Goal: Check status: Check status

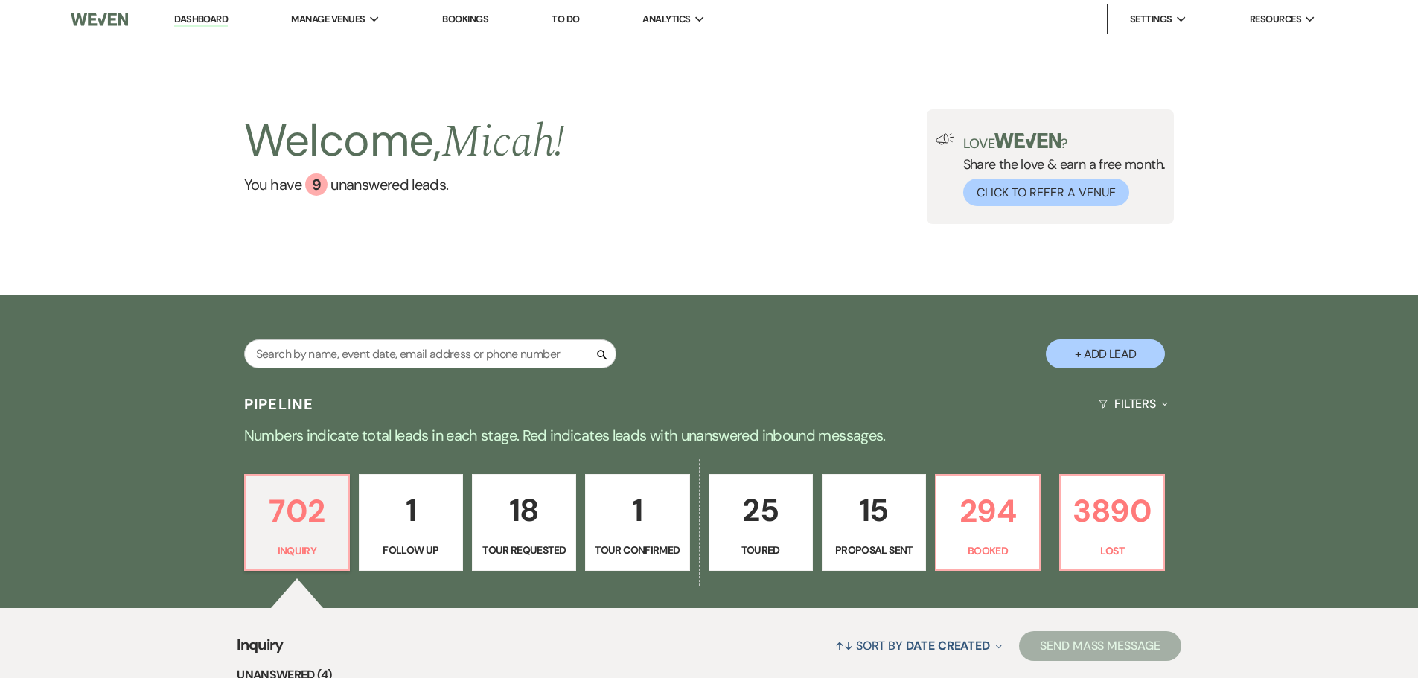
drag, startPoint x: 330, startPoint y: 334, endPoint x: 332, endPoint y: 348, distance: 14.2
click at [330, 336] on div "Search + Add Lead" at bounding box center [709, 342] width 1072 height 78
click at [333, 350] on input "text" at bounding box center [430, 353] width 372 height 29
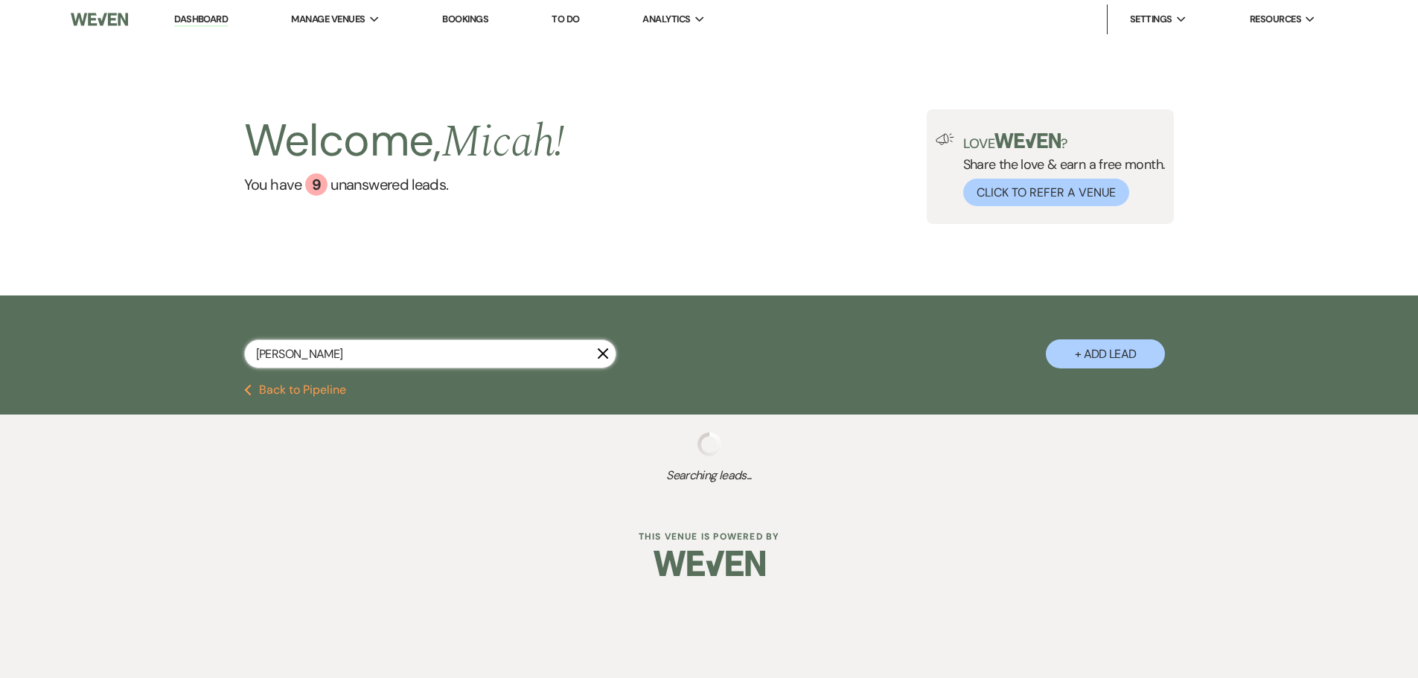
type input "thomp"
select select "6"
select select "2"
select select "8"
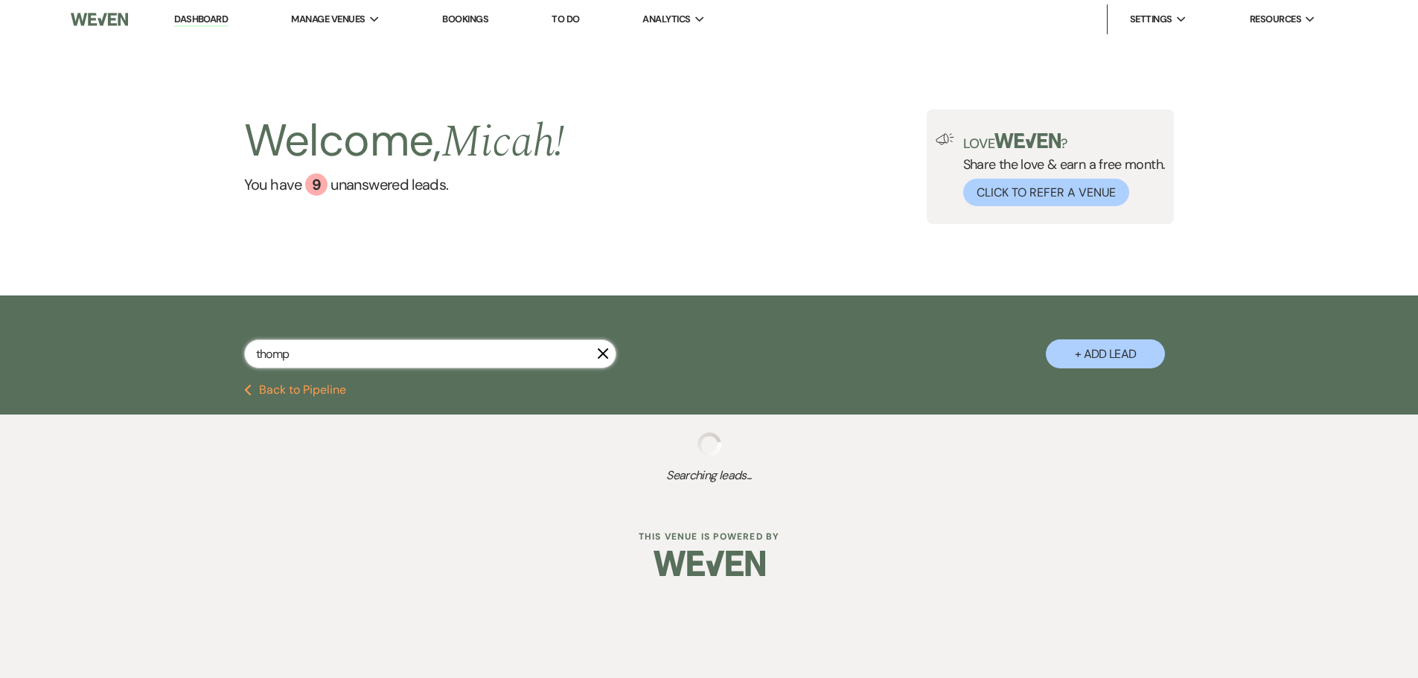
select select "5"
select select "8"
select select "5"
select select "8"
select select "5"
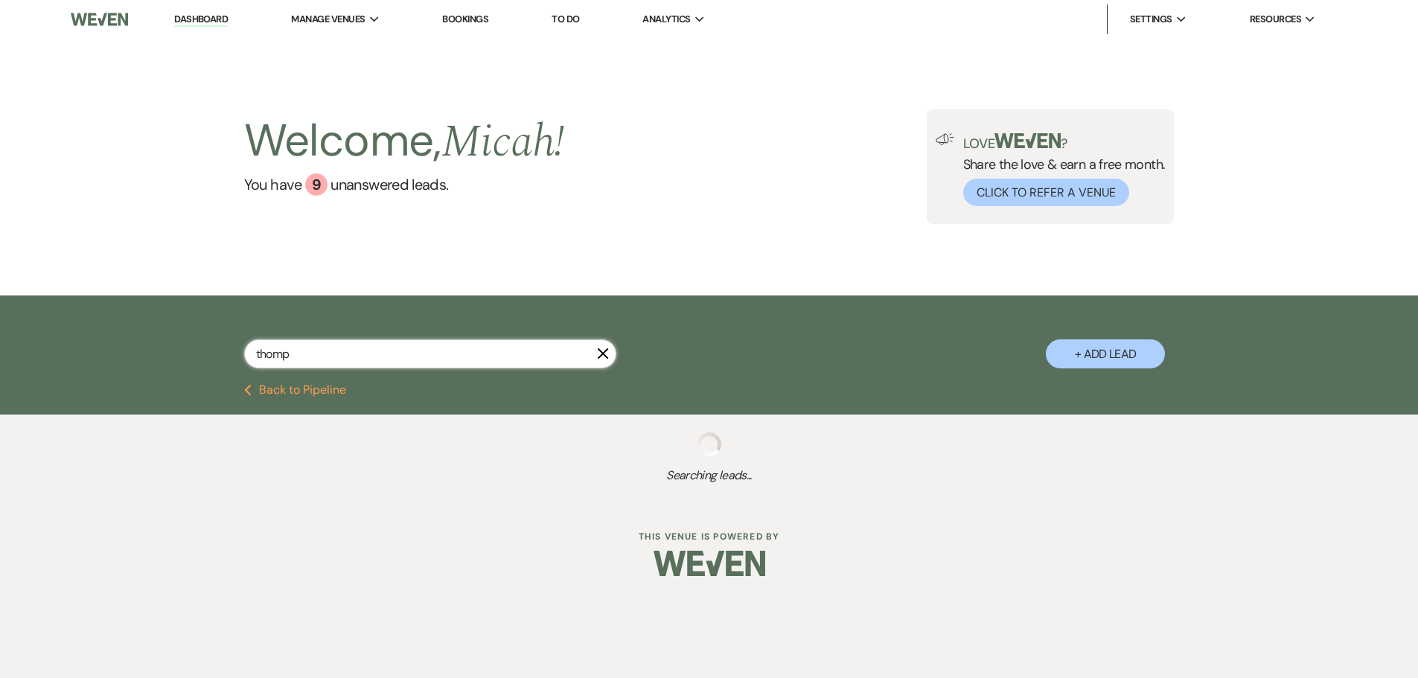
select select "8"
select select "5"
select select "8"
select select "5"
select select "8"
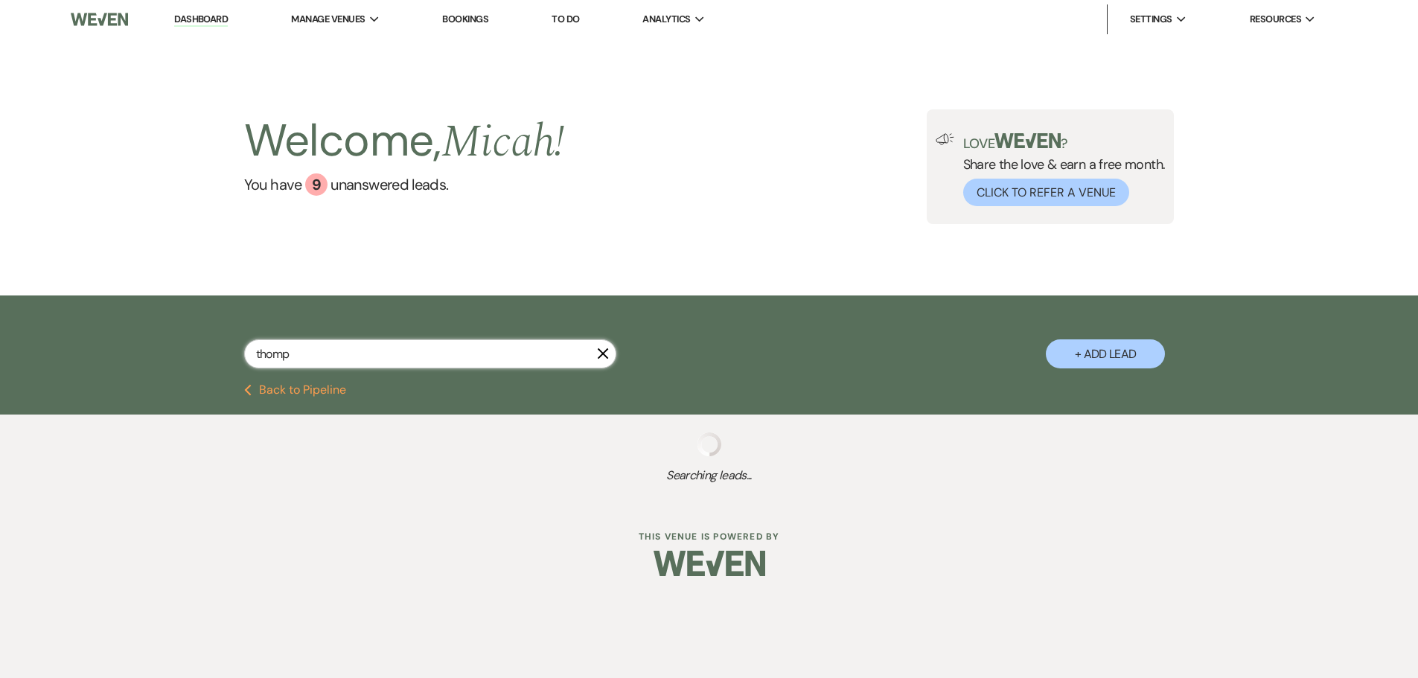
select select "5"
select select "8"
select select "11"
select select "8"
select select "5"
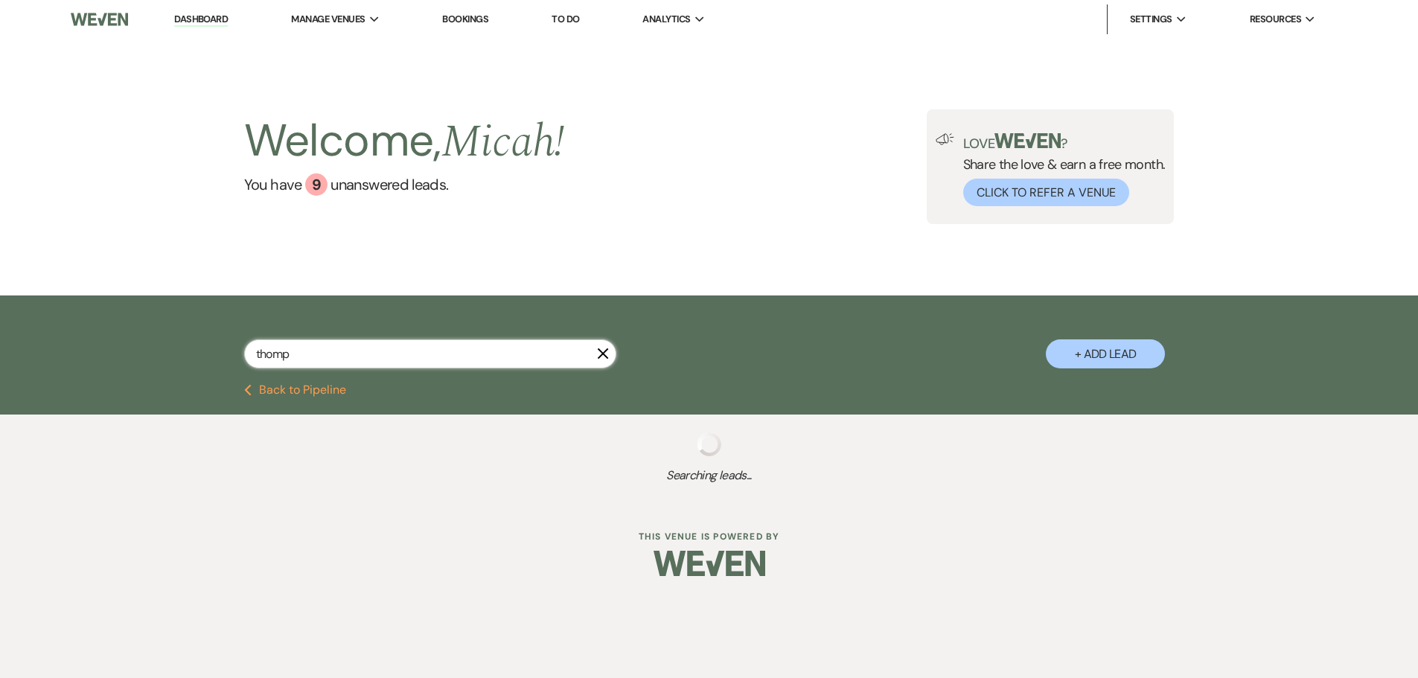
select select "8"
select select "5"
select select "8"
select select "5"
select select "8"
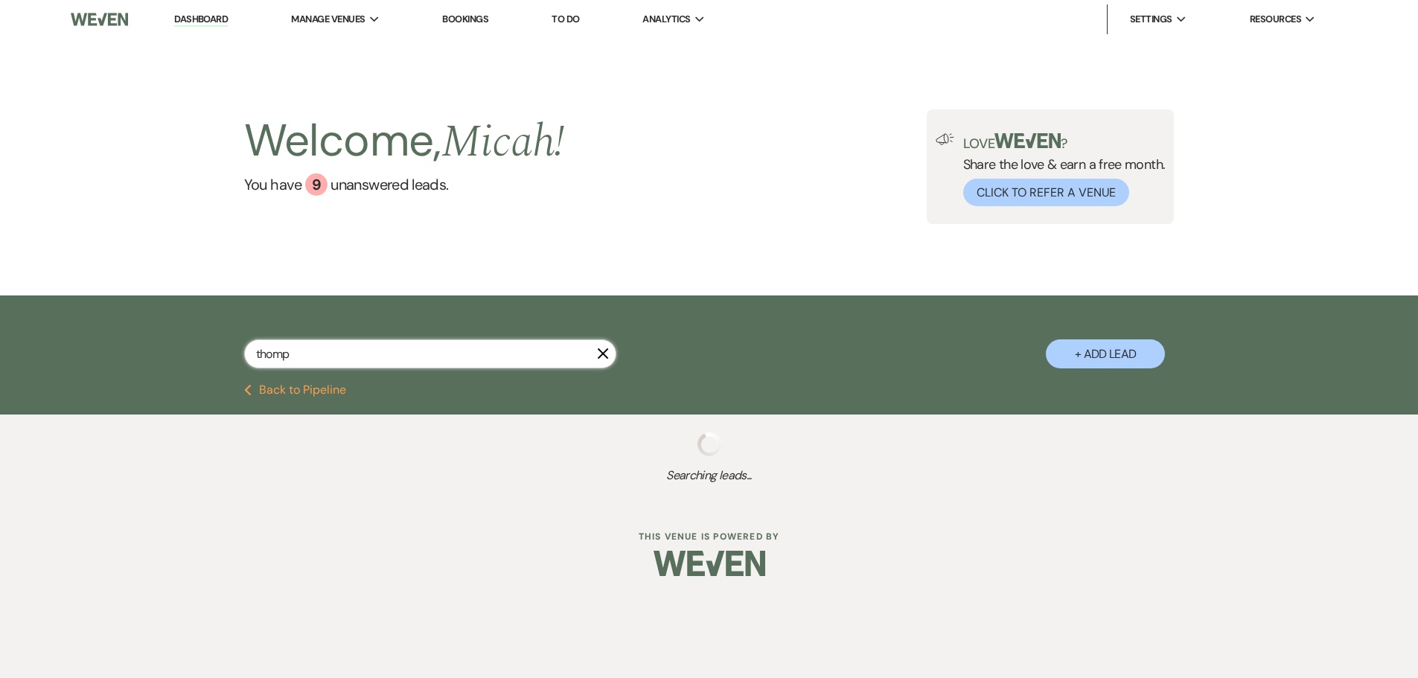
select select "5"
select select "8"
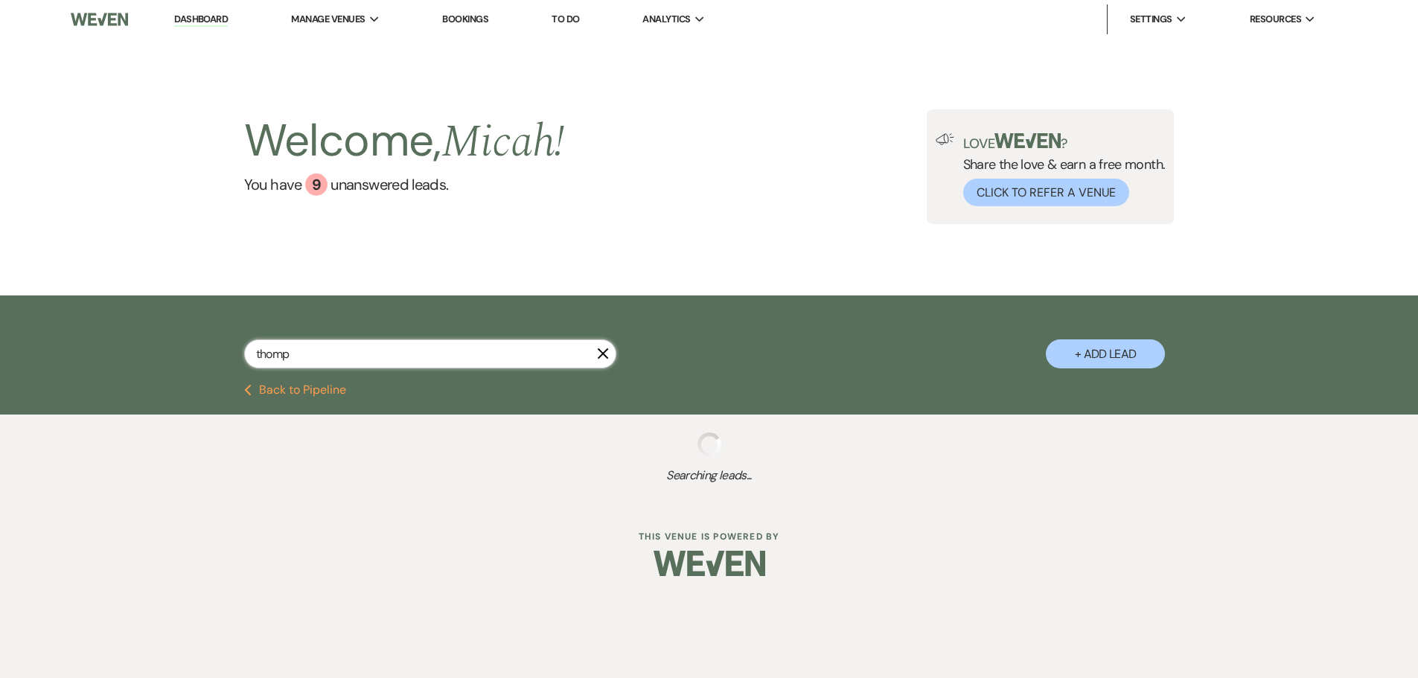
select select "5"
select select "8"
select select "5"
select select "8"
select select "5"
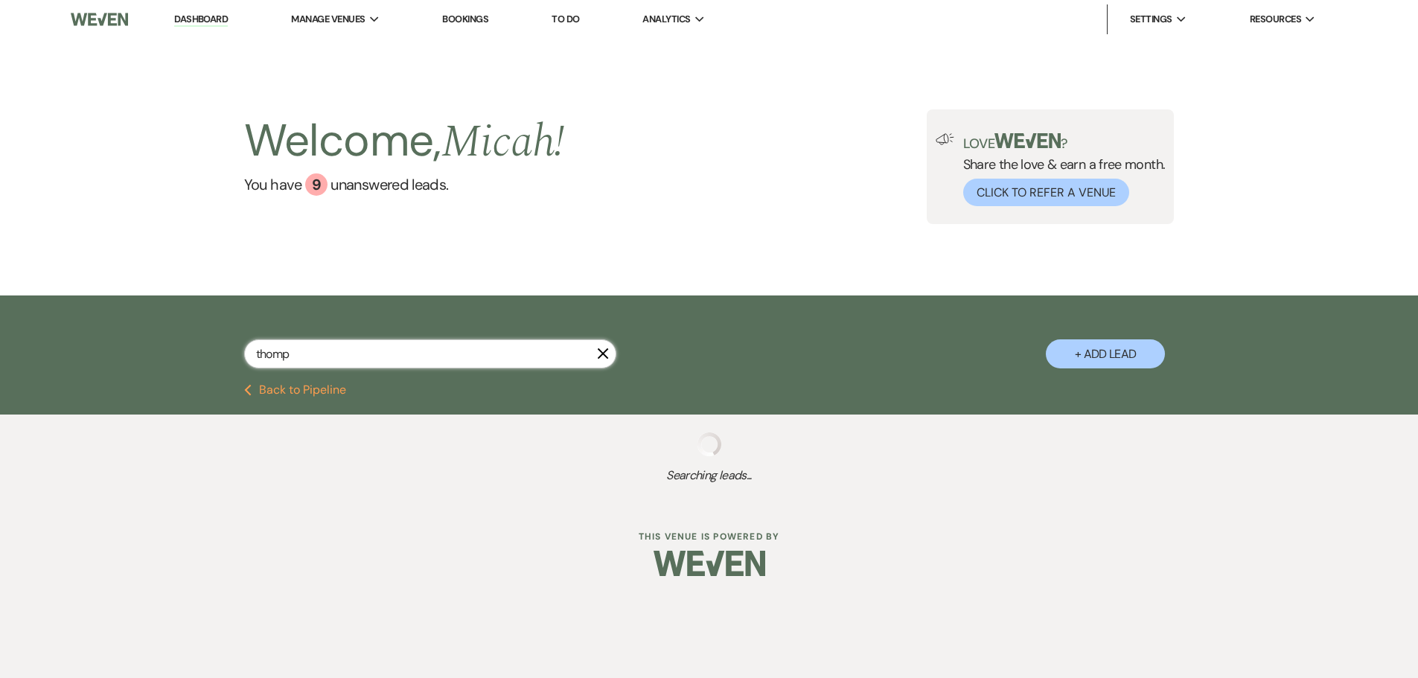
select select "8"
select select "5"
select select "8"
select select "5"
select select "8"
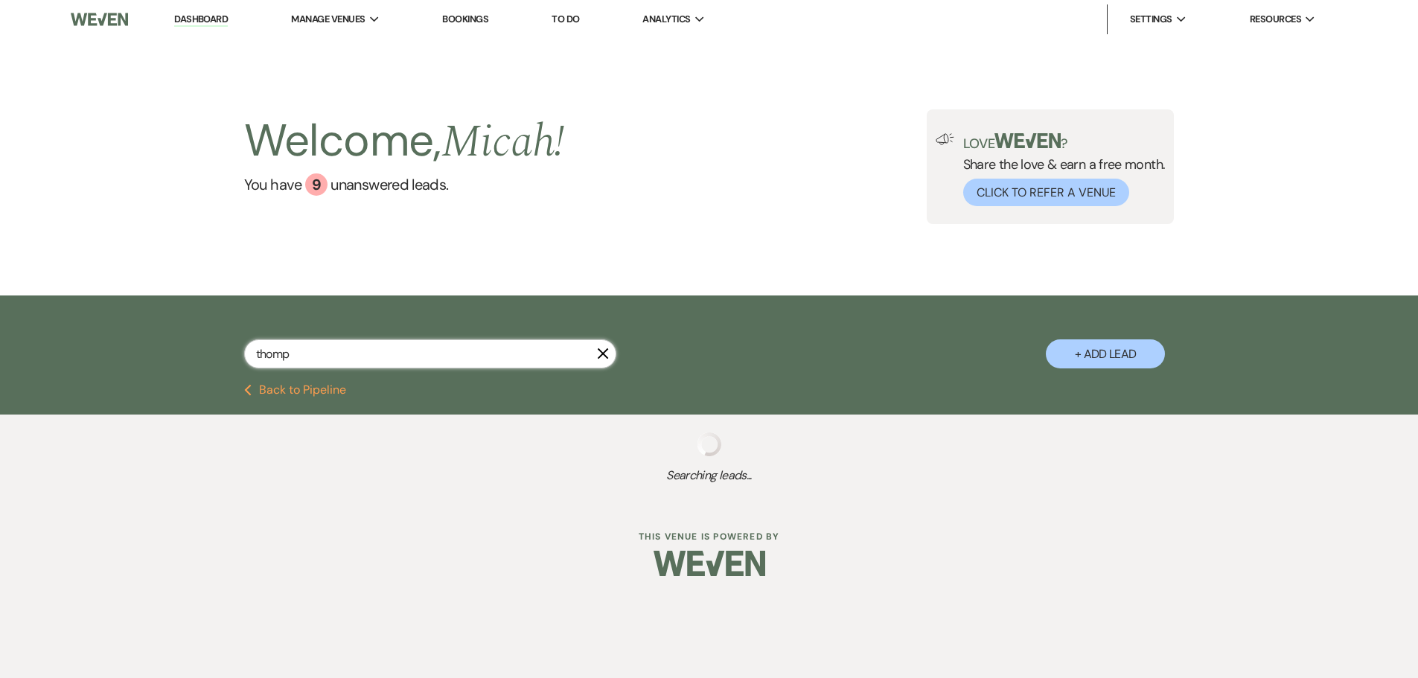
select select "5"
select select "8"
select select "5"
select select "8"
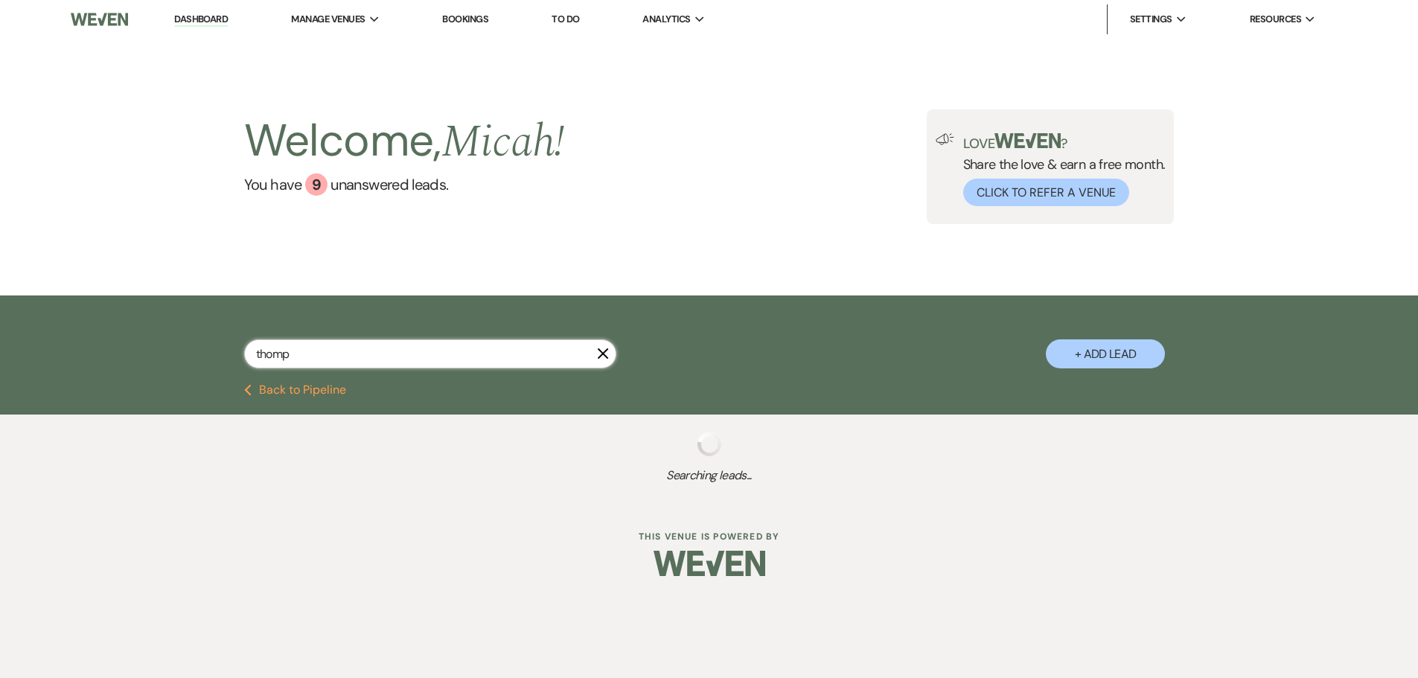
select select "5"
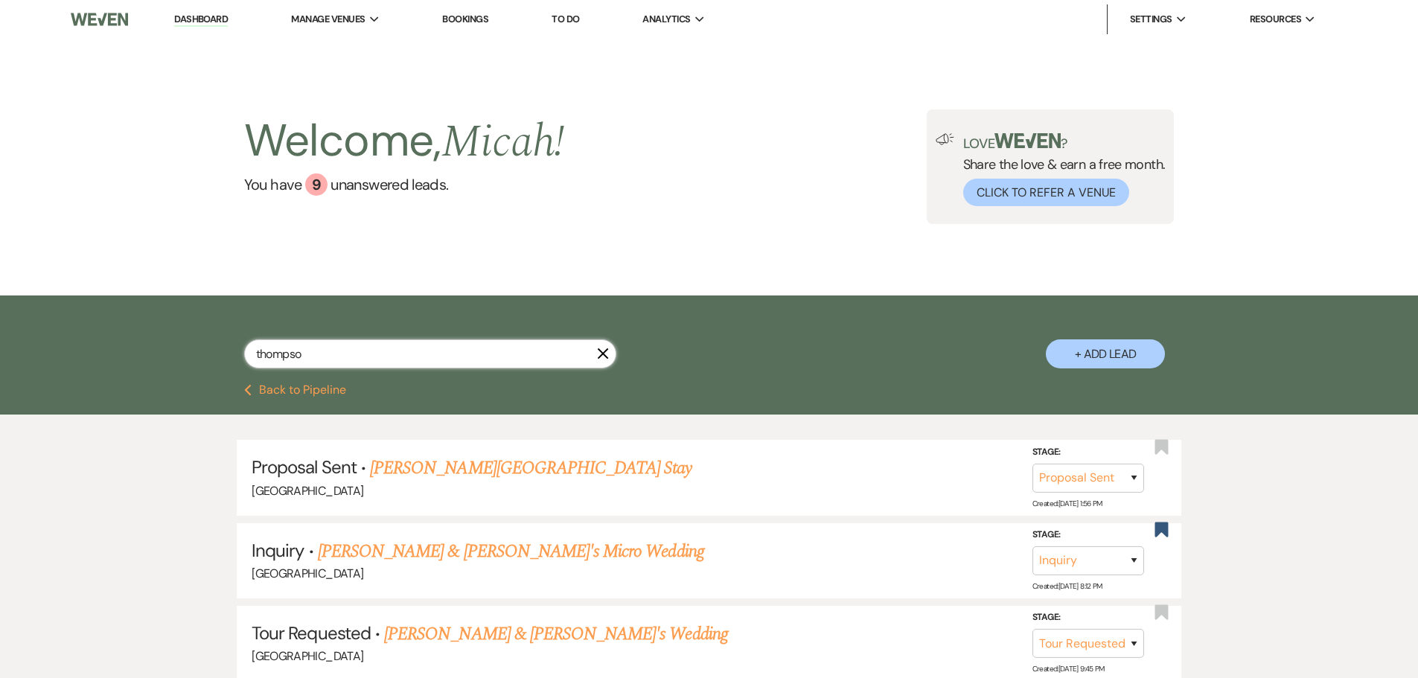
type input "[PERSON_NAME]"
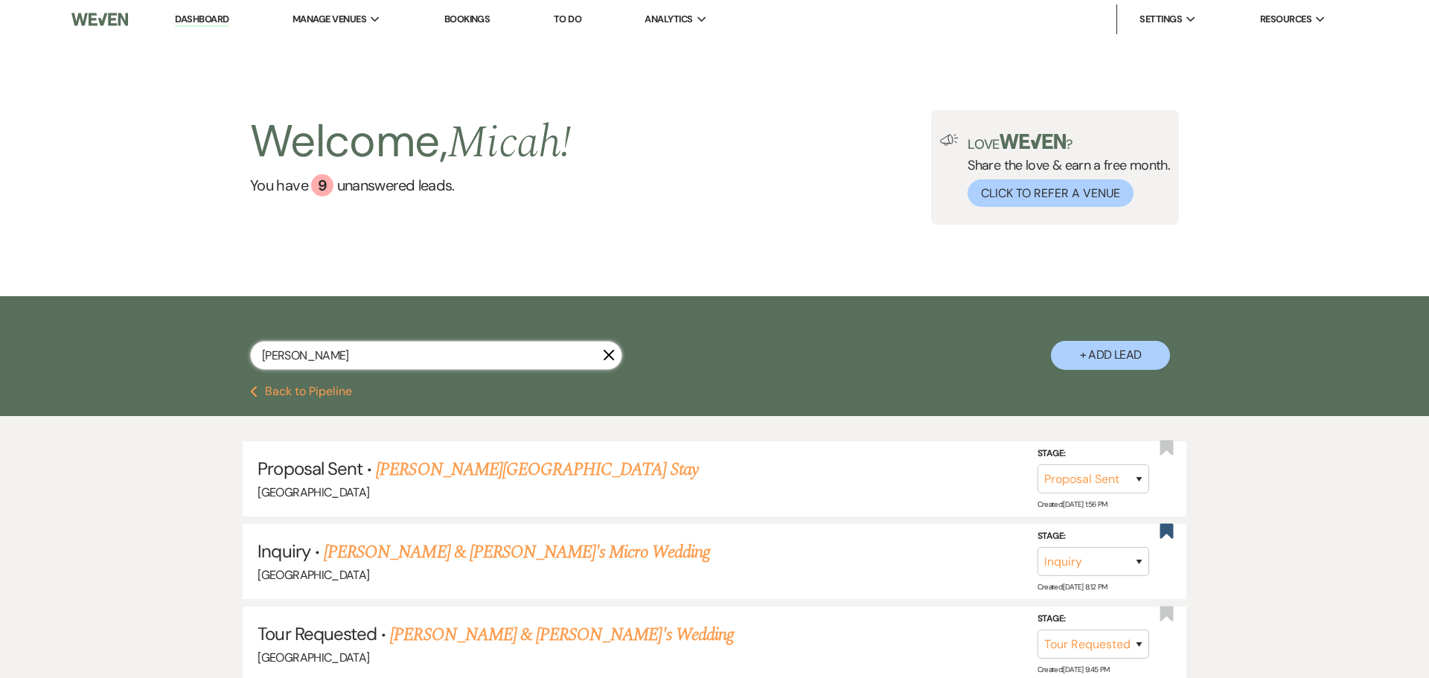
select select "6"
select select "2"
select select "8"
select select "11"
select select "8"
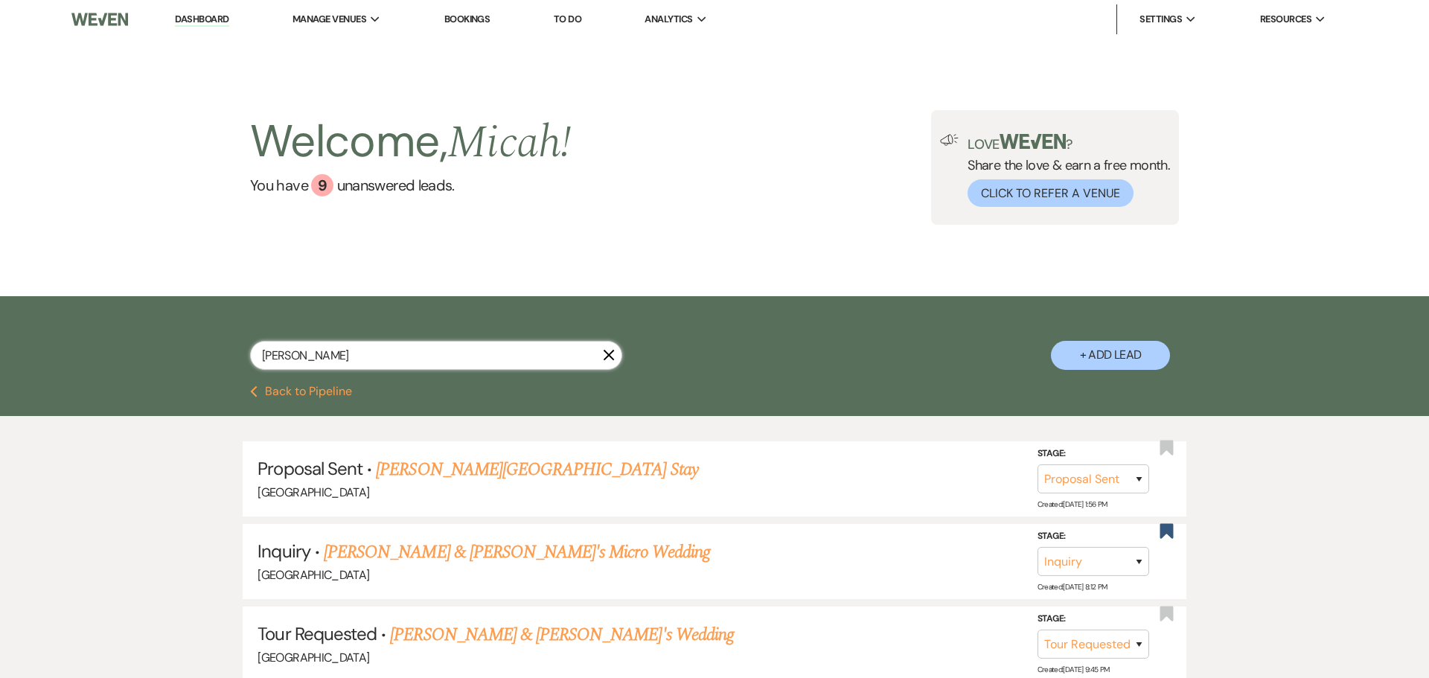
select select "5"
select select "8"
select select "5"
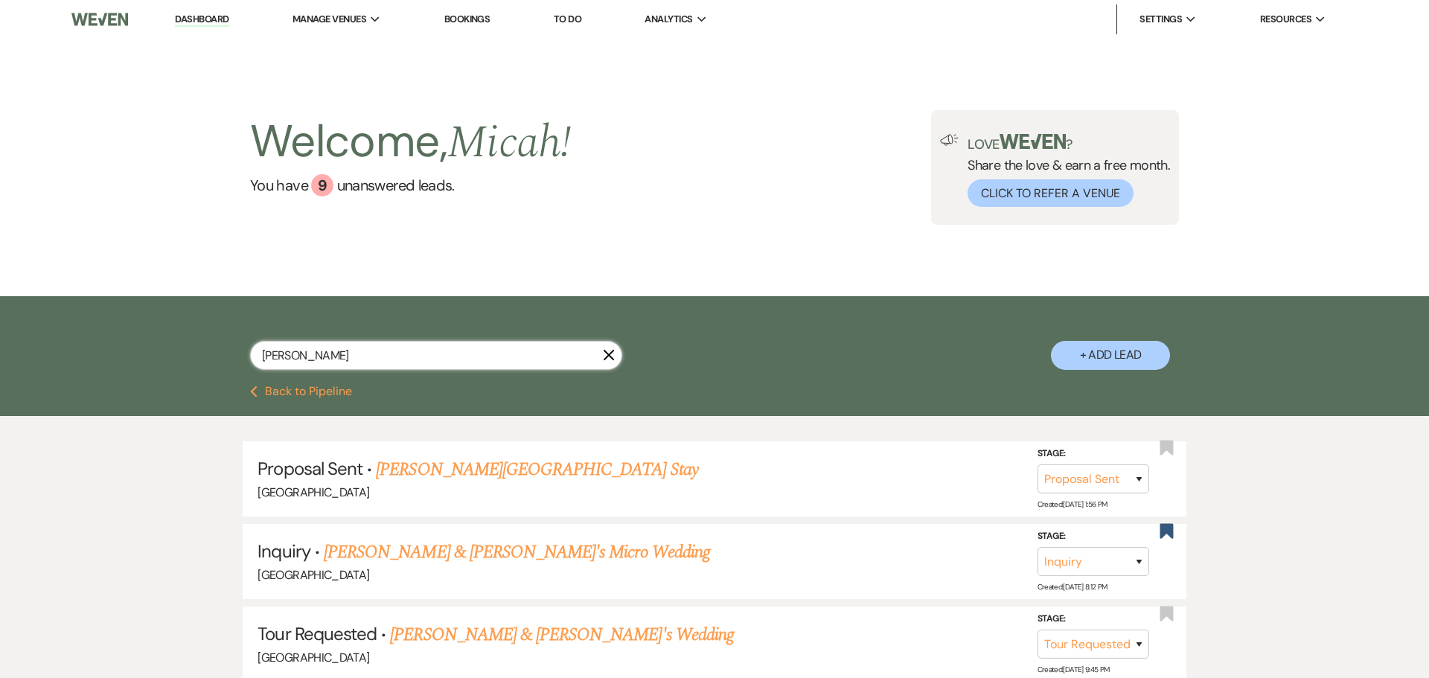
select select "8"
select select "5"
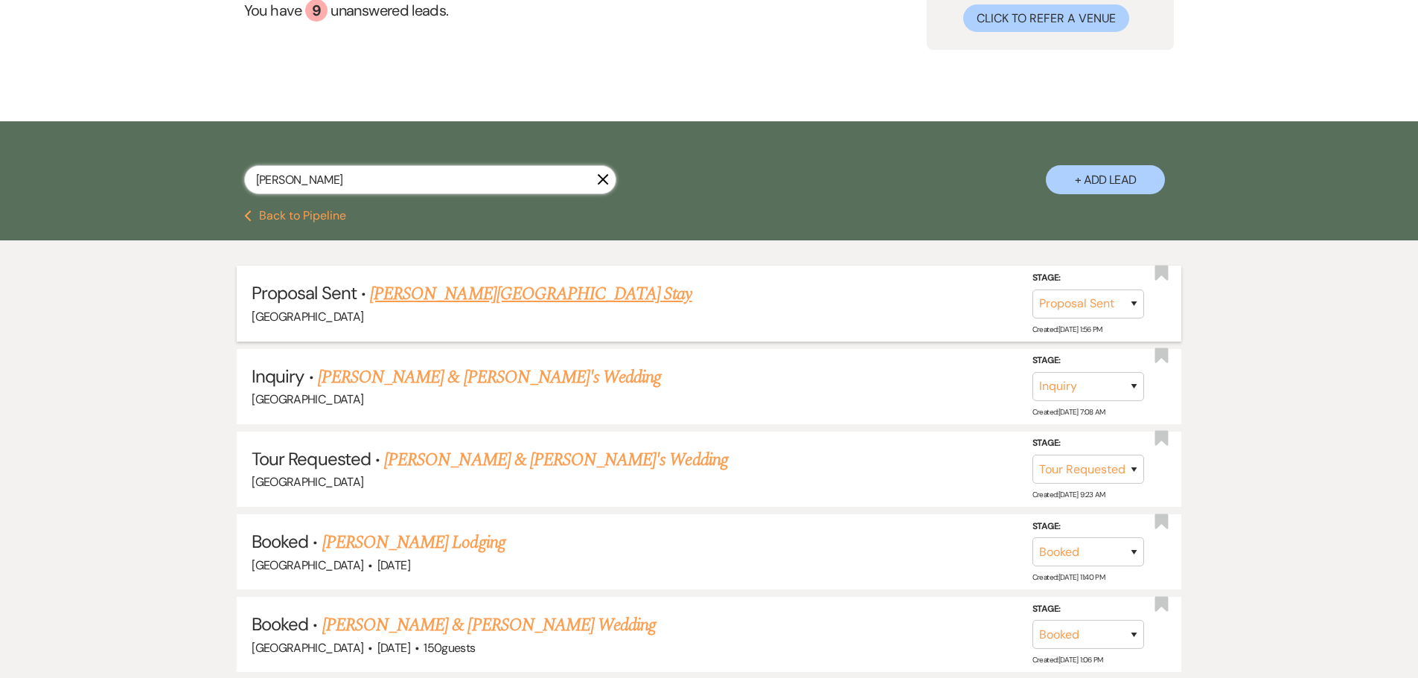
scroll to position [223, 0]
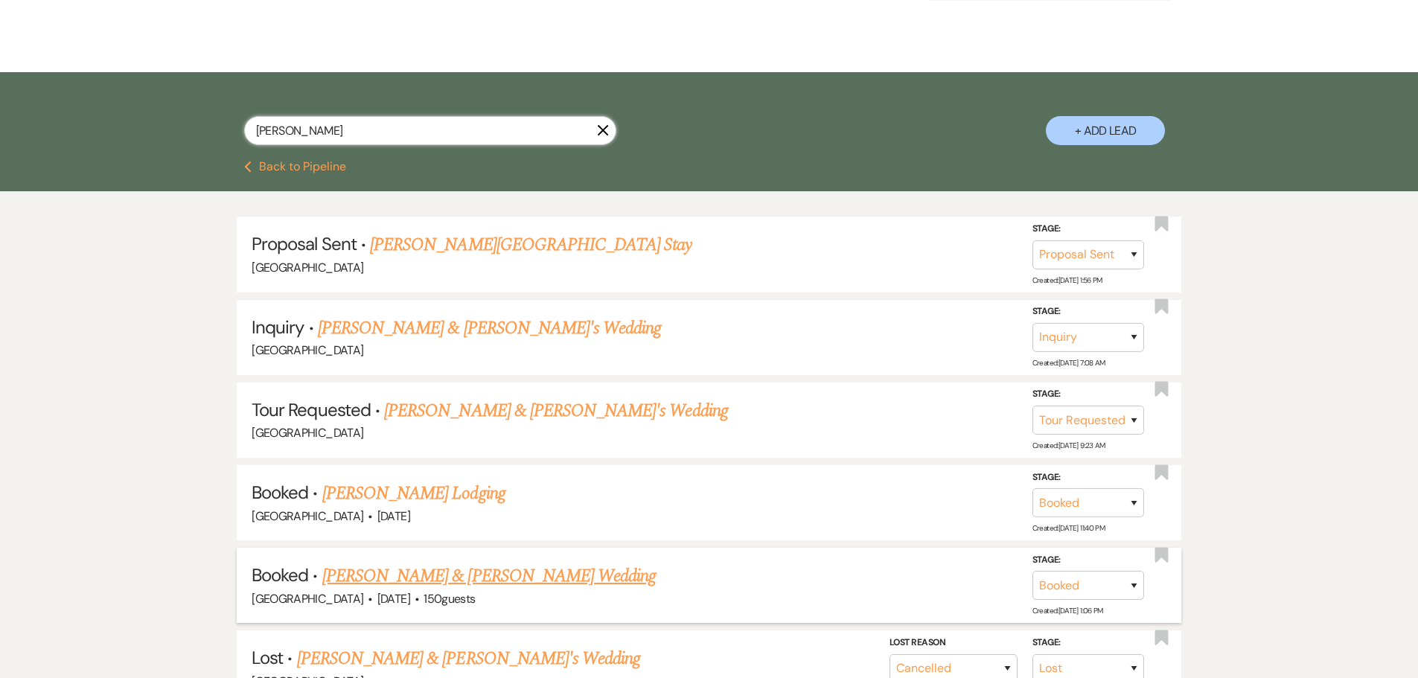
type input "[PERSON_NAME]"
click at [416, 576] on link "[PERSON_NAME] & [PERSON_NAME] Wedding" at bounding box center [488, 576] width 333 height 27
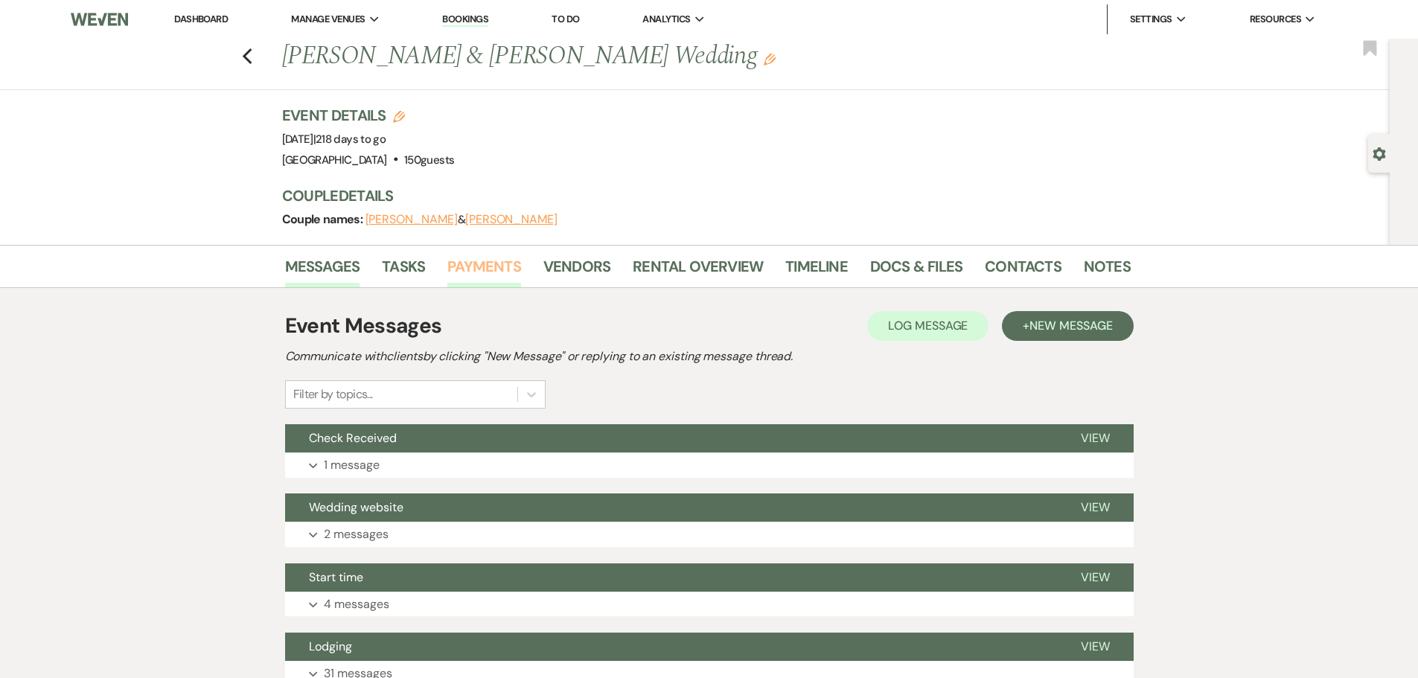
click at [468, 279] on link "Payments" at bounding box center [484, 271] width 74 height 33
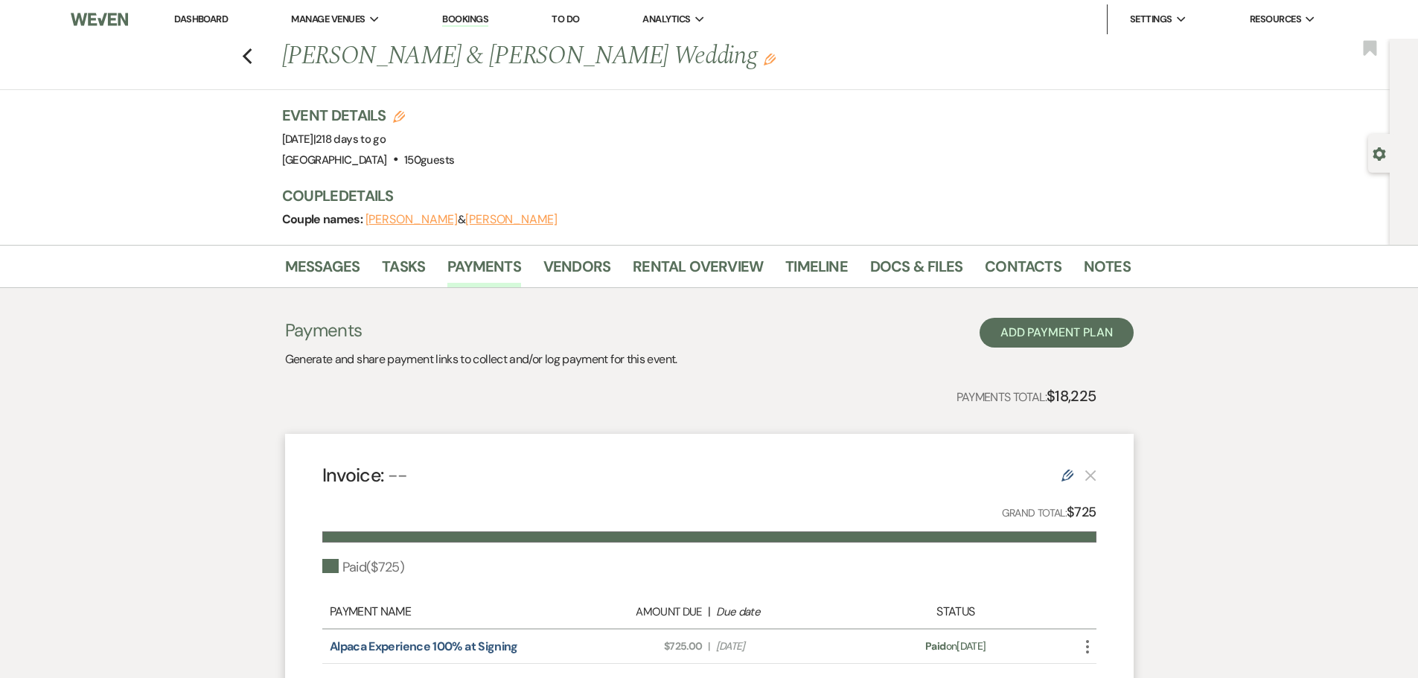
drag, startPoint x: 335, startPoint y: 138, endPoint x: 397, endPoint y: 143, distance: 62.7
click at [386, 144] on span "Event Date: [DATE] | 218 days to go" at bounding box center [334, 139] width 104 height 15
copy span "[DATE]"
click at [259, 62] on div "Previous [PERSON_NAME] & [PERSON_NAME] Wedding Edit Bookmark" at bounding box center [691, 64] width 1397 height 51
click at [253, 59] on icon "Previous" at bounding box center [247, 57] width 11 height 18
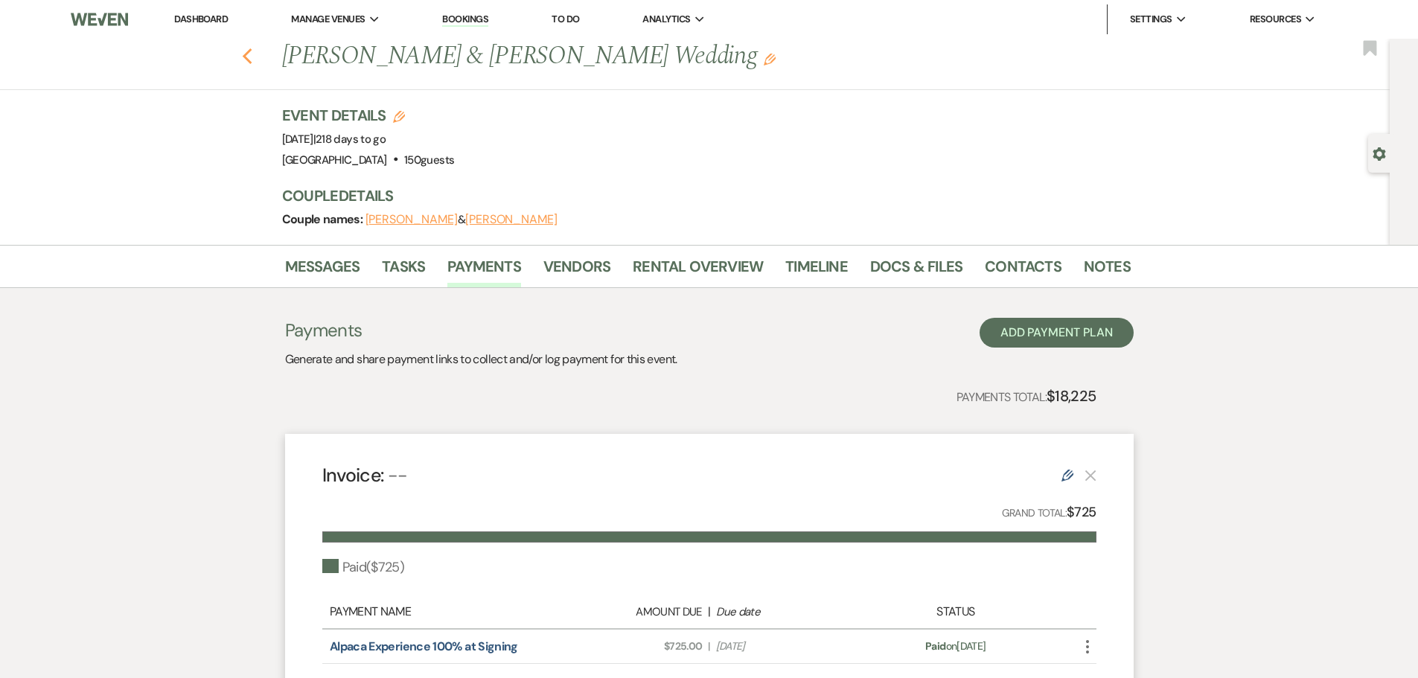
scroll to position [223, 0]
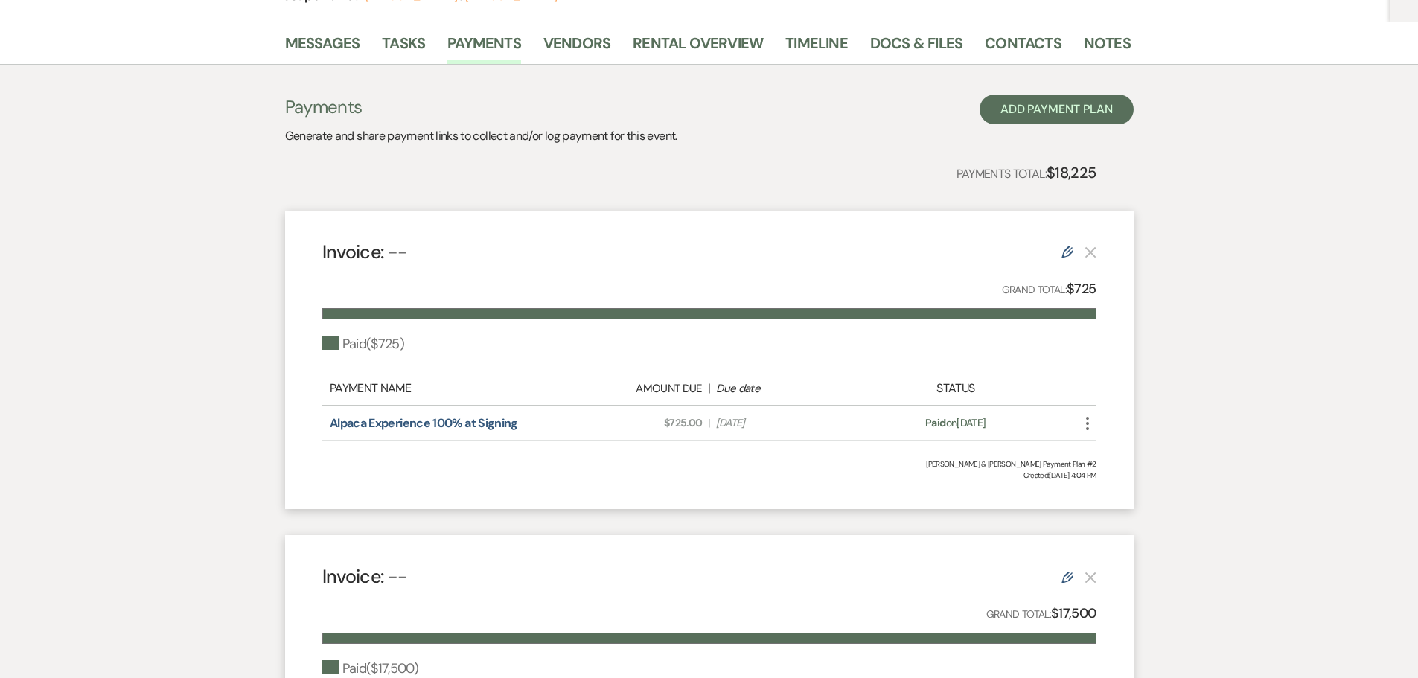
select select "6"
select select "2"
select select "8"
select select "11"
select select "8"
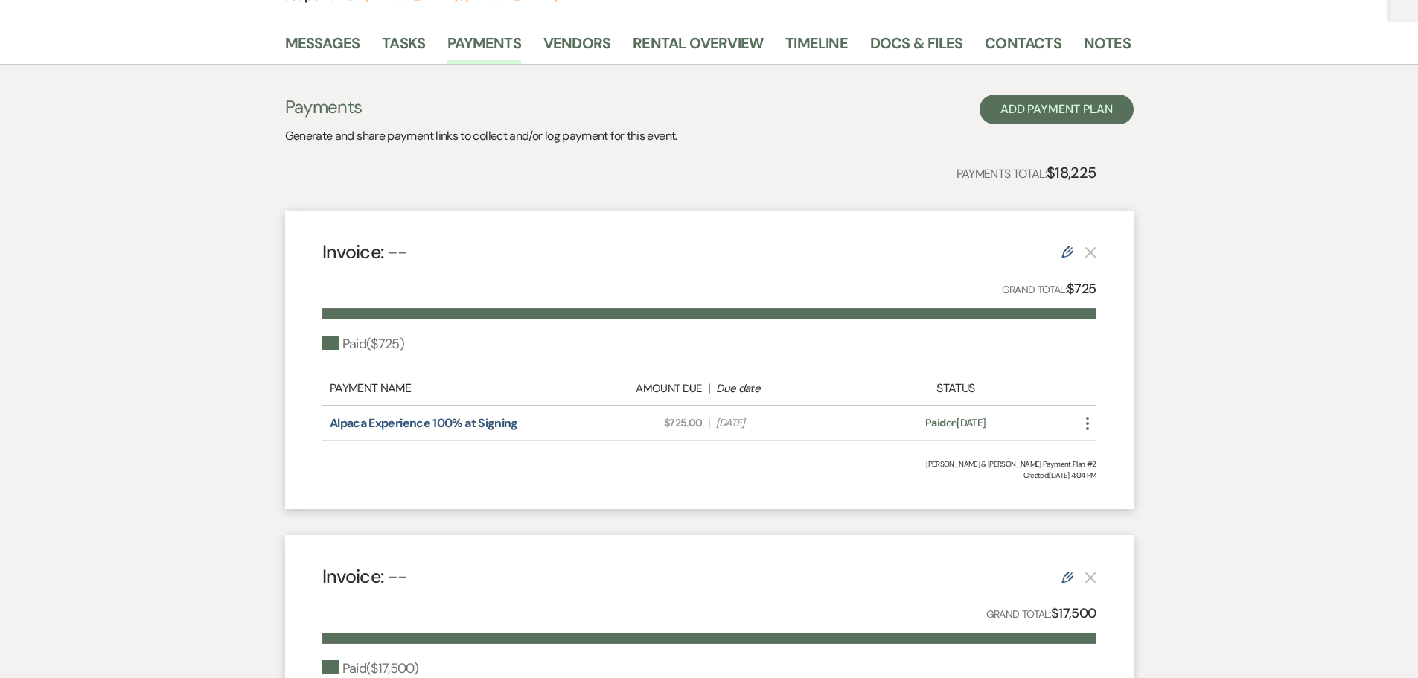
select select "5"
select select "8"
select select "5"
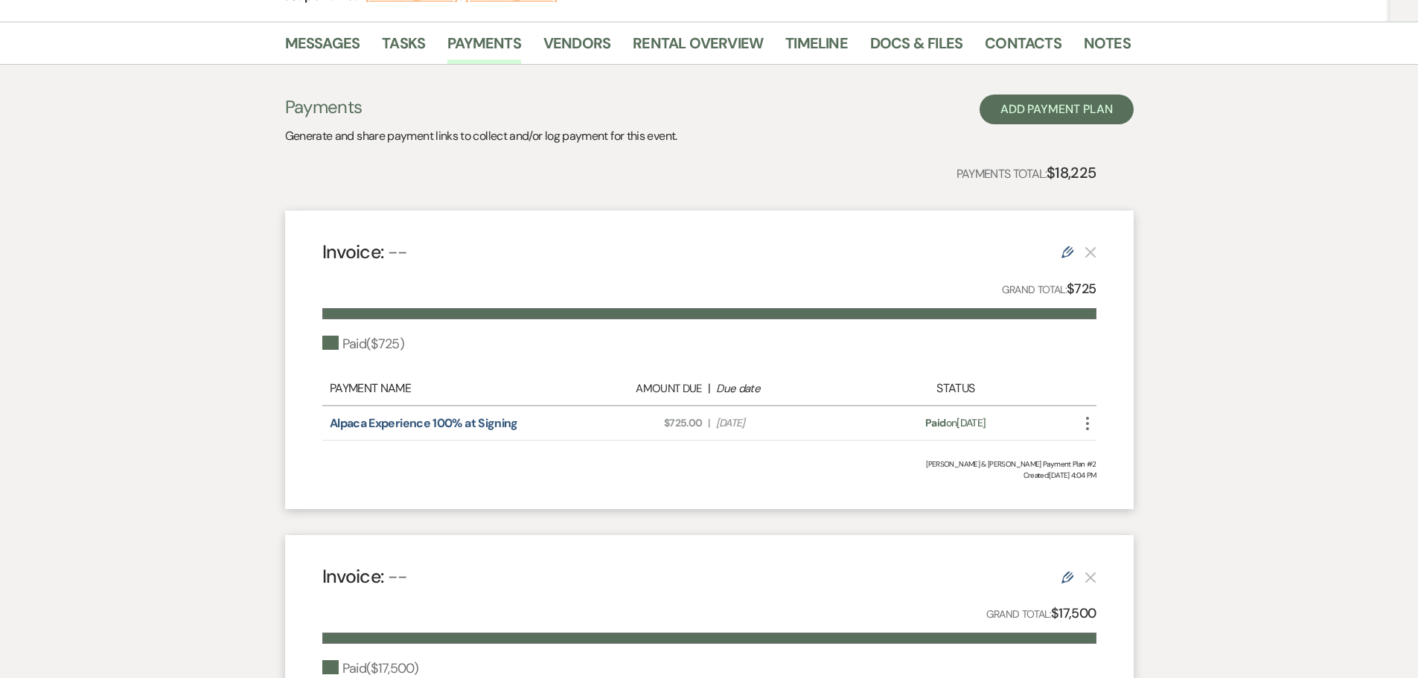
select select "8"
select select "5"
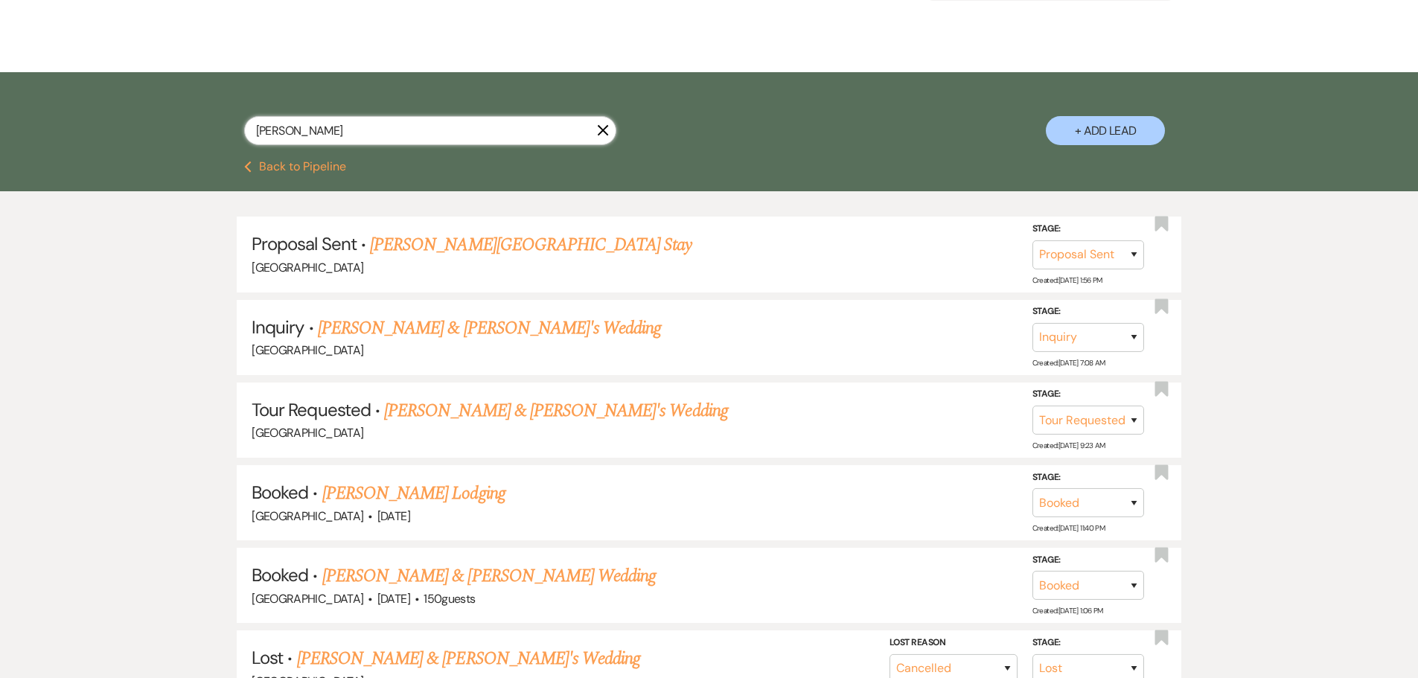
click at [348, 127] on input "[PERSON_NAME]" at bounding box center [430, 130] width 372 height 29
click at [191, 126] on div "[PERSON_NAME] X + Add Lead" at bounding box center [709, 119] width 1072 height 78
type input "[PERSON_NAME]"
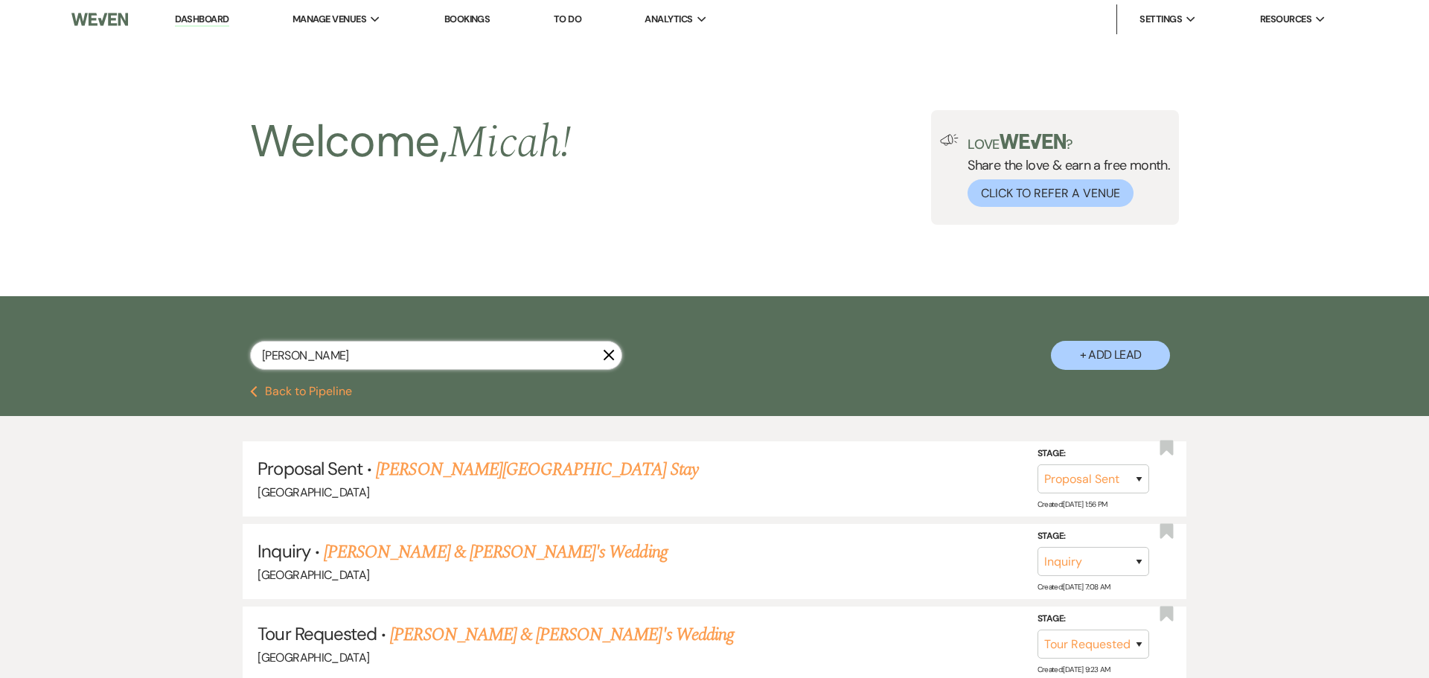
select select "8"
select select "6"
select select "8"
select select "7"
select select "8"
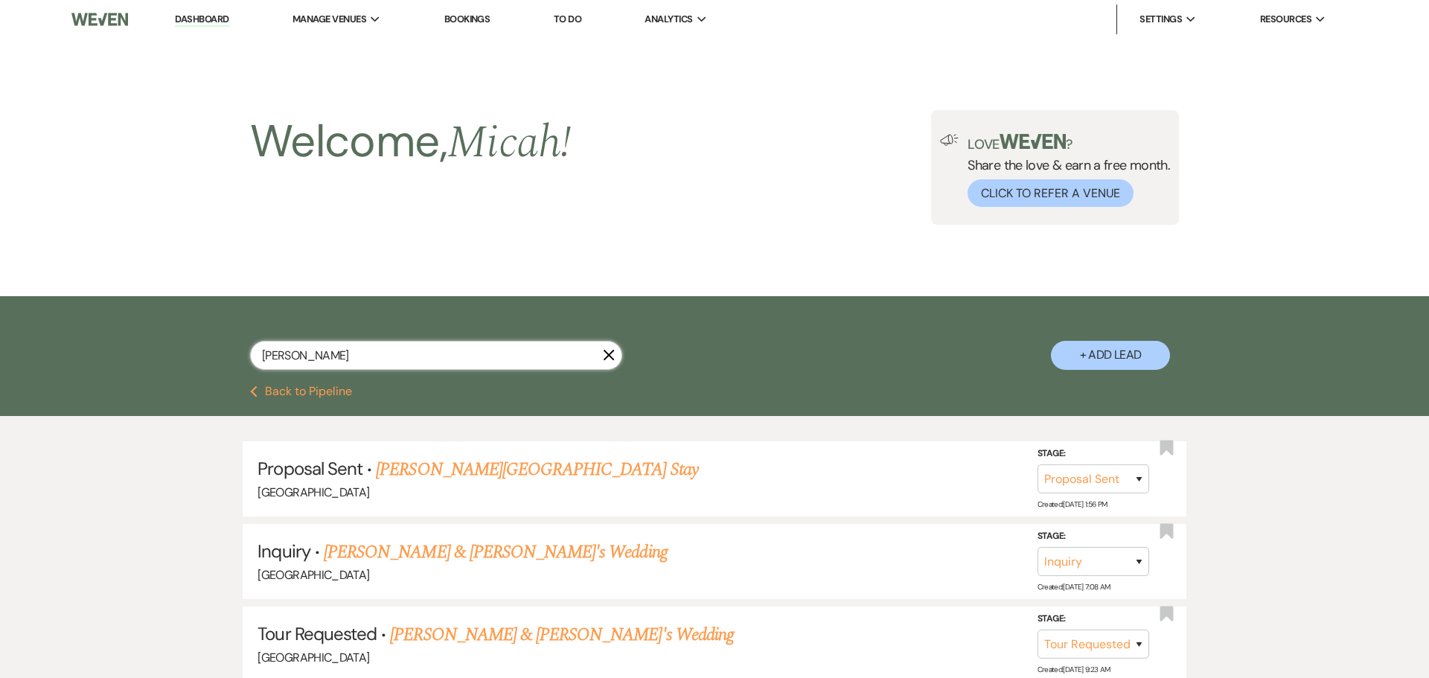
select select "6"
select select "8"
select select "5"
select select "8"
select select "5"
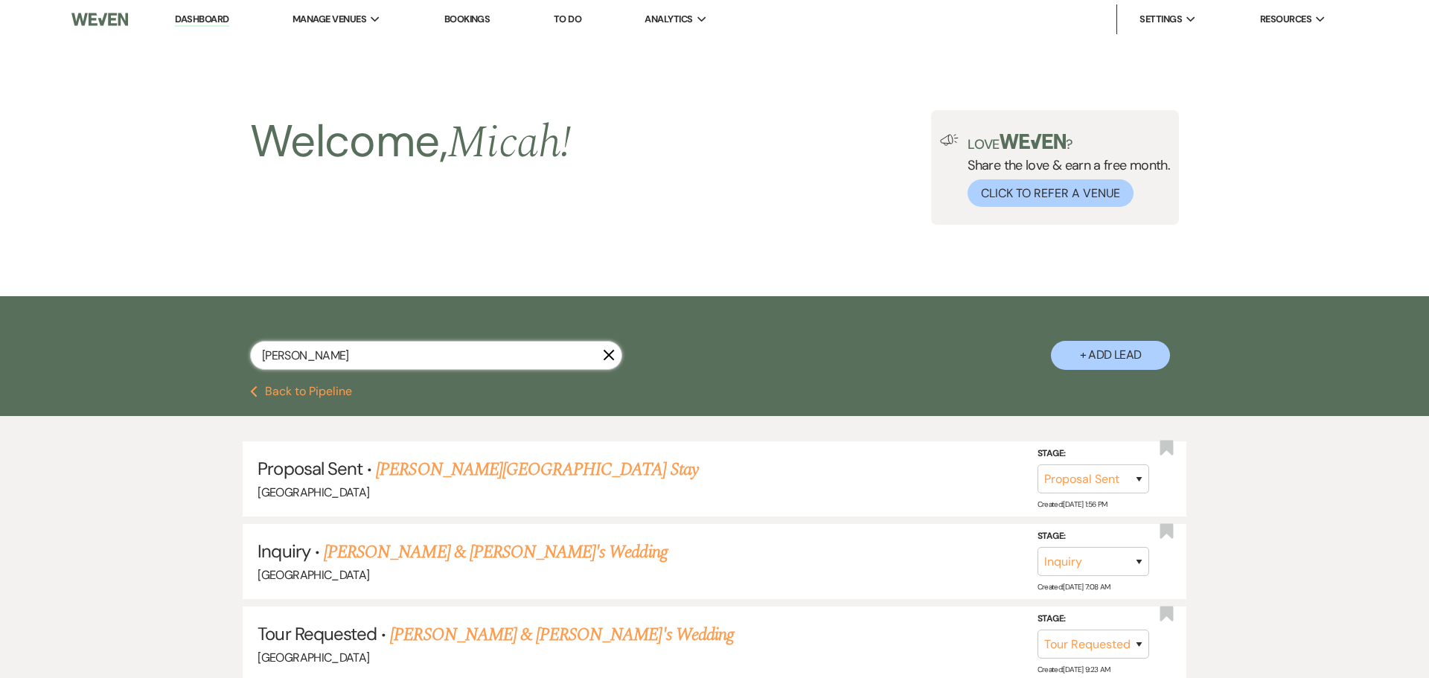
select select "8"
select select "4"
select select "8"
select select "5"
select select "8"
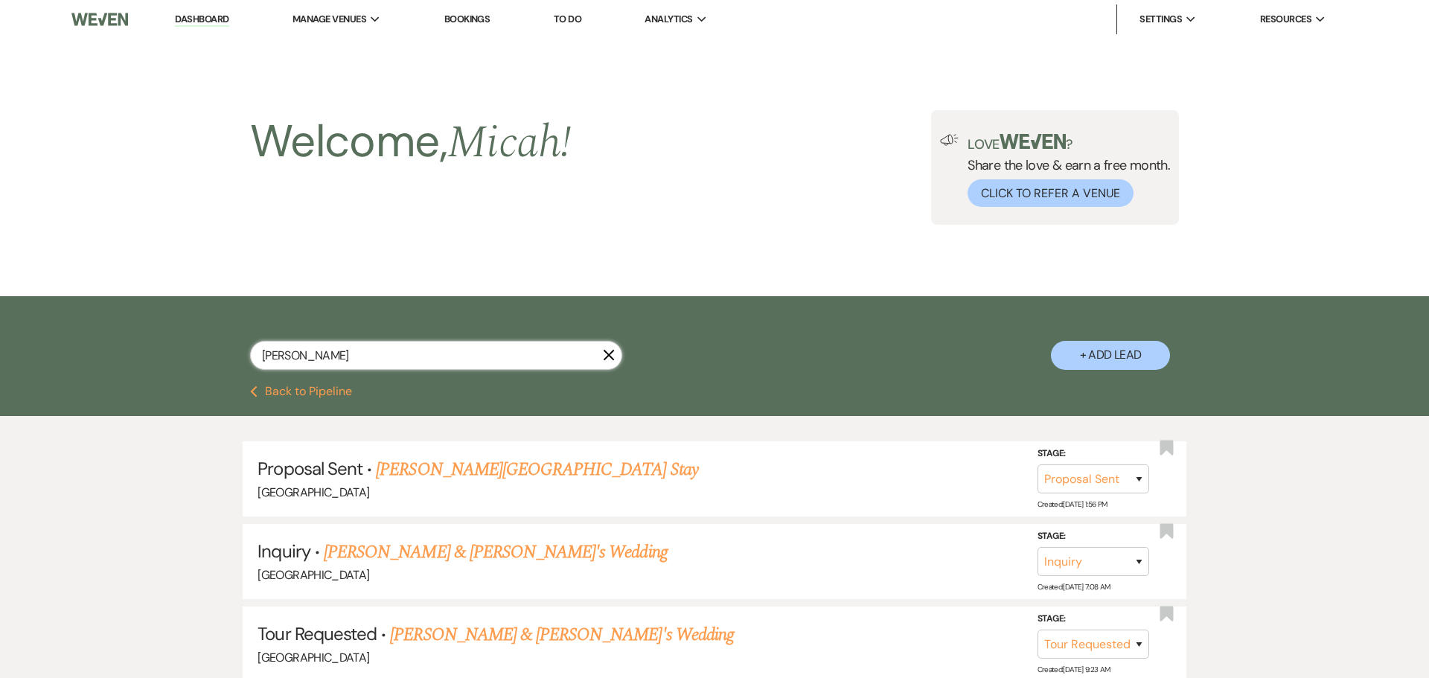
select select "5"
select select "8"
select select "5"
select select "8"
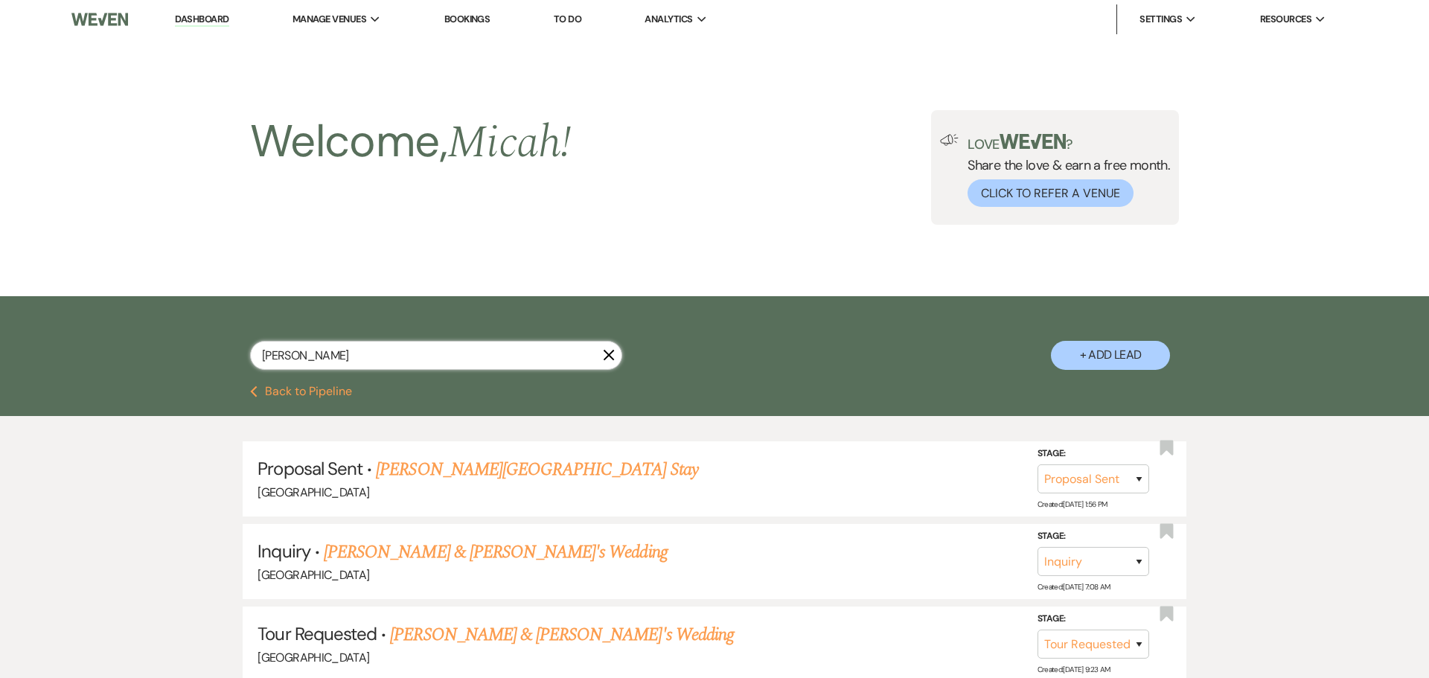
select select "8"
select select "5"
select select "8"
select select "5"
select select "8"
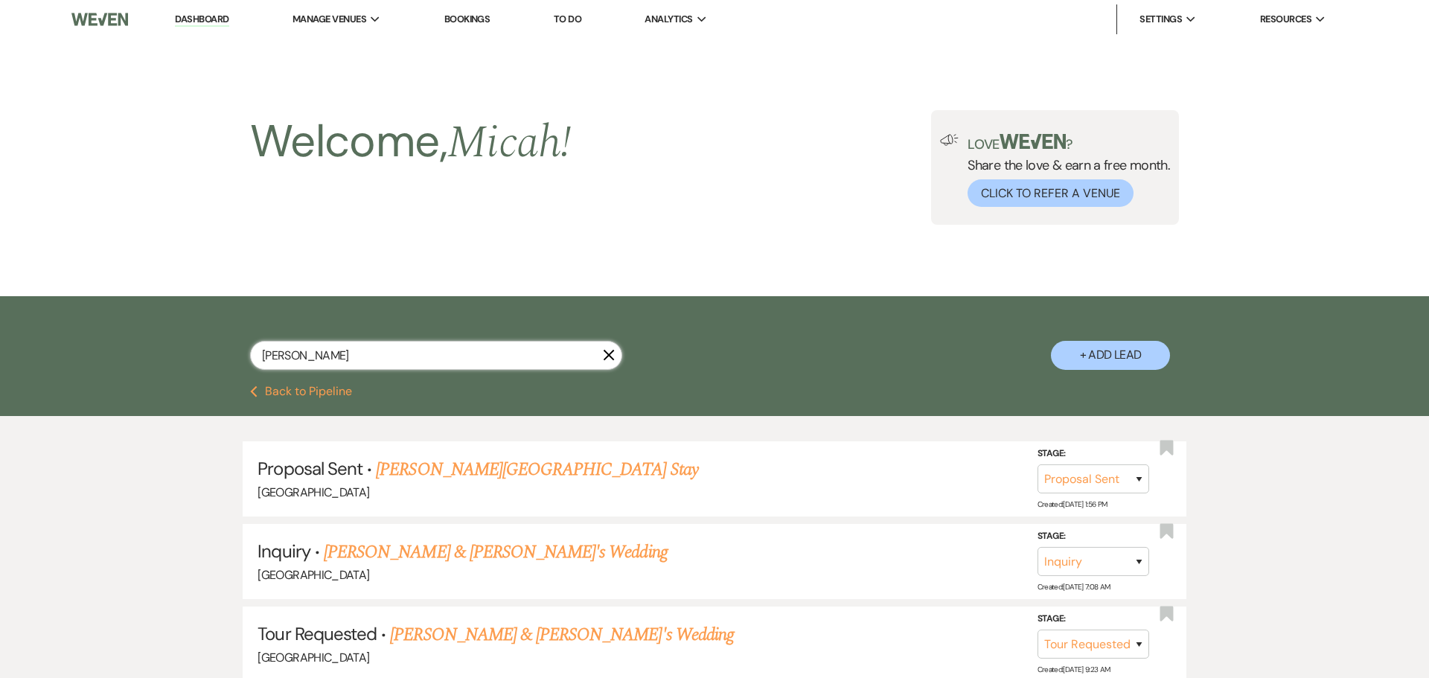
select select "5"
select select "8"
select select "7"
select select "8"
select select "5"
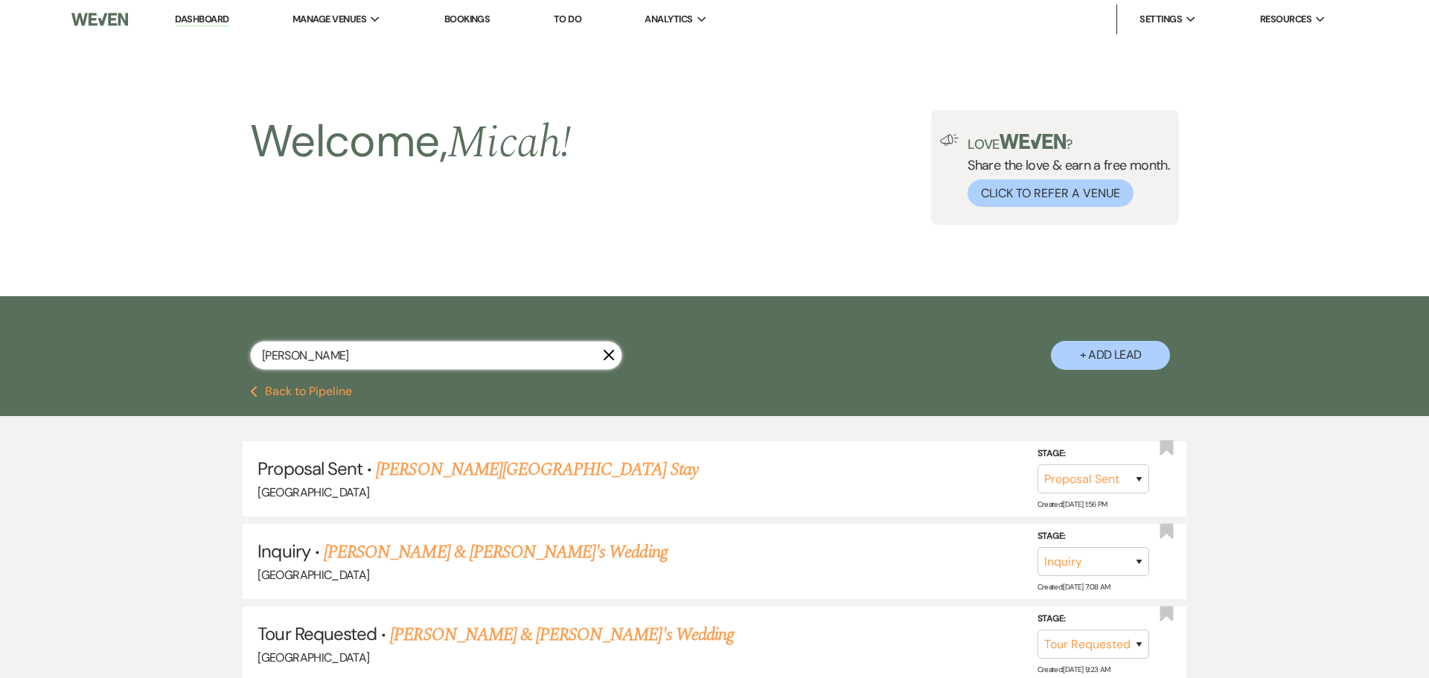
select select "8"
select select "5"
select select "8"
select select "5"
select select "8"
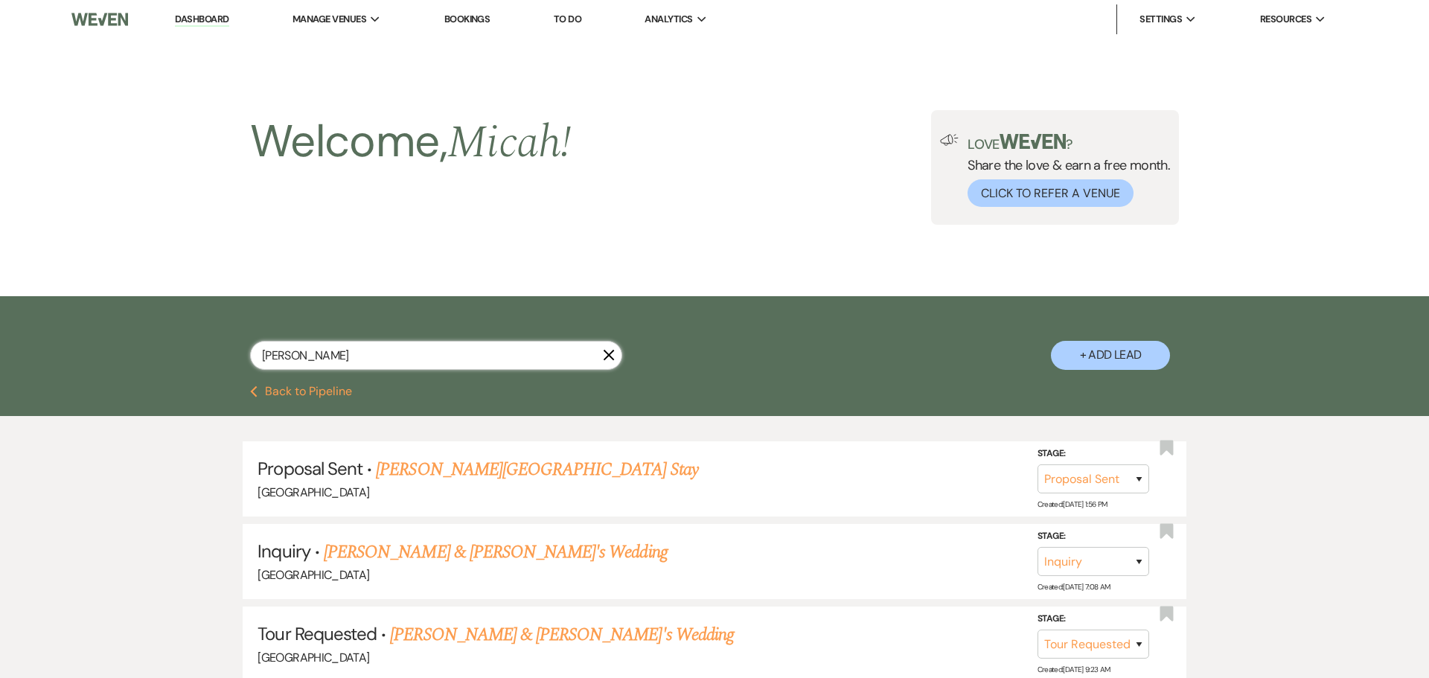
select select "5"
select select "8"
select select "5"
select select "8"
select select "5"
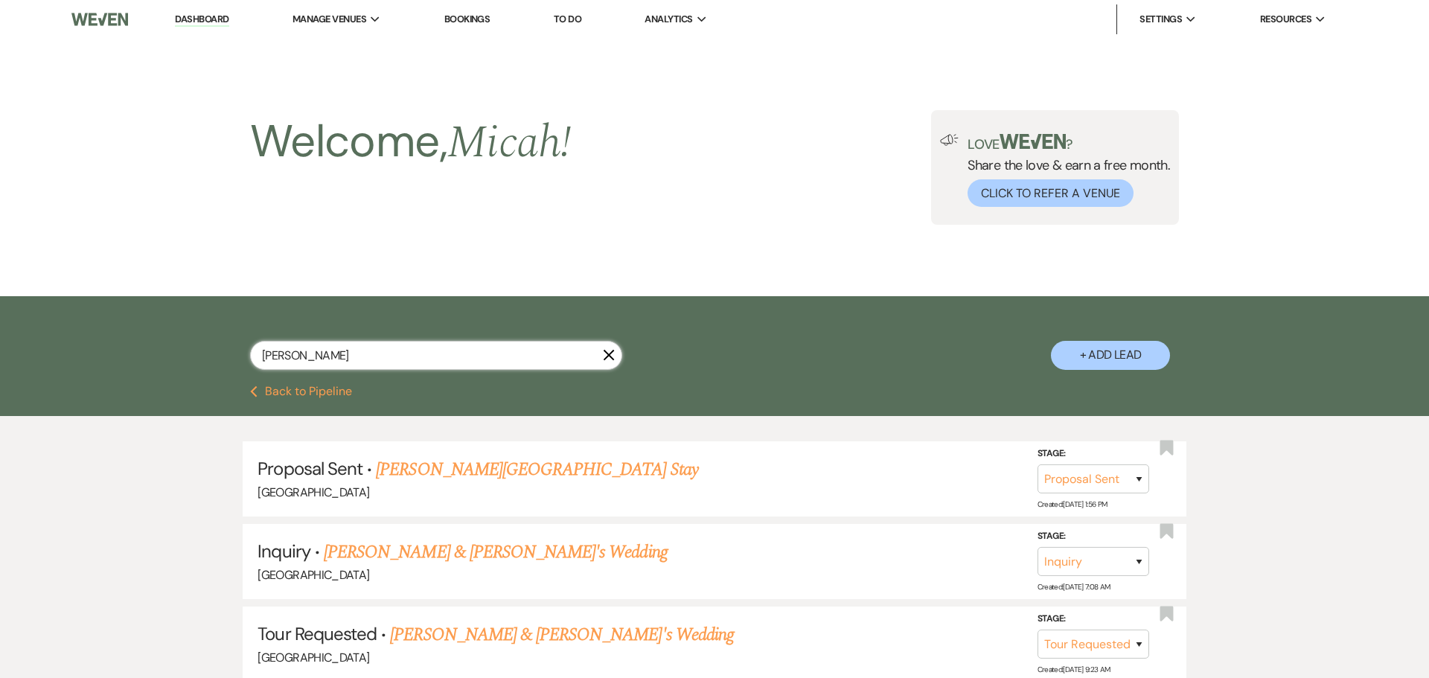
select select "8"
select select "5"
select select "8"
select select "5"
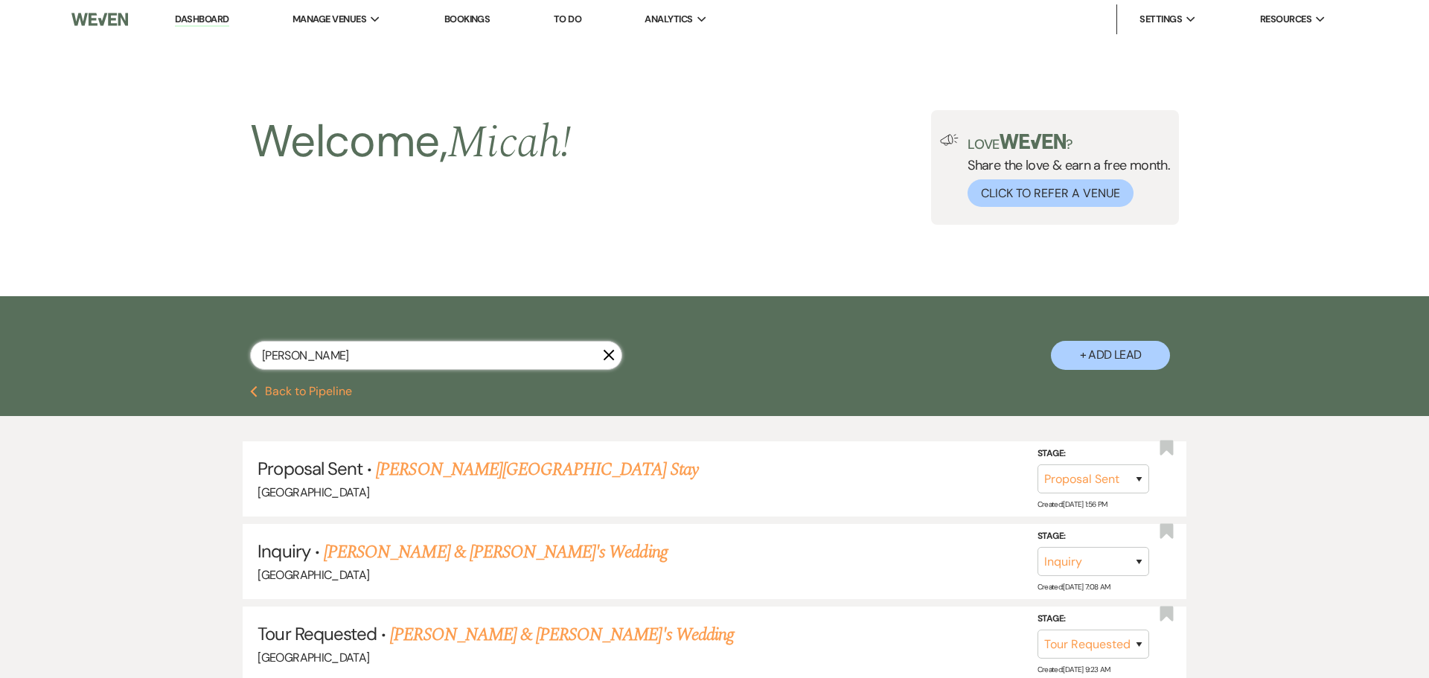
select select "8"
select select "5"
select select "8"
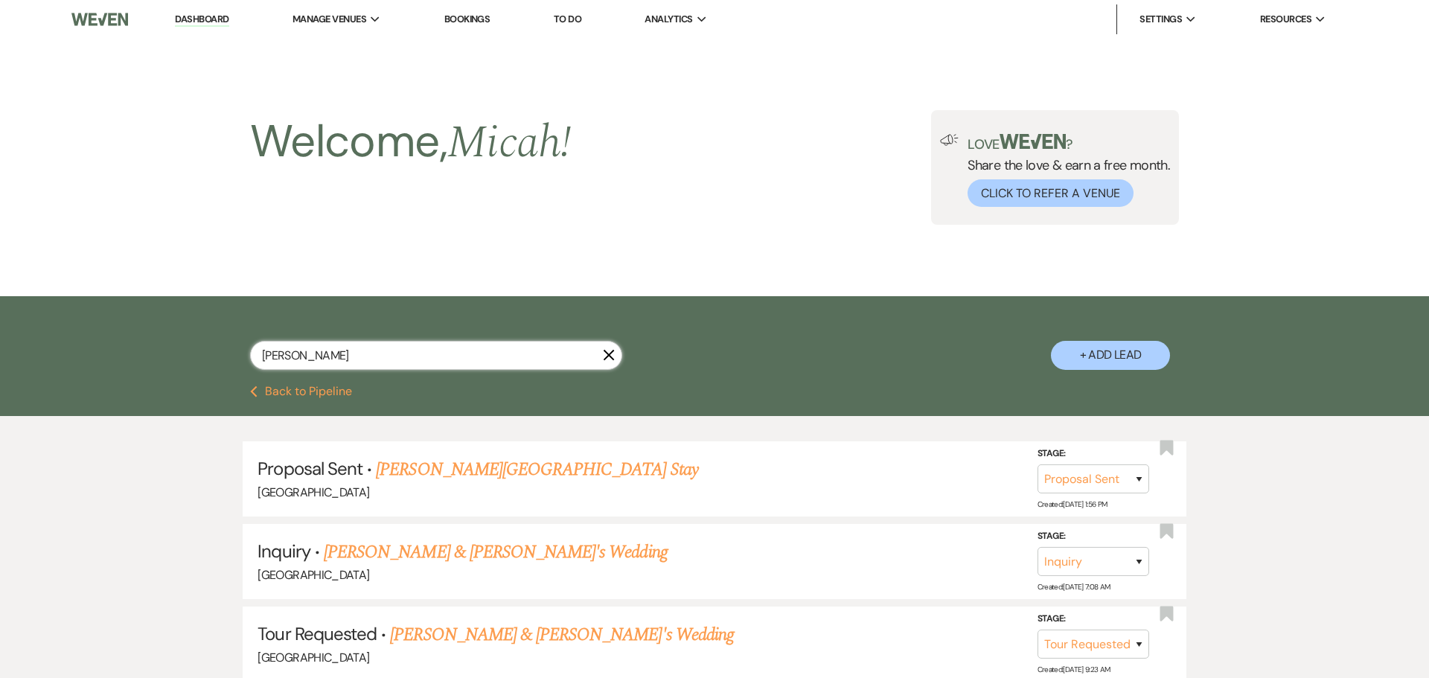
select select "8"
select select "5"
select select "8"
select select "5"
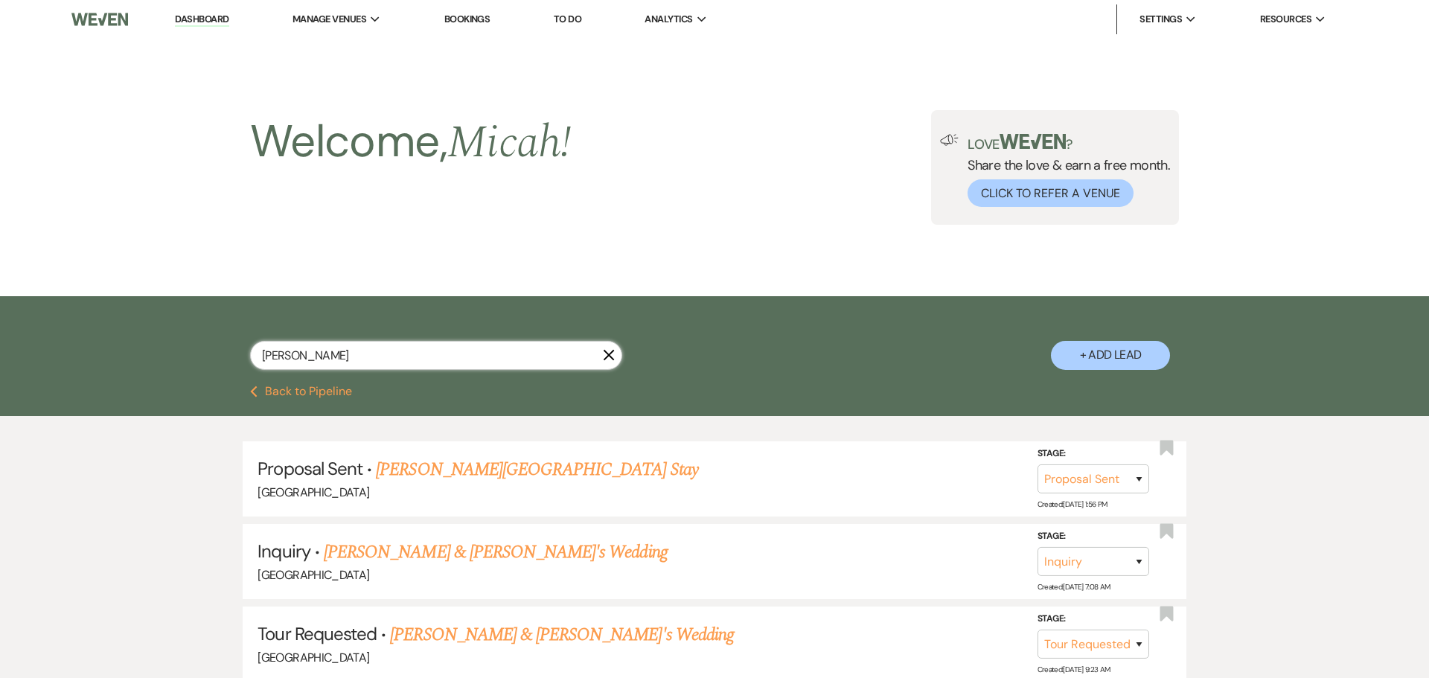
select select "8"
select select "5"
select select "8"
select select "5"
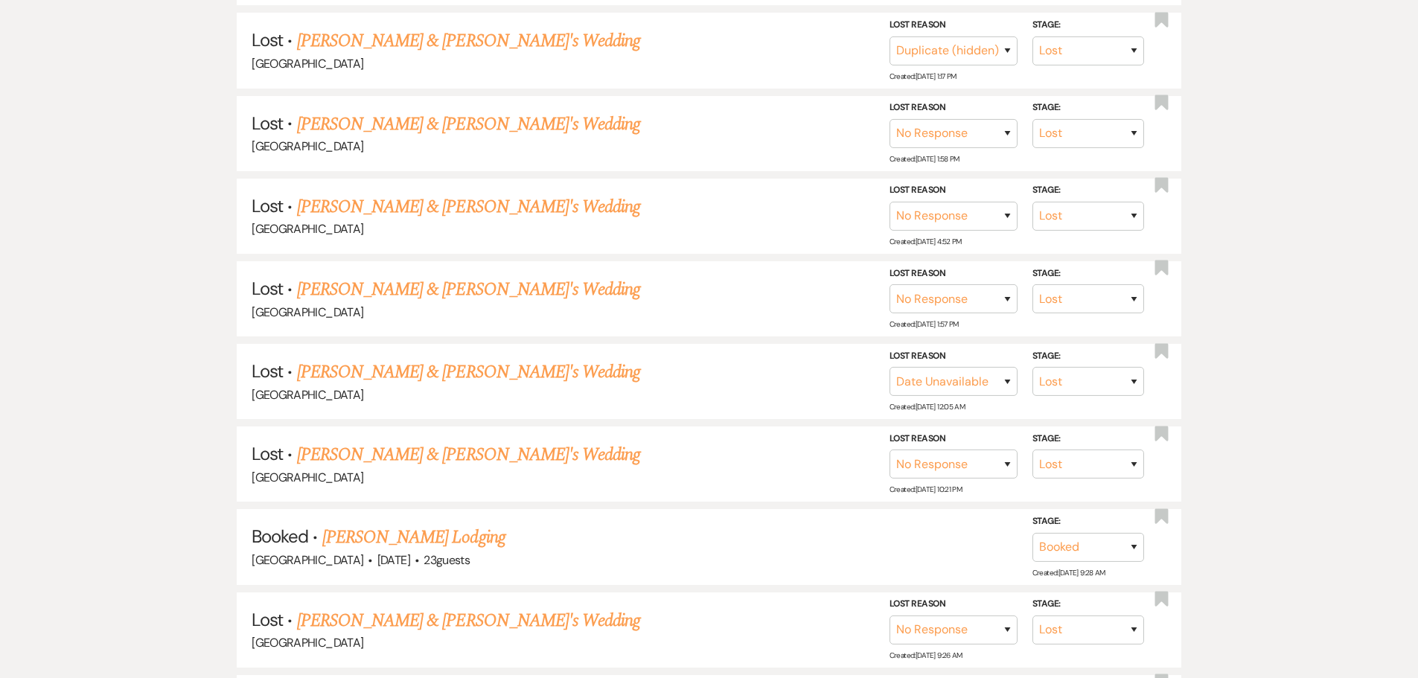
scroll to position [1340, 0]
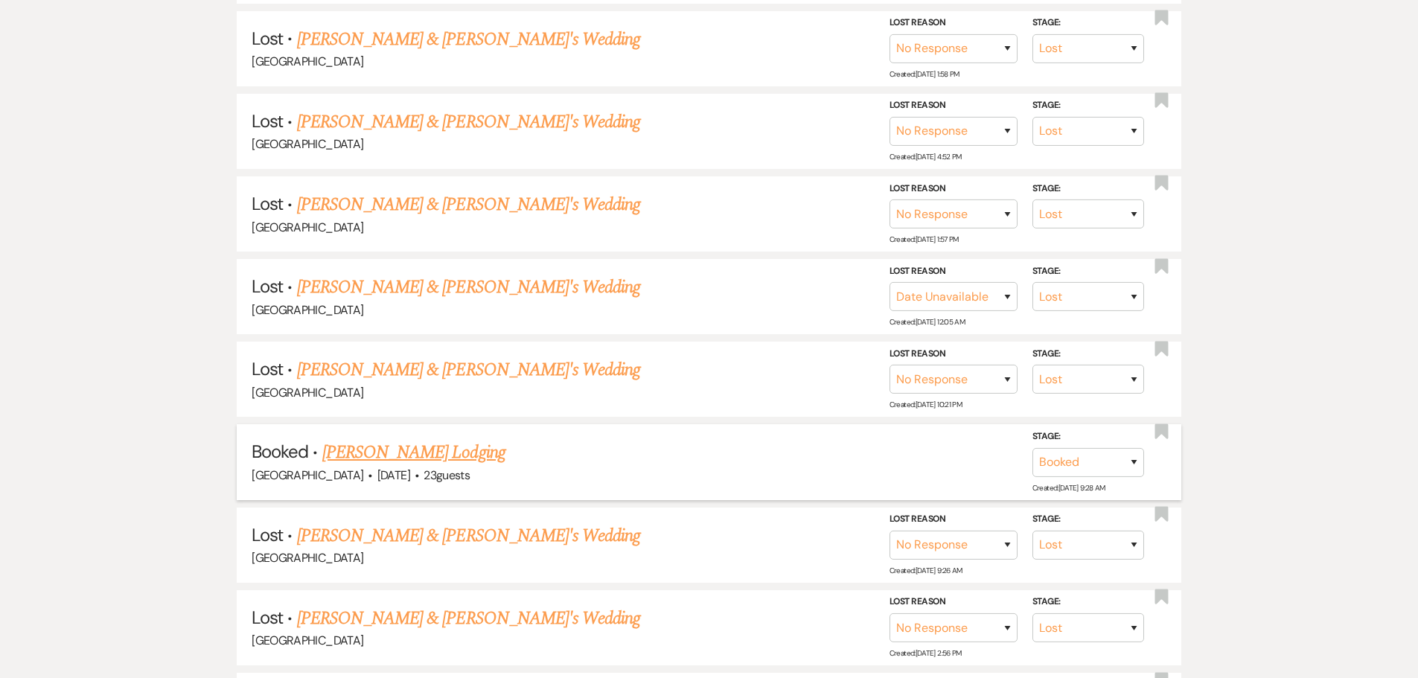
type input "[PERSON_NAME]"
click at [432, 453] on link "[PERSON_NAME] Lodging" at bounding box center [413, 452] width 183 height 27
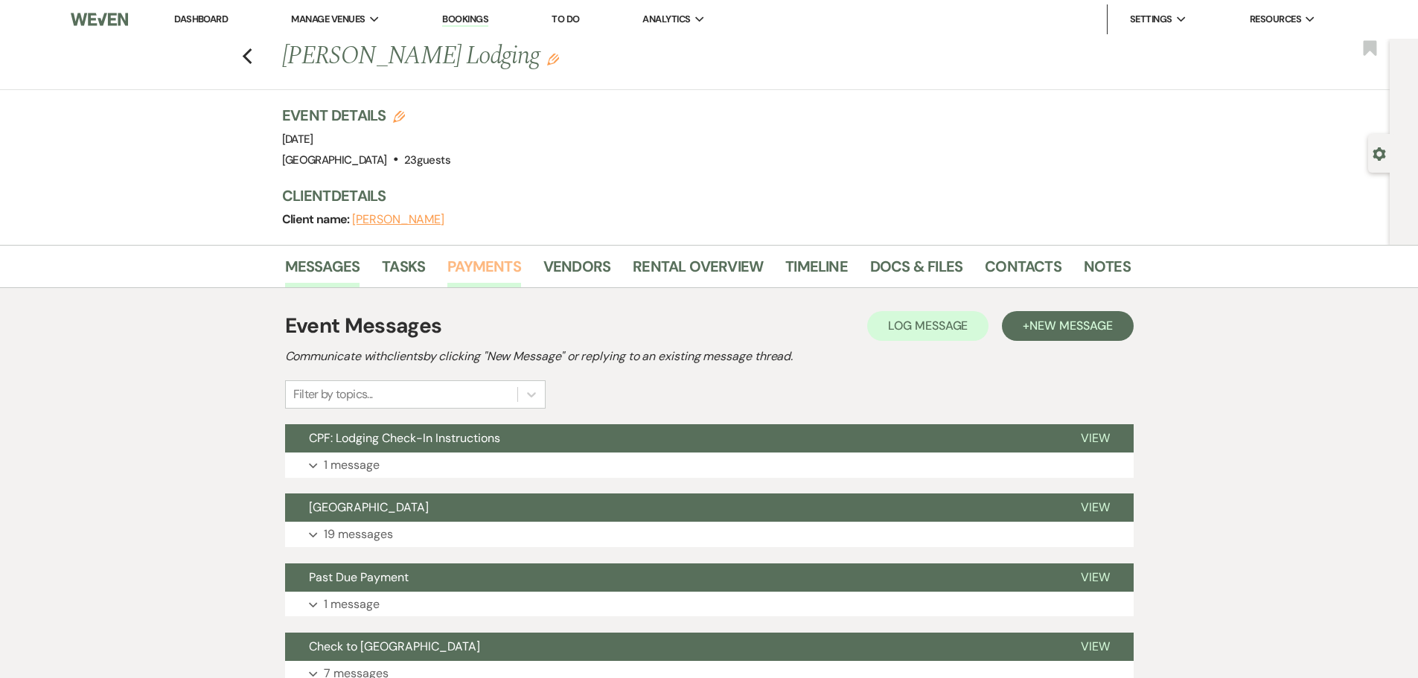
click at [476, 275] on link "Payments" at bounding box center [484, 271] width 74 height 33
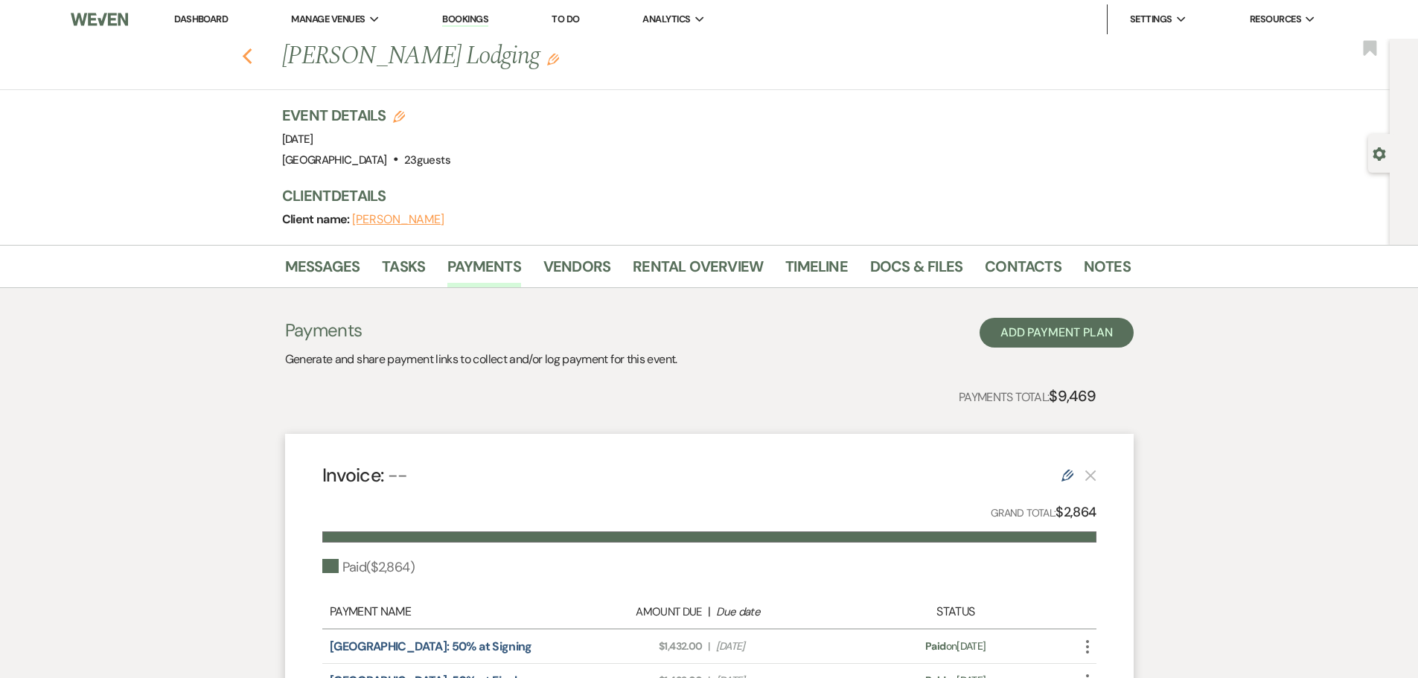
click at [253, 54] on icon "Previous" at bounding box center [247, 57] width 11 height 18
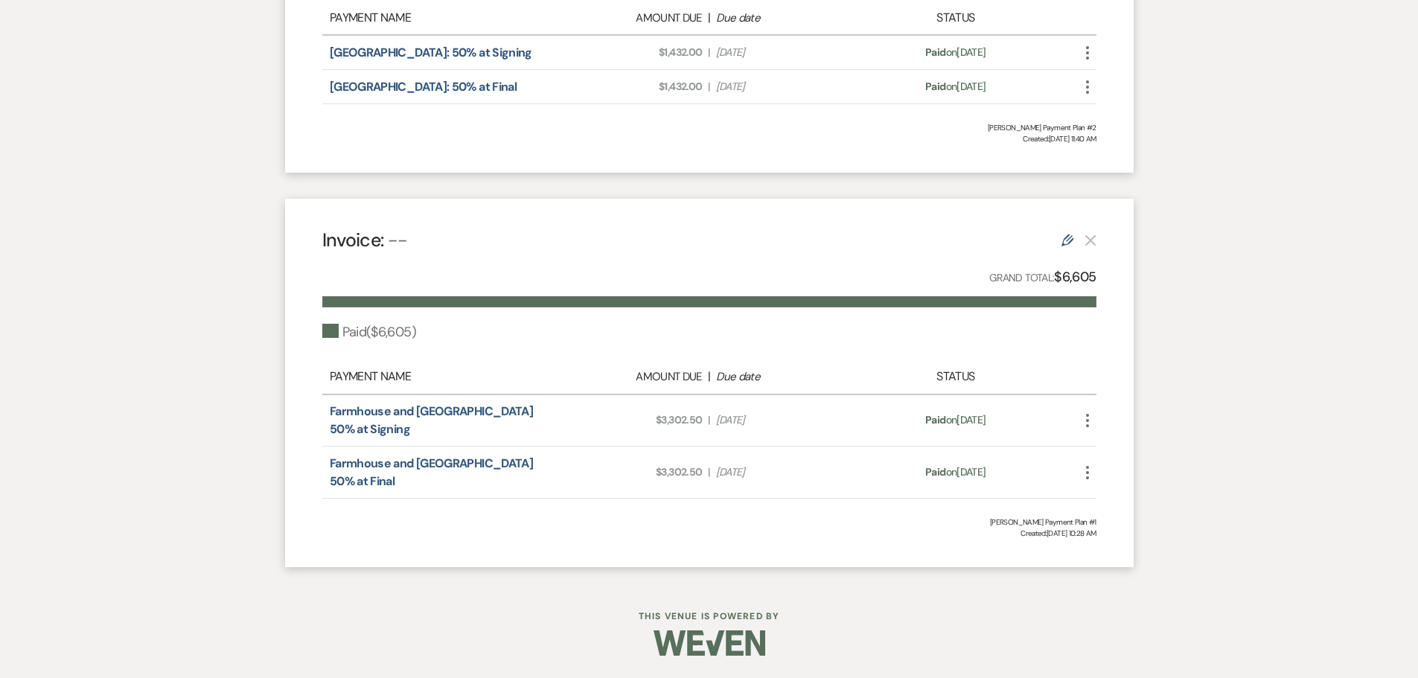
select select "8"
select select "6"
select select "8"
select select "7"
select select "8"
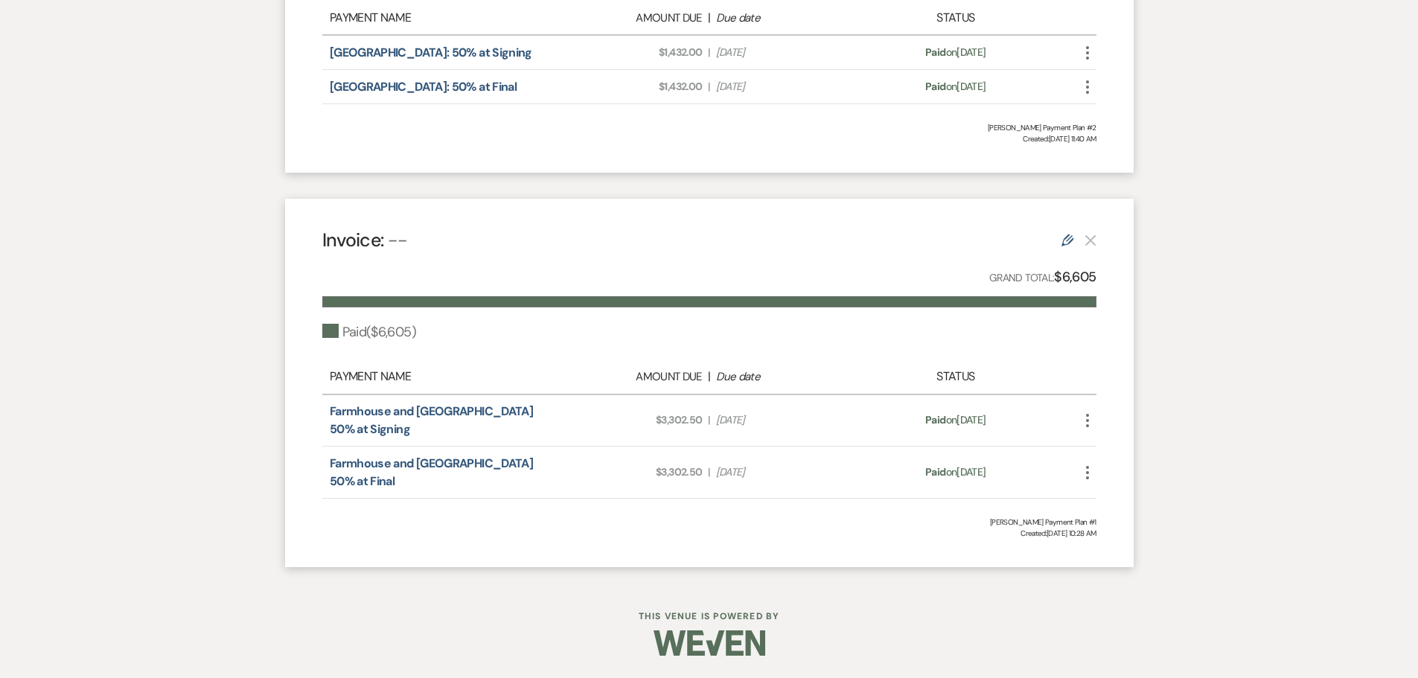
select select "6"
select select "8"
select select "5"
select select "8"
select select "5"
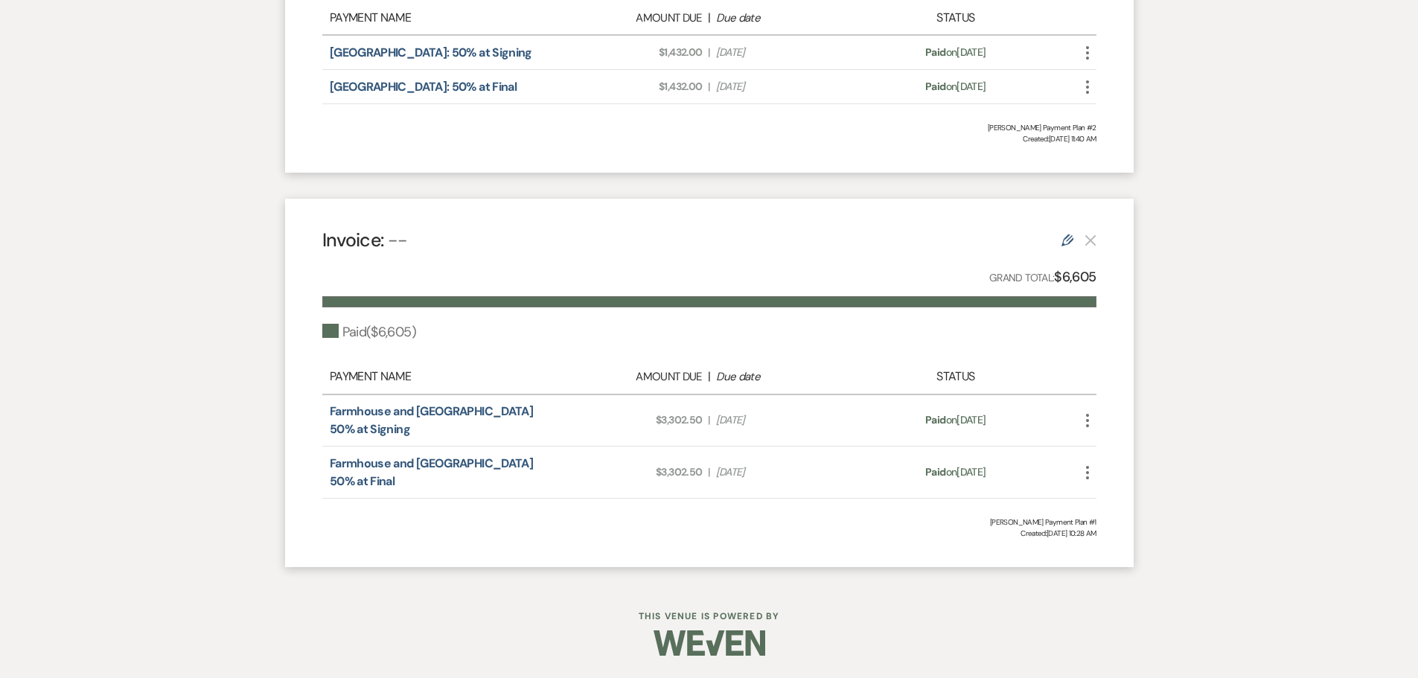
select select "8"
select select "4"
select select "8"
select select "5"
select select "8"
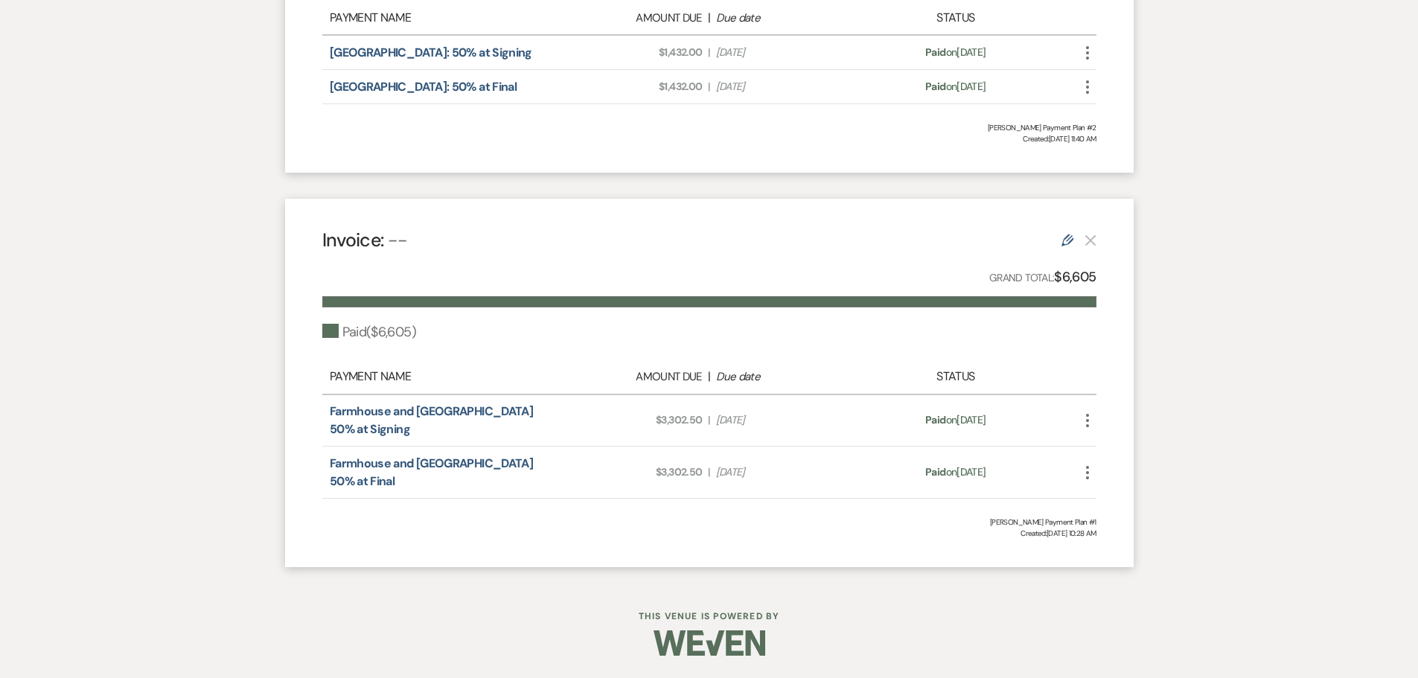
select select "5"
select select "8"
select select "5"
select select "8"
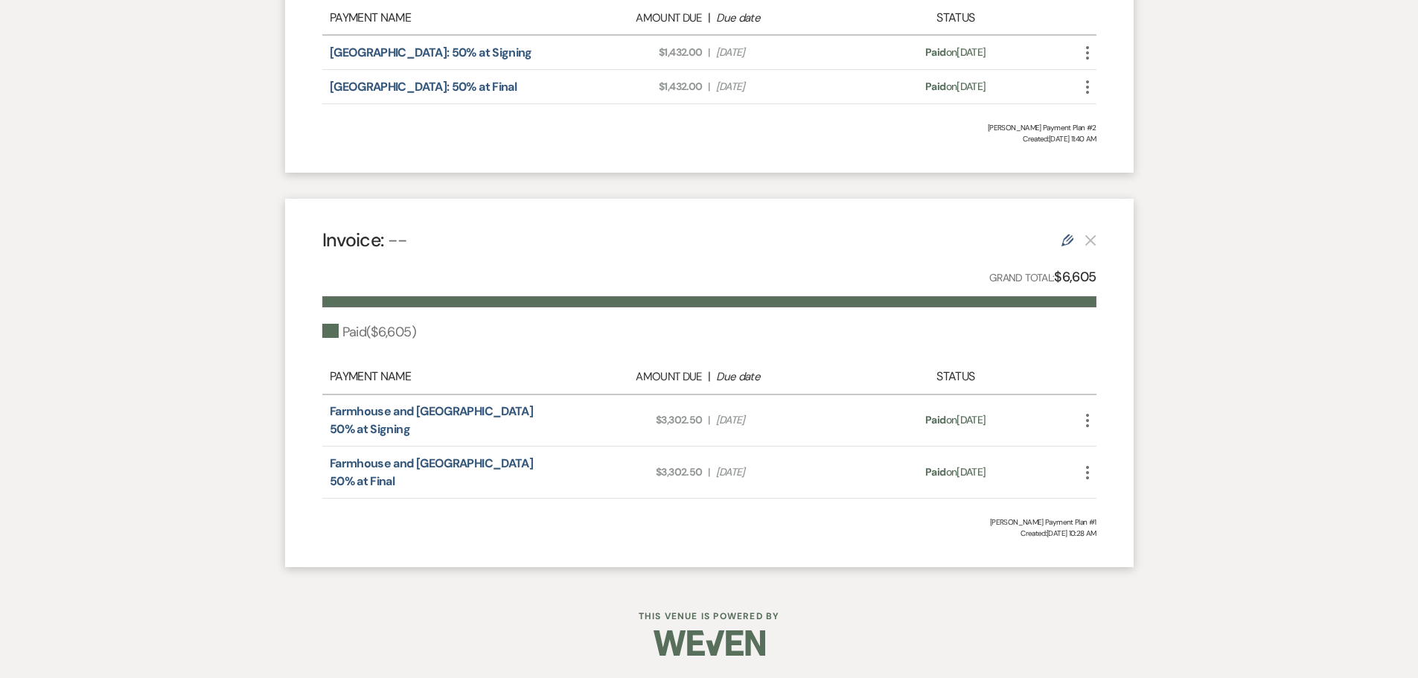
select select "8"
select select "5"
select select "8"
select select "5"
select select "8"
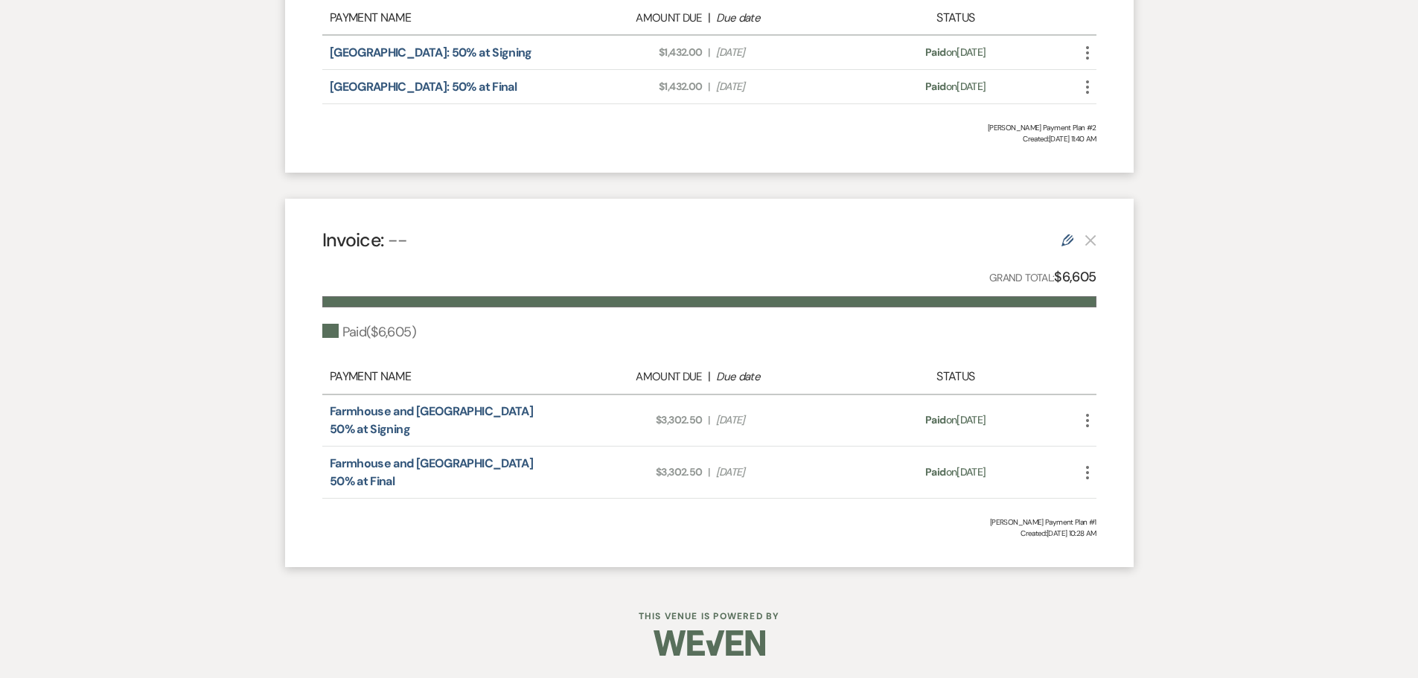
select select "5"
select select "8"
select select "7"
select select "8"
select select "5"
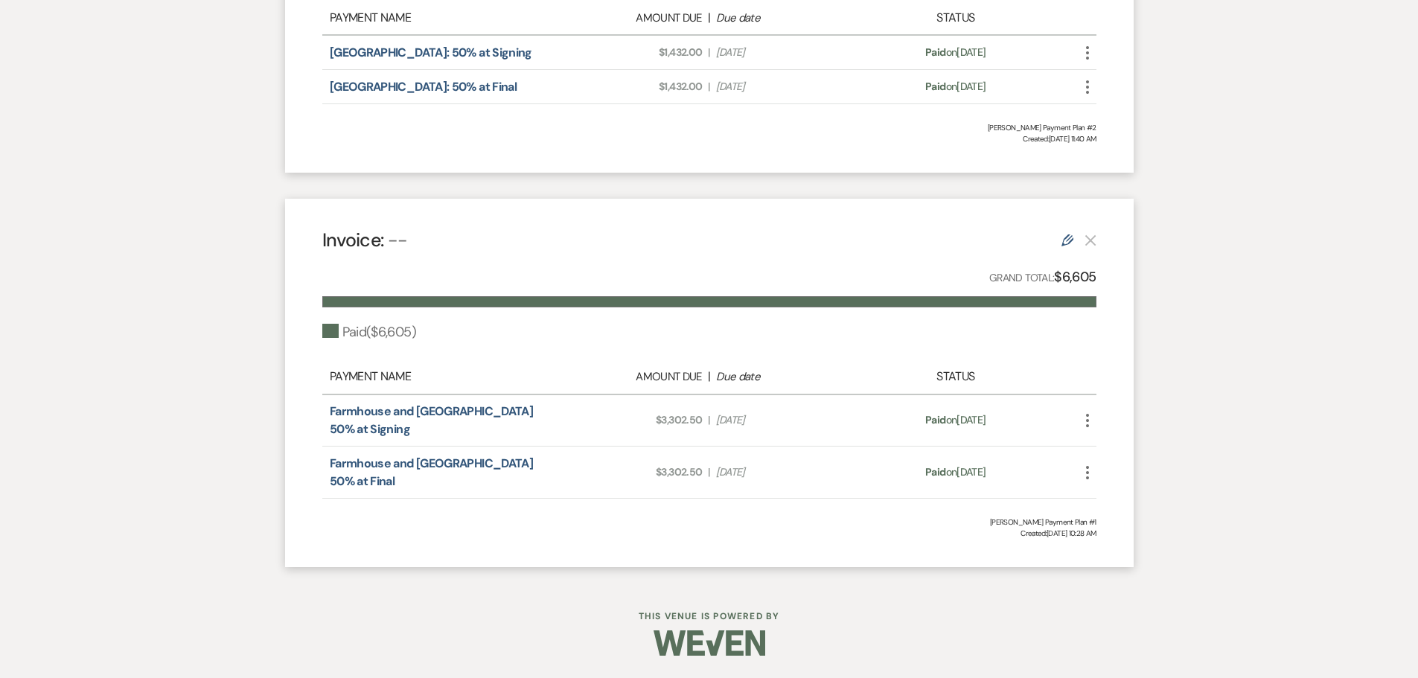
select select "8"
select select "5"
select select "8"
select select "5"
select select "8"
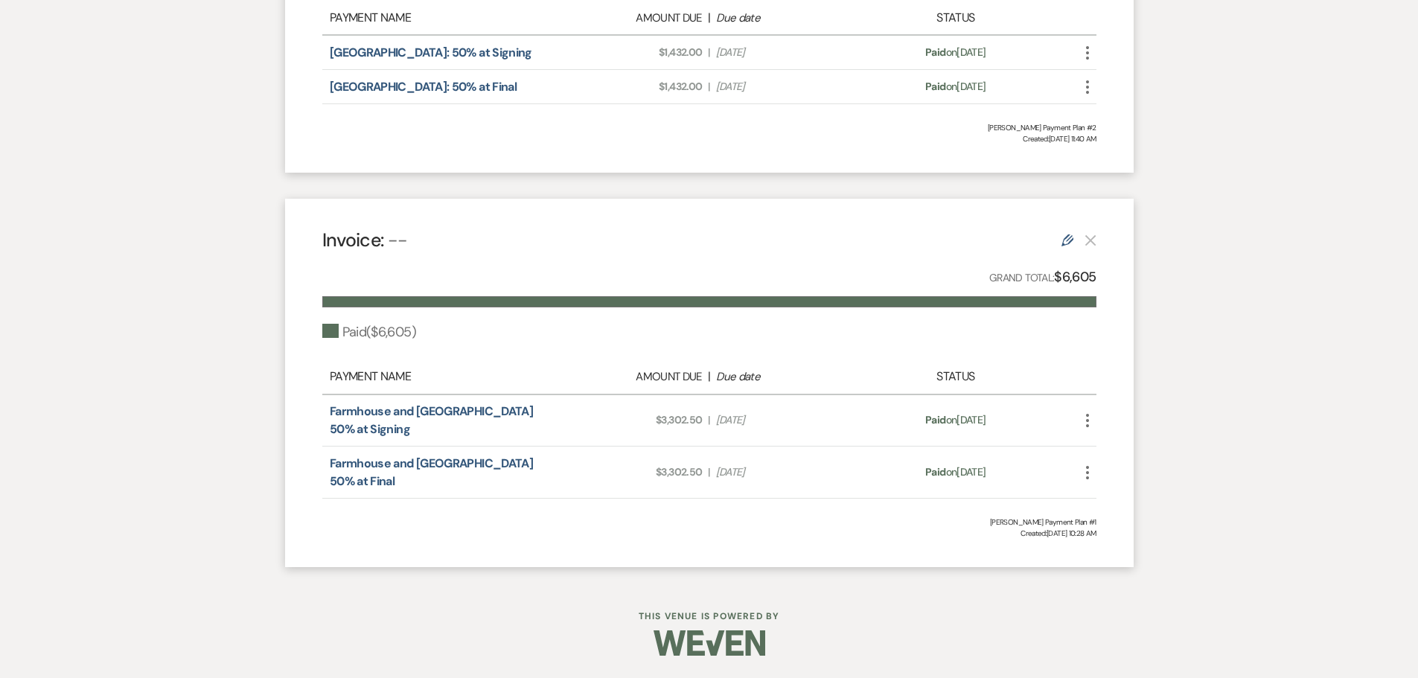
select select "5"
select select "8"
select select "5"
select select "8"
select select "5"
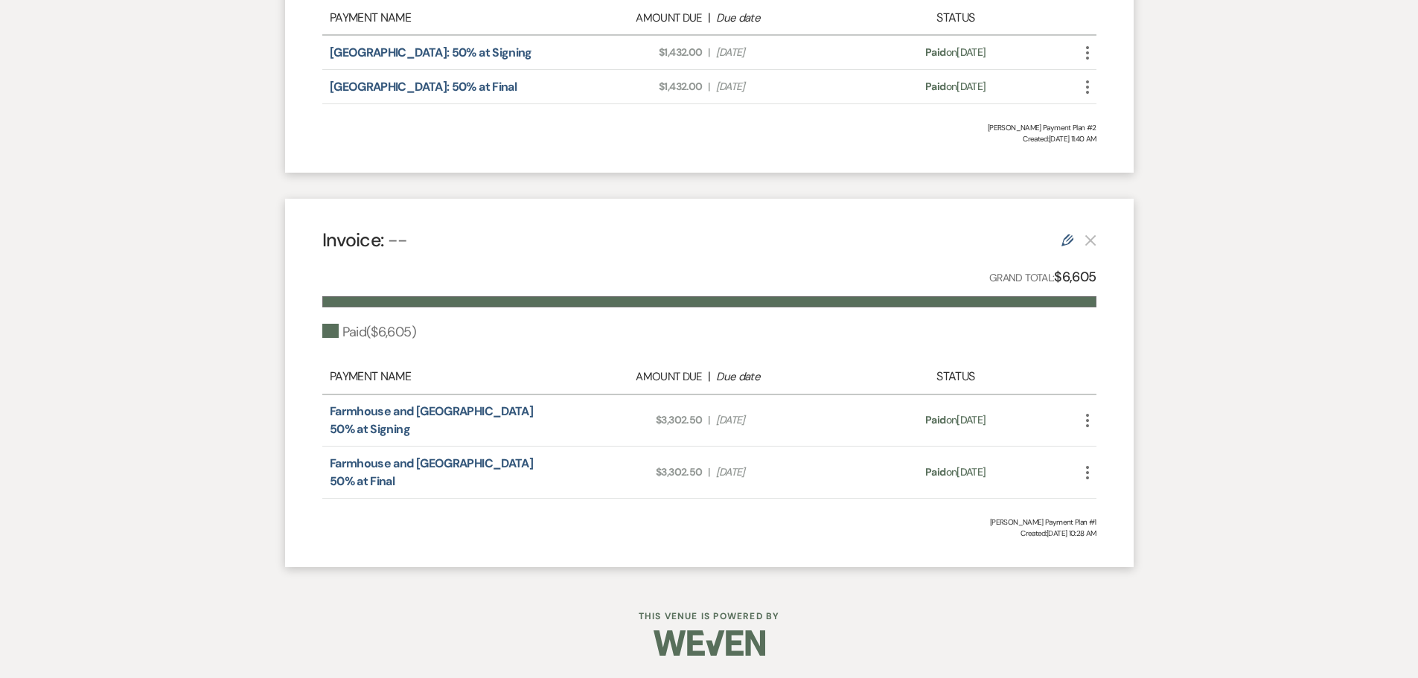
select select "8"
select select "5"
select select "8"
select select "5"
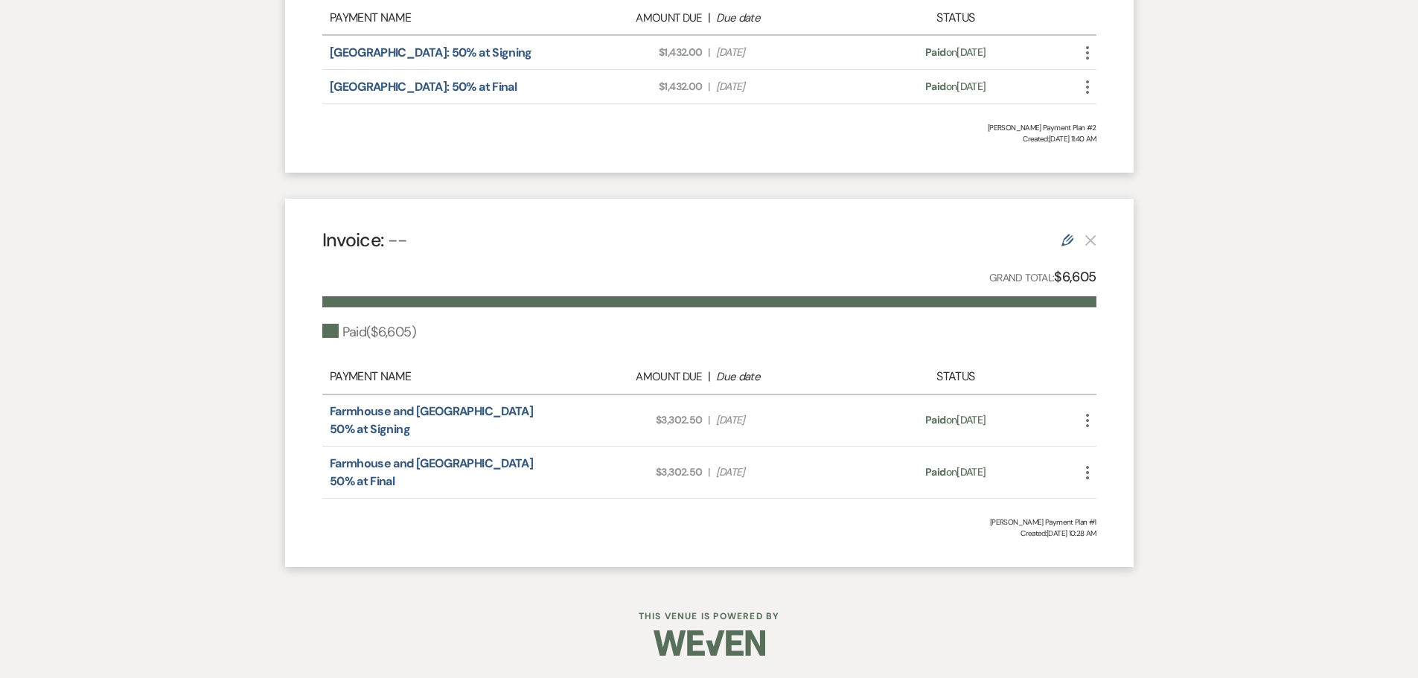
select select "8"
select select "5"
select select "8"
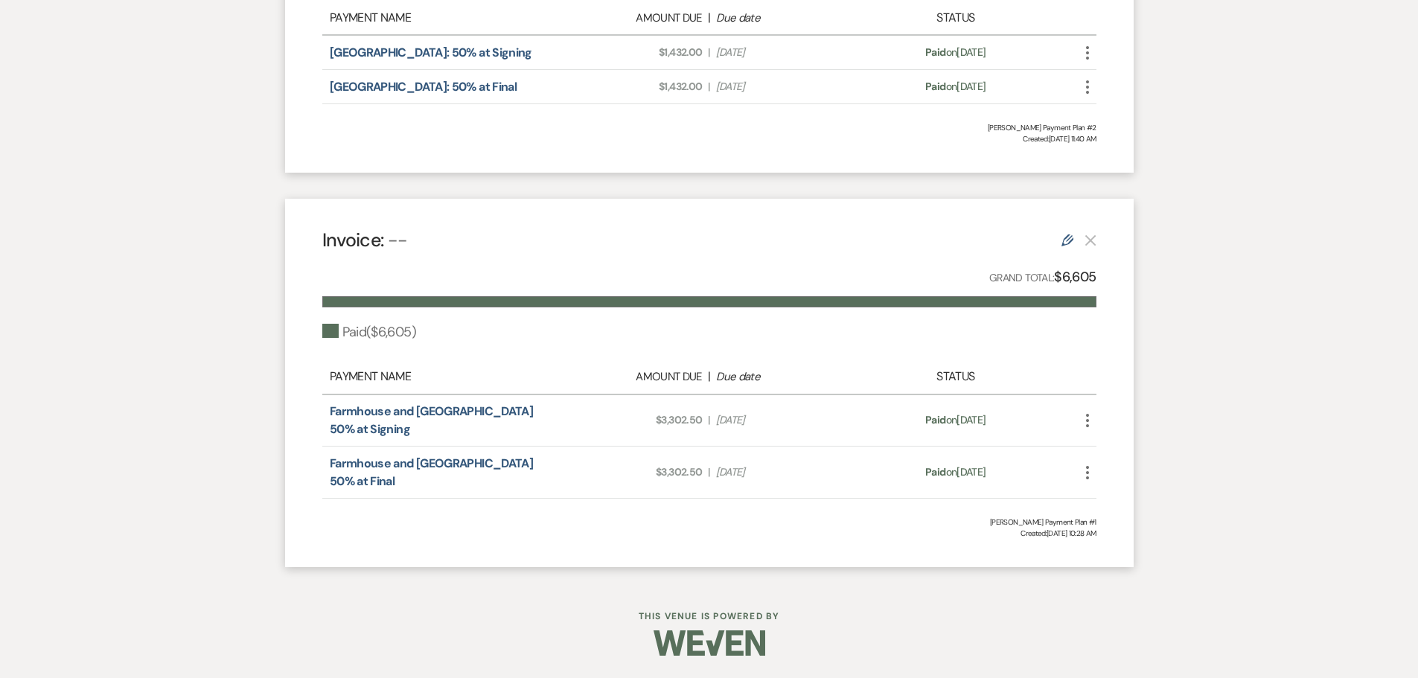
select select "8"
select select "5"
select select "8"
select select "5"
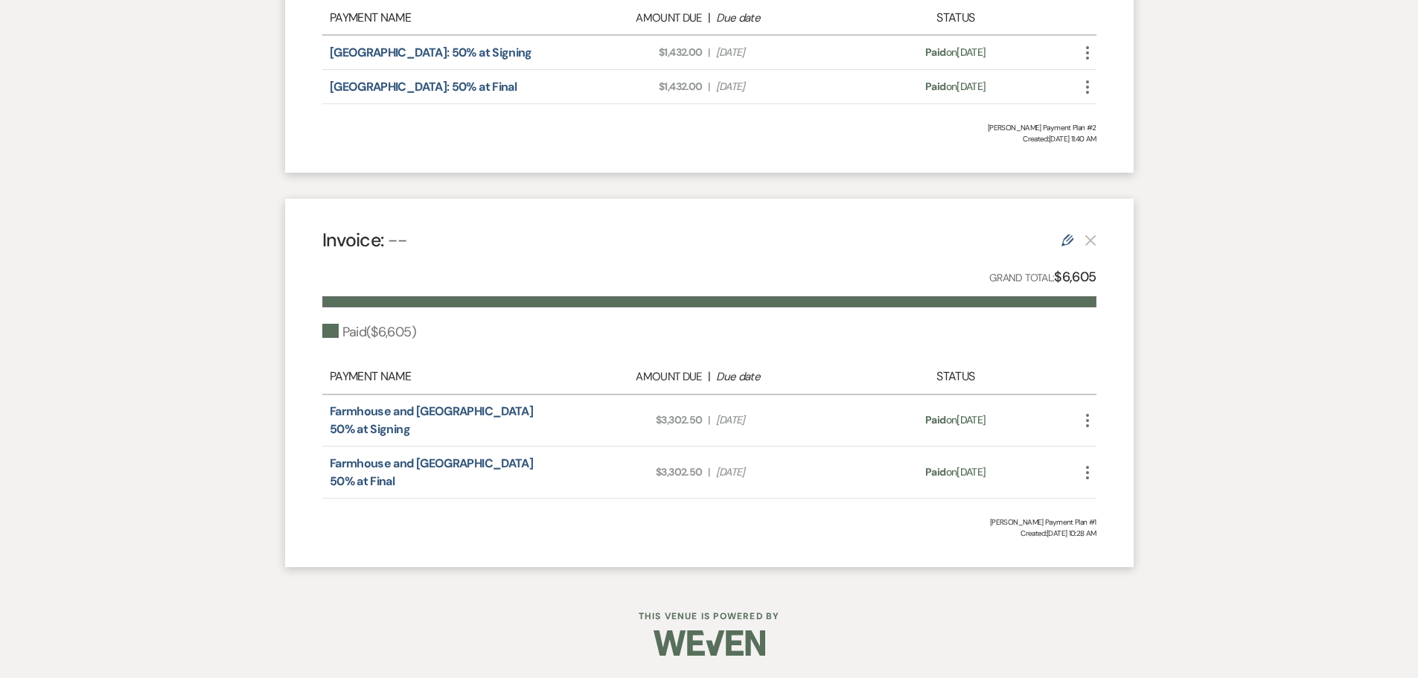
select select "8"
select select "5"
select select "8"
select select "5"
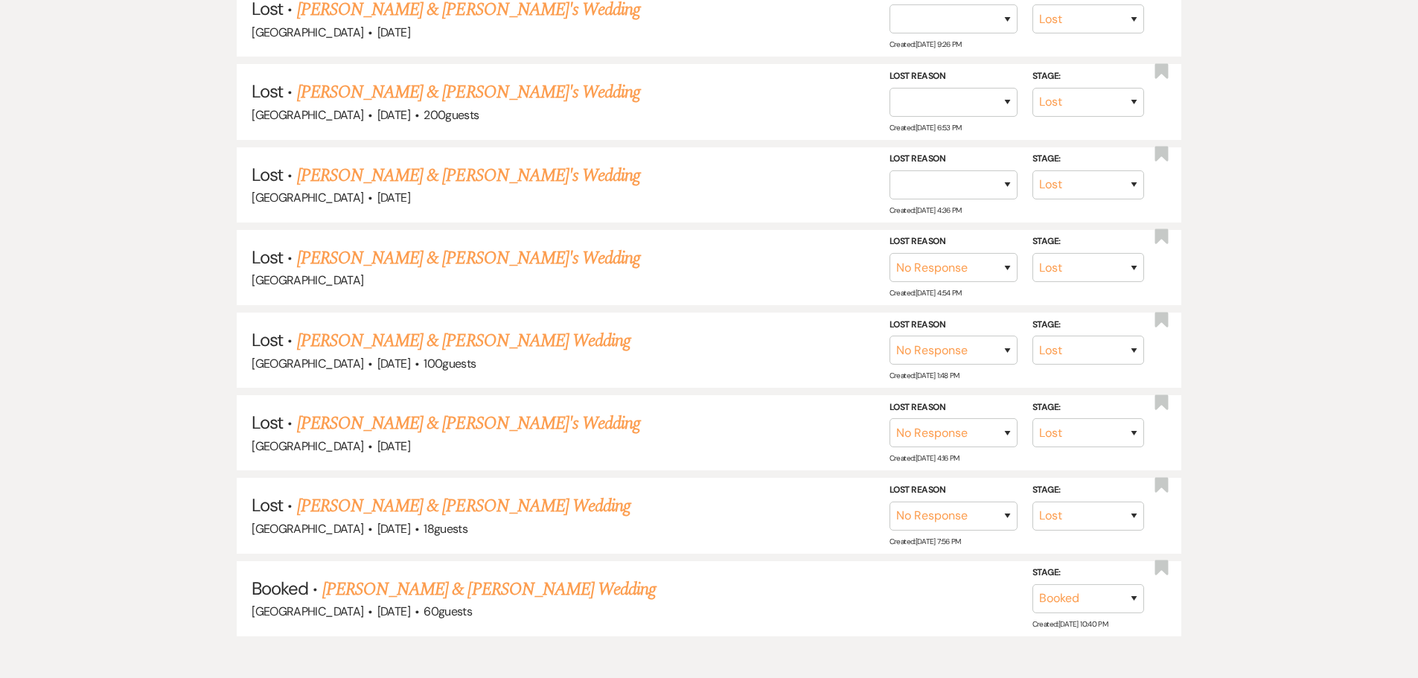
scroll to position [3052, 0]
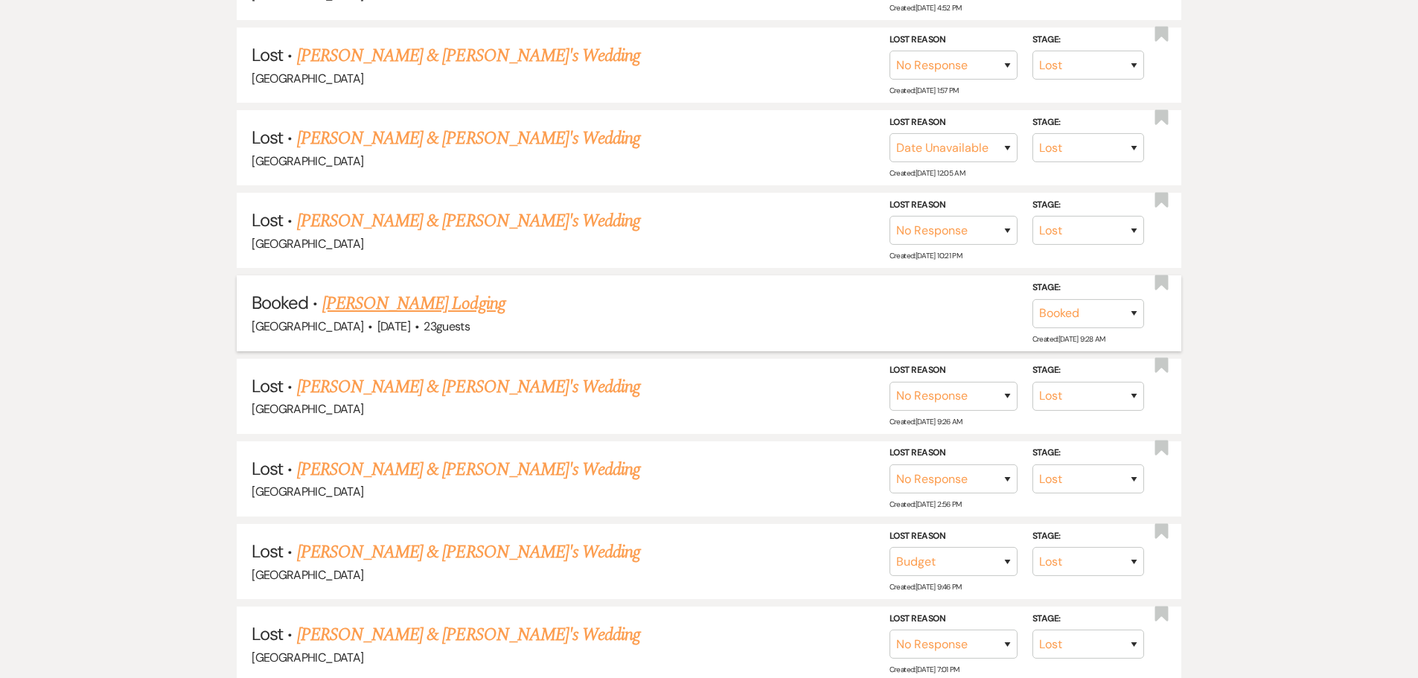
click at [429, 301] on link "[PERSON_NAME] Lodging" at bounding box center [413, 303] width 183 height 27
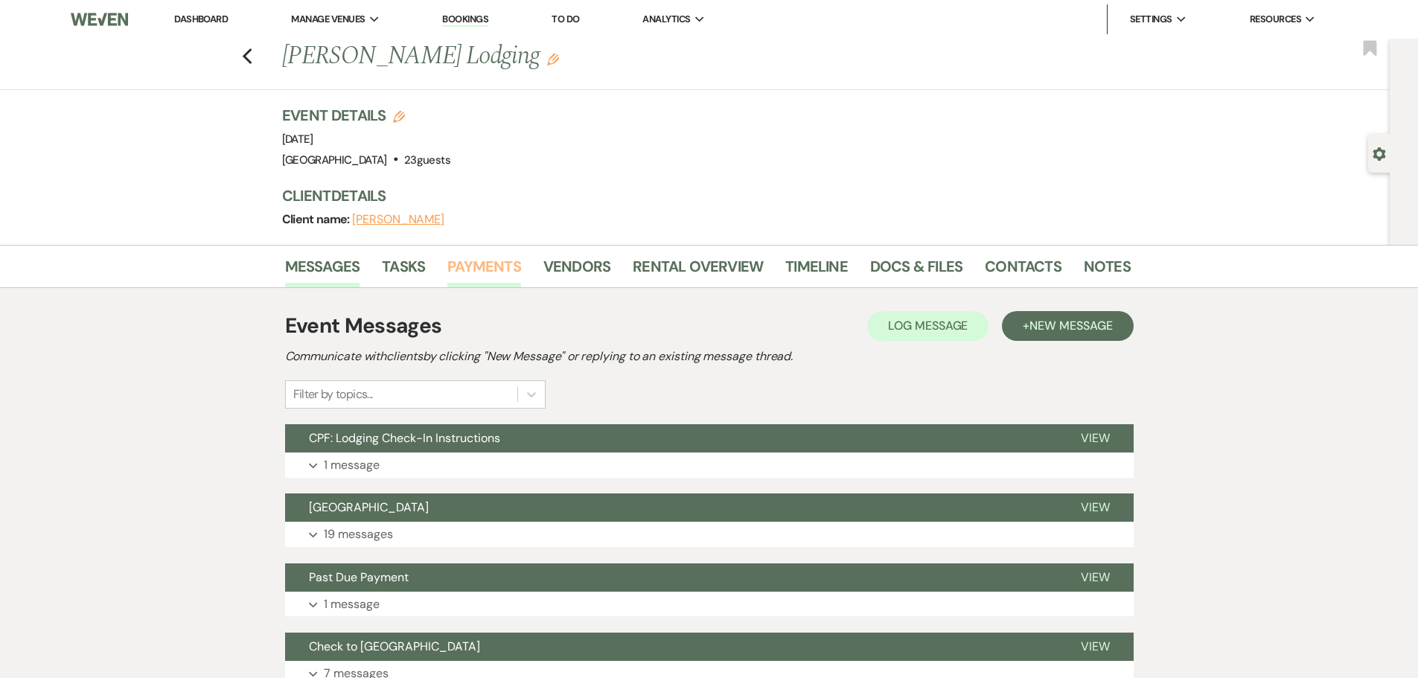
click at [476, 266] on link "Payments" at bounding box center [484, 271] width 74 height 33
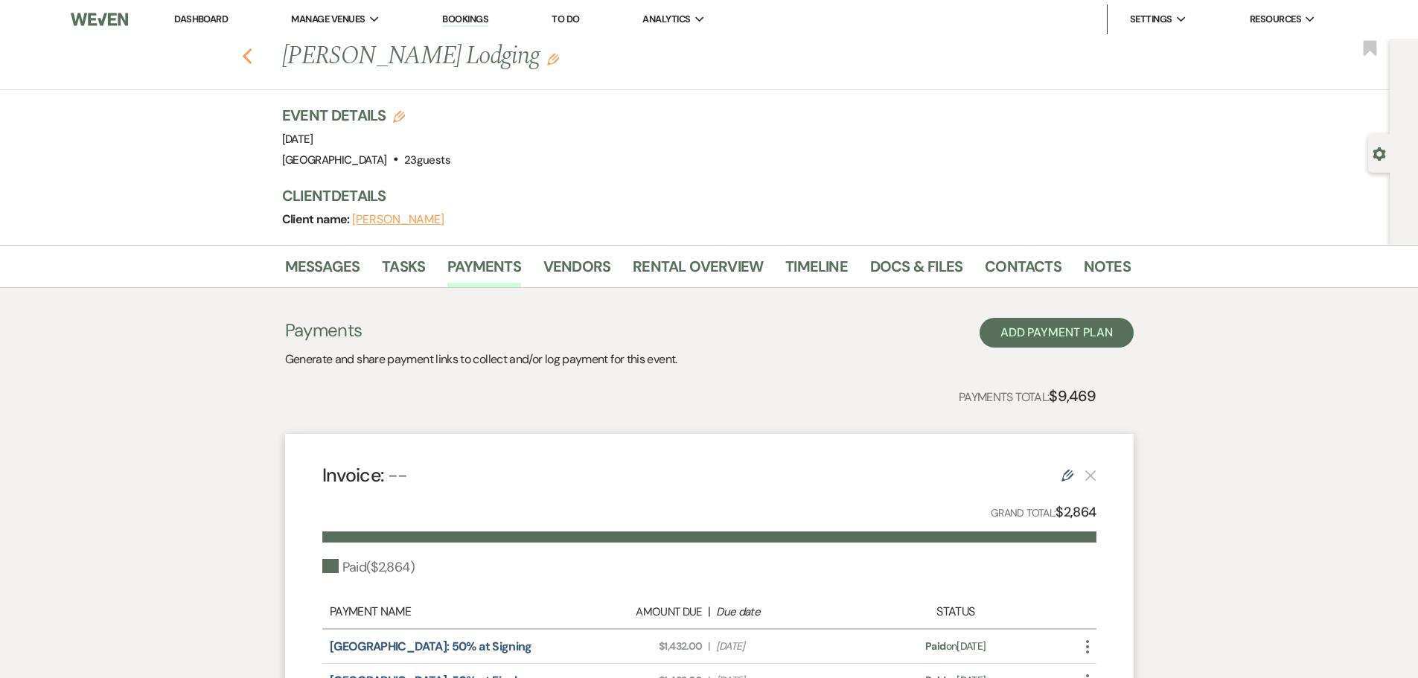
click at [252, 51] on use "button" at bounding box center [247, 56] width 10 height 16
select select "8"
select select "6"
select select "8"
select select "7"
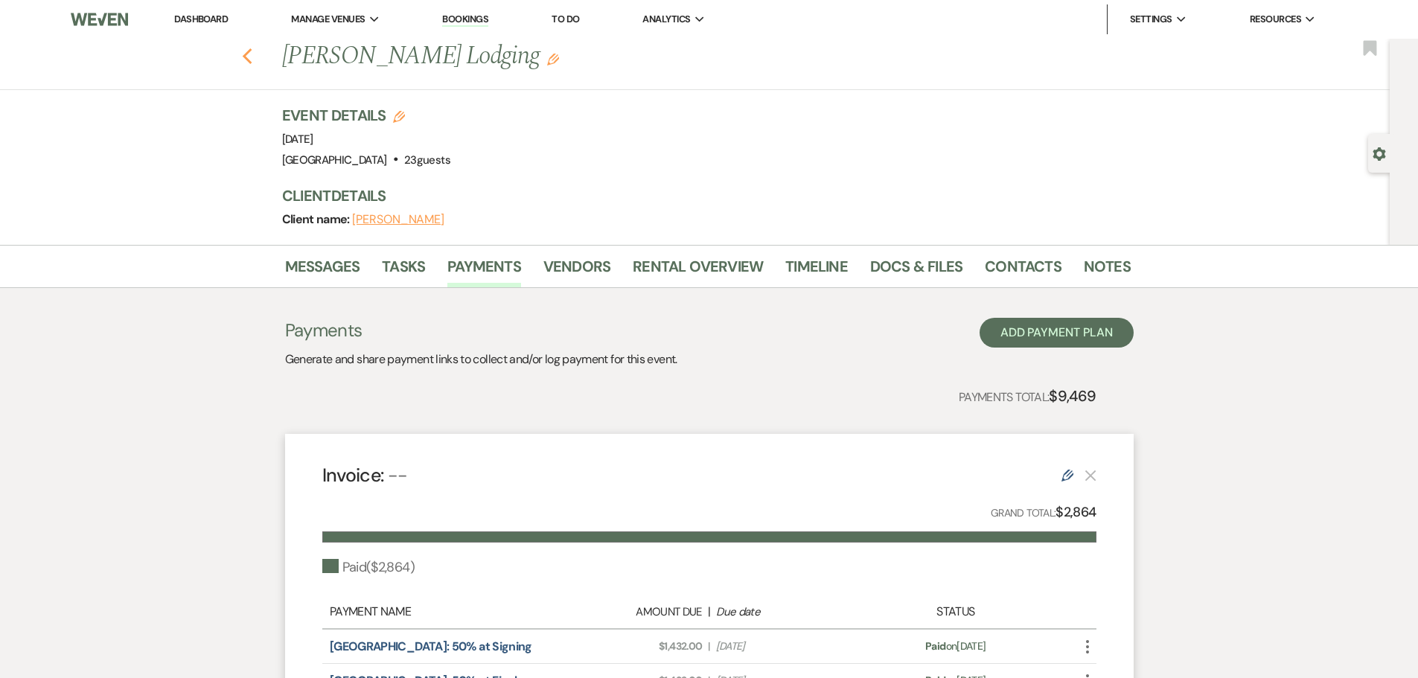
select select "8"
select select "6"
select select "8"
select select "5"
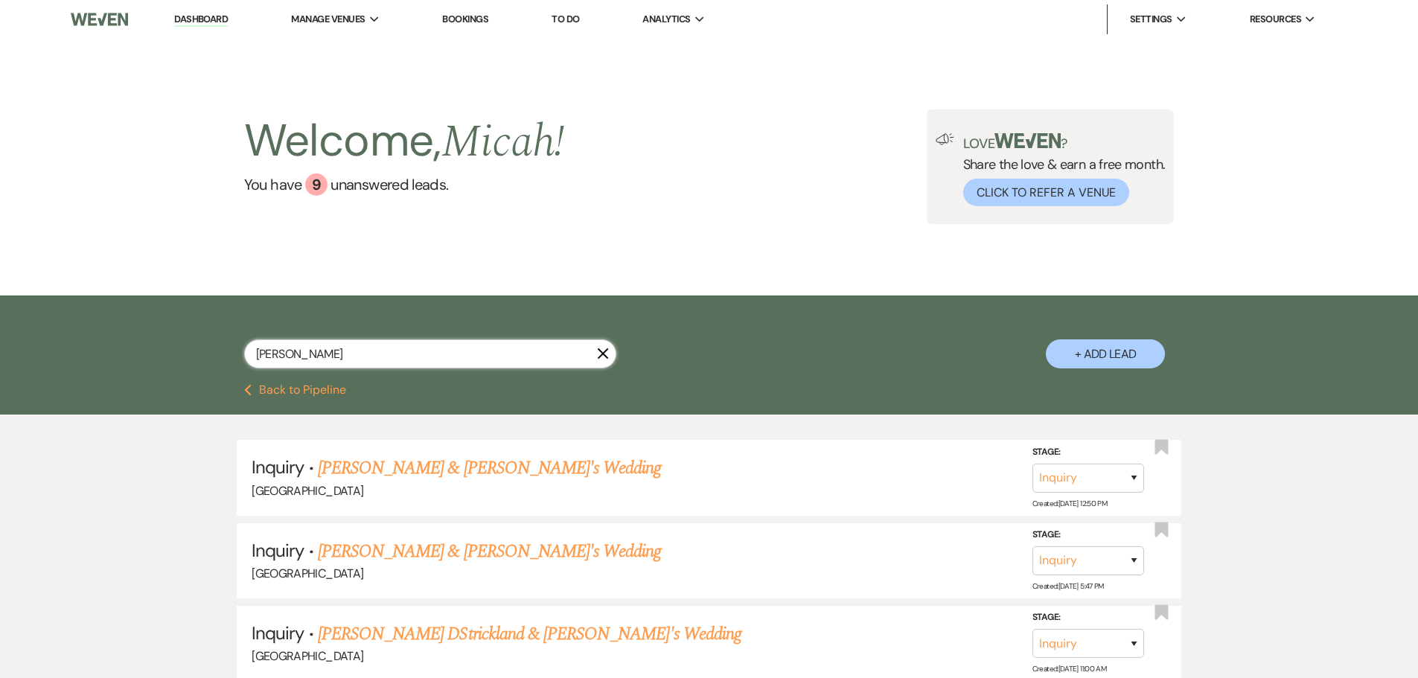
drag, startPoint x: 310, startPoint y: 351, endPoint x: 162, endPoint y: 358, distance: 148.3
click at [162, 358] on div "[PERSON_NAME] X + Add Lead" at bounding box center [709, 340] width 1418 height 89
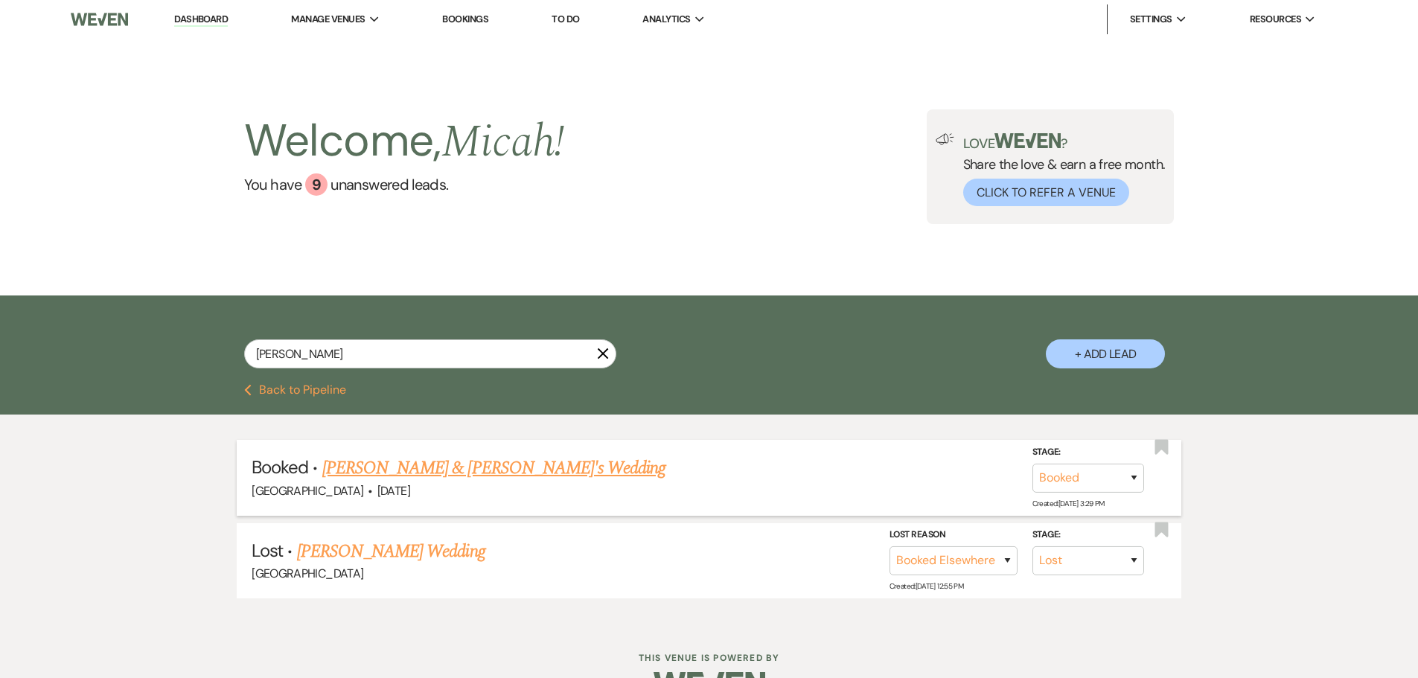
click at [464, 467] on link "[PERSON_NAME] & [PERSON_NAME]'s Wedding" at bounding box center [494, 468] width 344 height 27
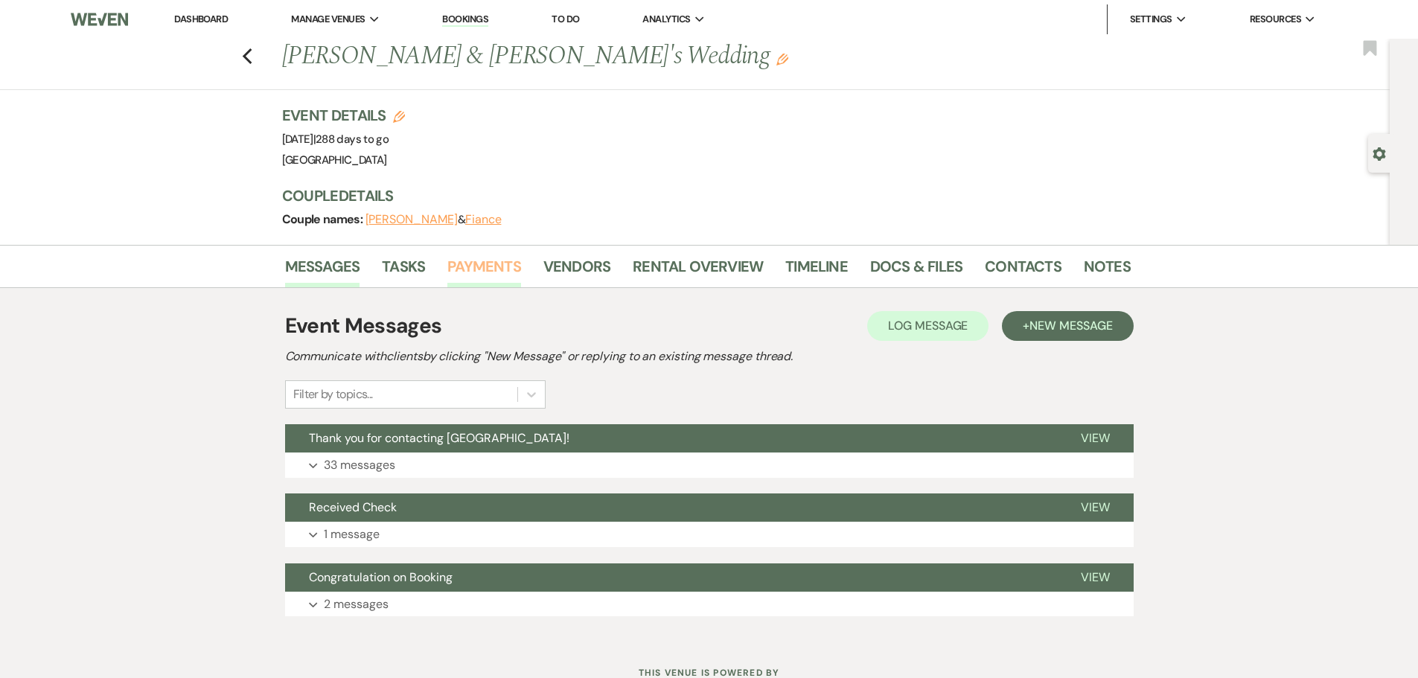
click at [480, 266] on link "Payments" at bounding box center [484, 271] width 74 height 33
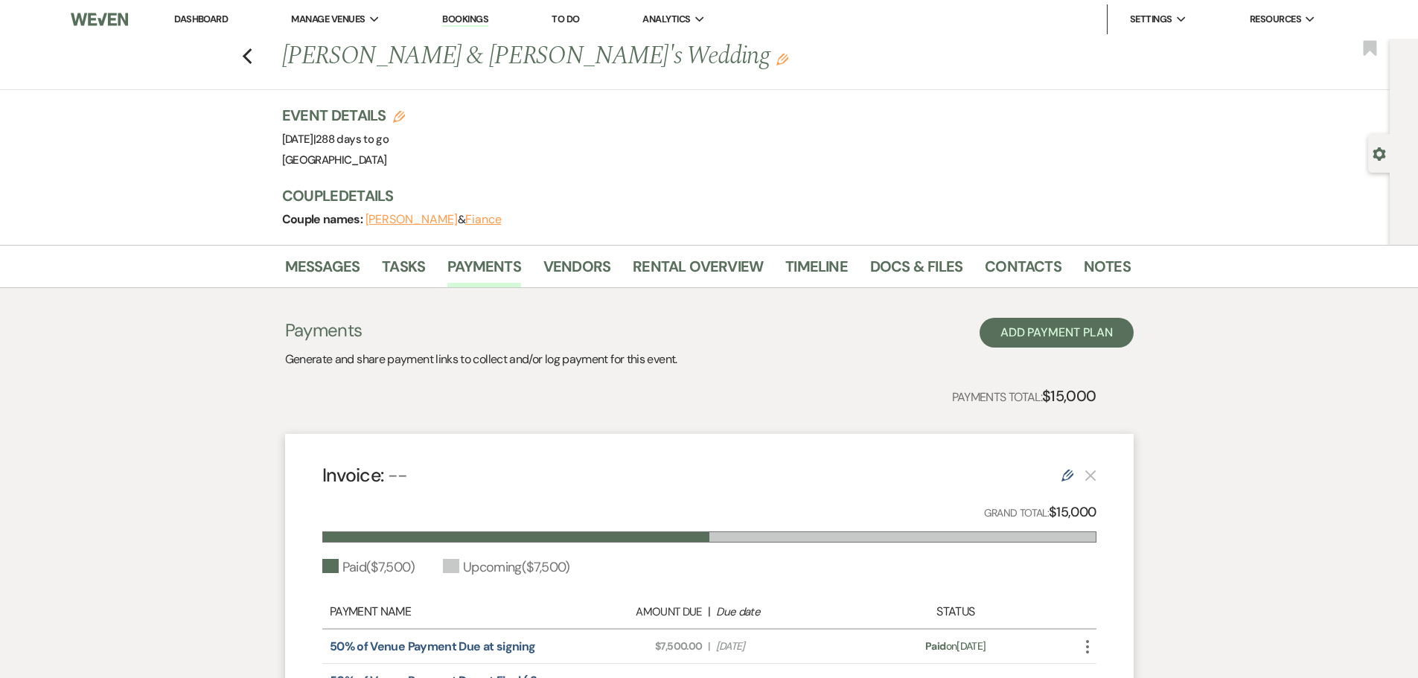
drag, startPoint x: 334, startPoint y: 144, endPoint x: 413, endPoint y: 138, distance: 79.1
click at [389, 138] on span "Event Date: [DATE] | 288 days to go" at bounding box center [335, 139] width 107 height 15
copy span "[DATE]"
click at [246, 51] on div "Previous [PERSON_NAME] & [PERSON_NAME]'s Wedding Edit Bookmark" at bounding box center [691, 64] width 1397 height 51
click at [248, 55] on icon "Previous" at bounding box center [247, 57] width 11 height 18
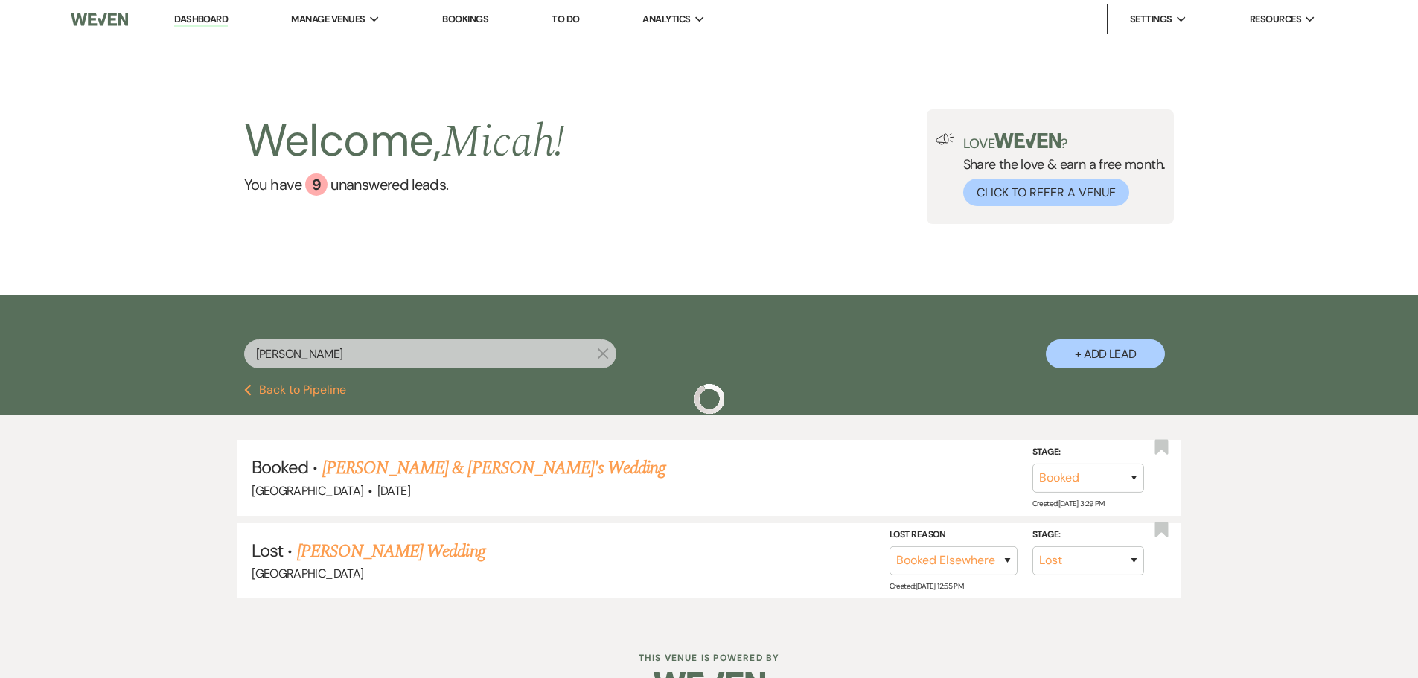
click at [330, 351] on input "[PERSON_NAME]" at bounding box center [430, 353] width 372 height 29
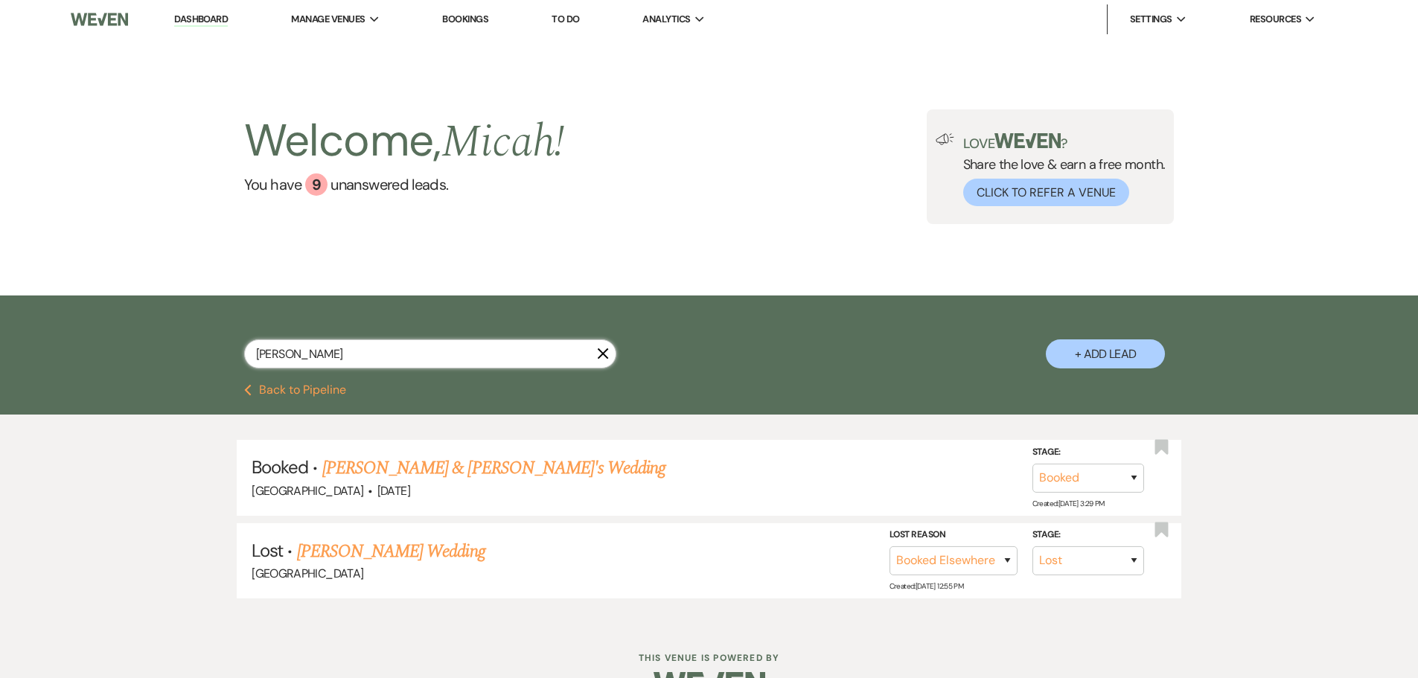
drag, startPoint x: 142, startPoint y: 345, endPoint x: 135, endPoint y: 345, distance: 7.5
click at [136, 345] on div "[PERSON_NAME] X + Add Lead" at bounding box center [709, 340] width 1418 height 89
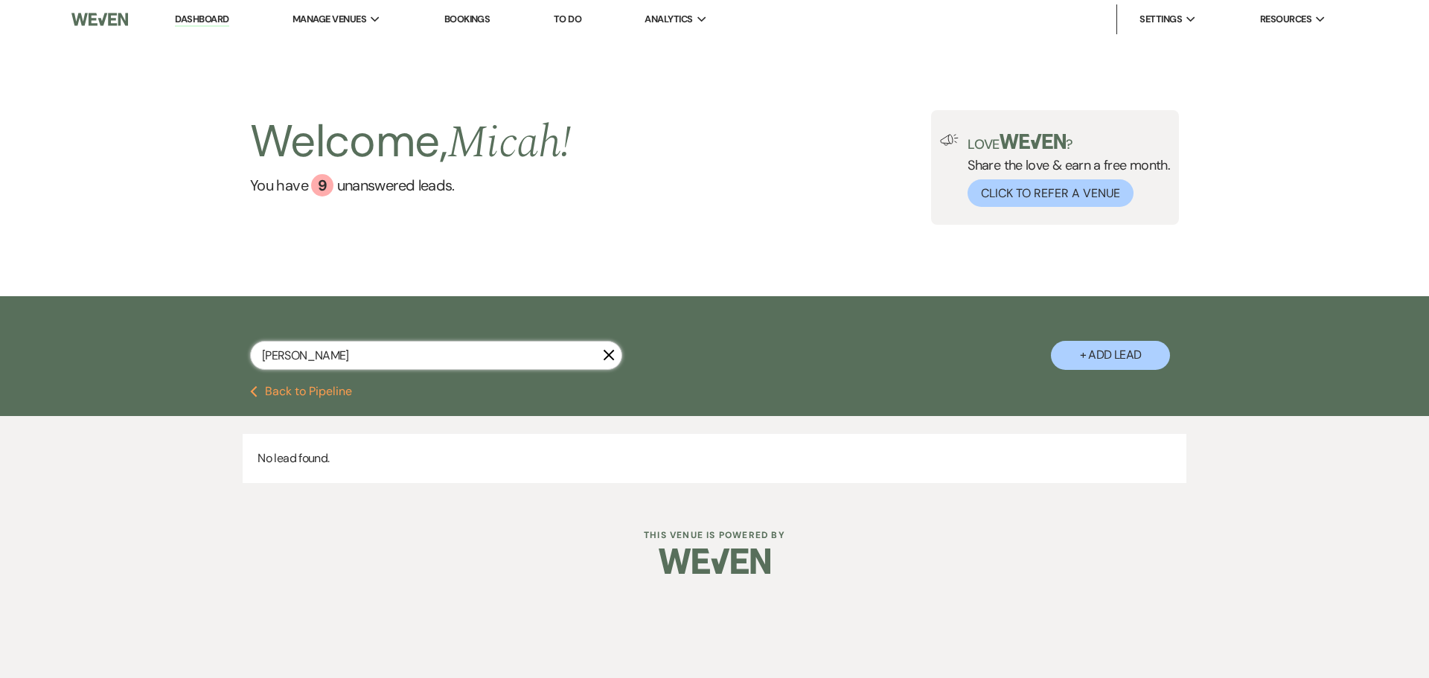
drag, startPoint x: 313, startPoint y: 364, endPoint x: 204, endPoint y: 381, distance: 110.8
click at [204, 382] on div "[PERSON_NAME] X + Add Lead" at bounding box center [714, 340] width 1429 height 89
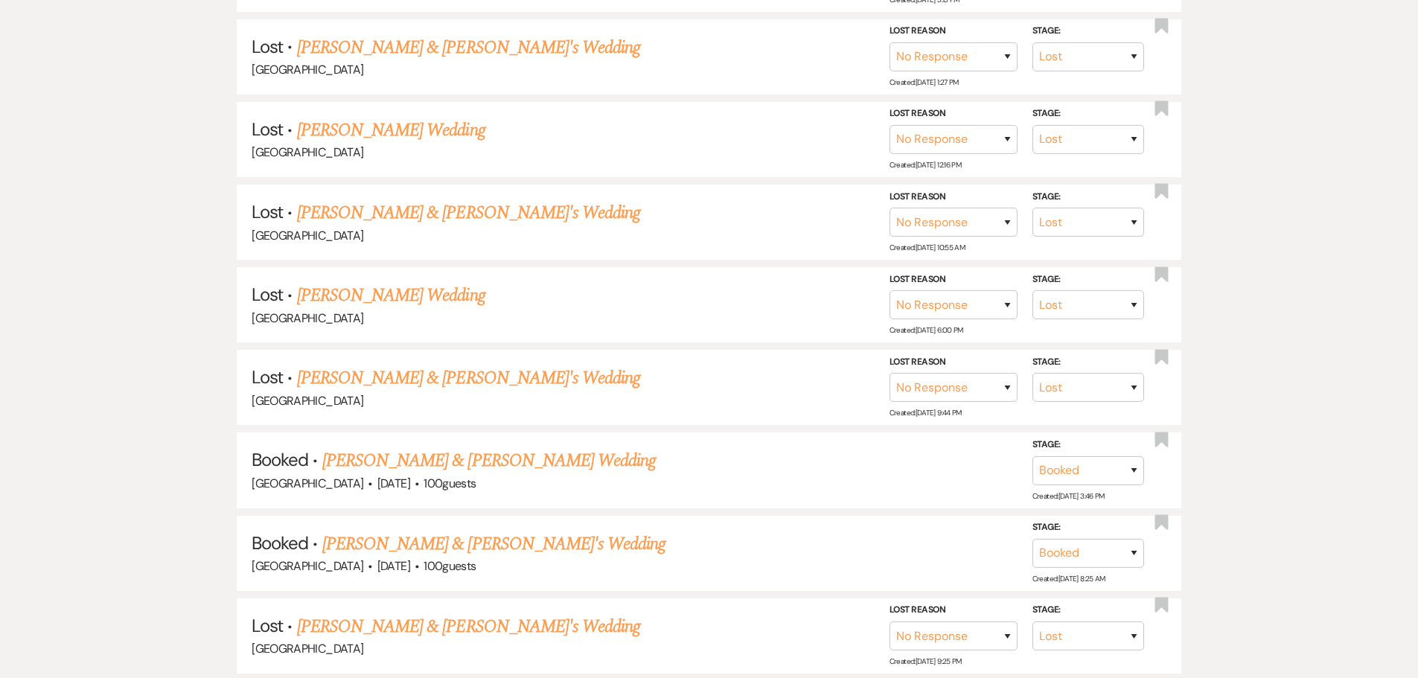
scroll to position [1414, 0]
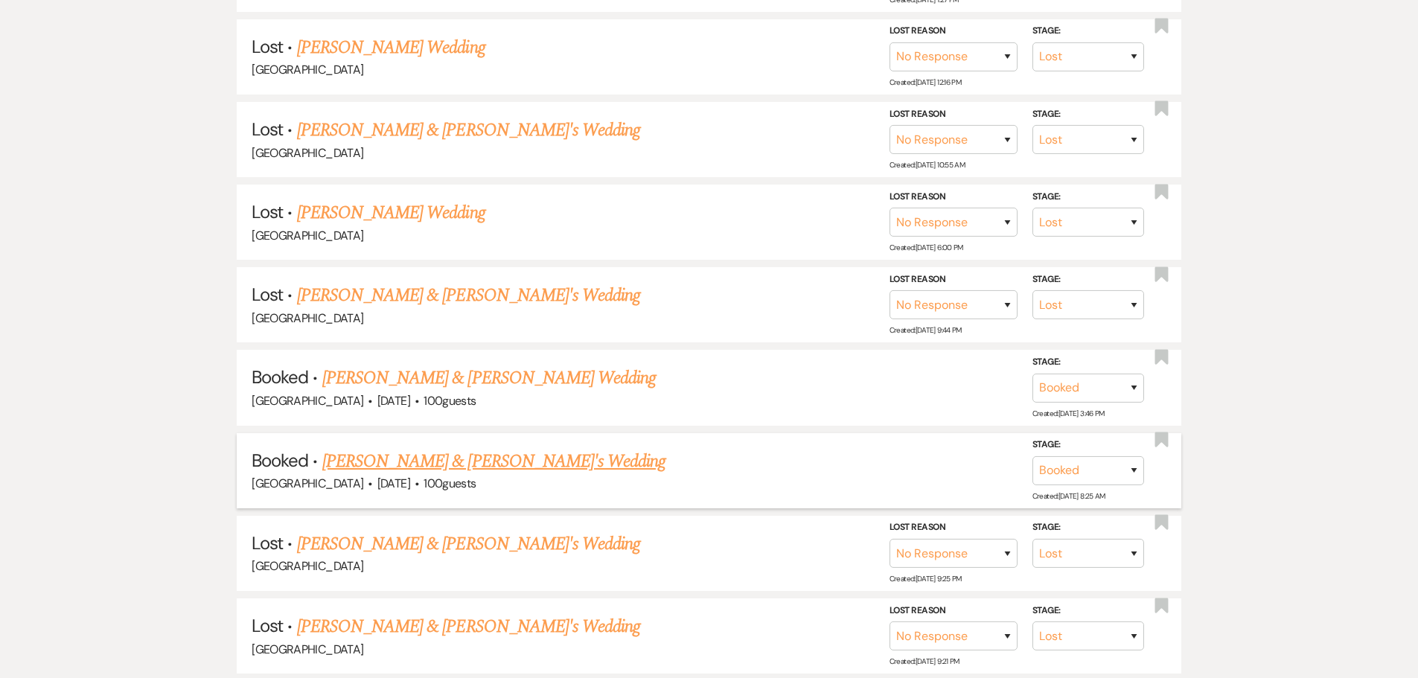
click at [440, 464] on link "[PERSON_NAME] & [PERSON_NAME]'s Wedding" at bounding box center [494, 461] width 344 height 27
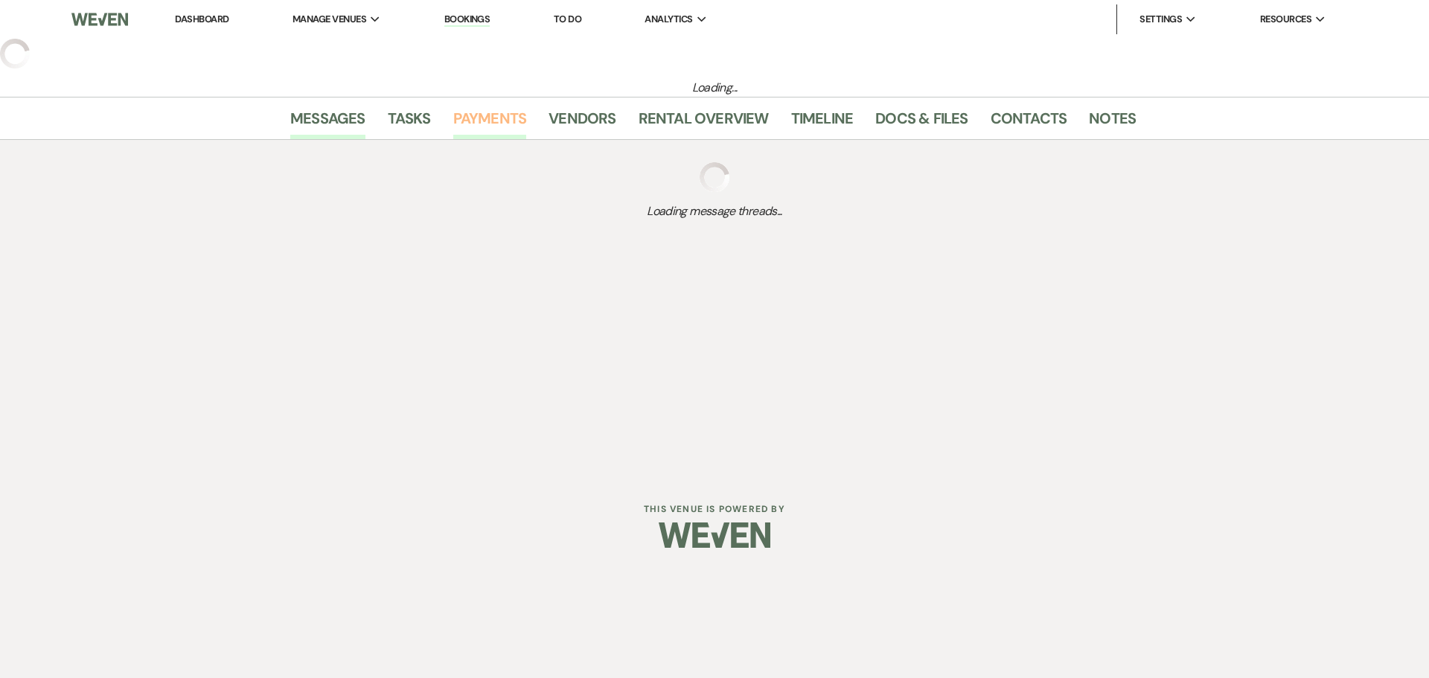
click at [497, 124] on link "Payments" at bounding box center [490, 122] width 74 height 33
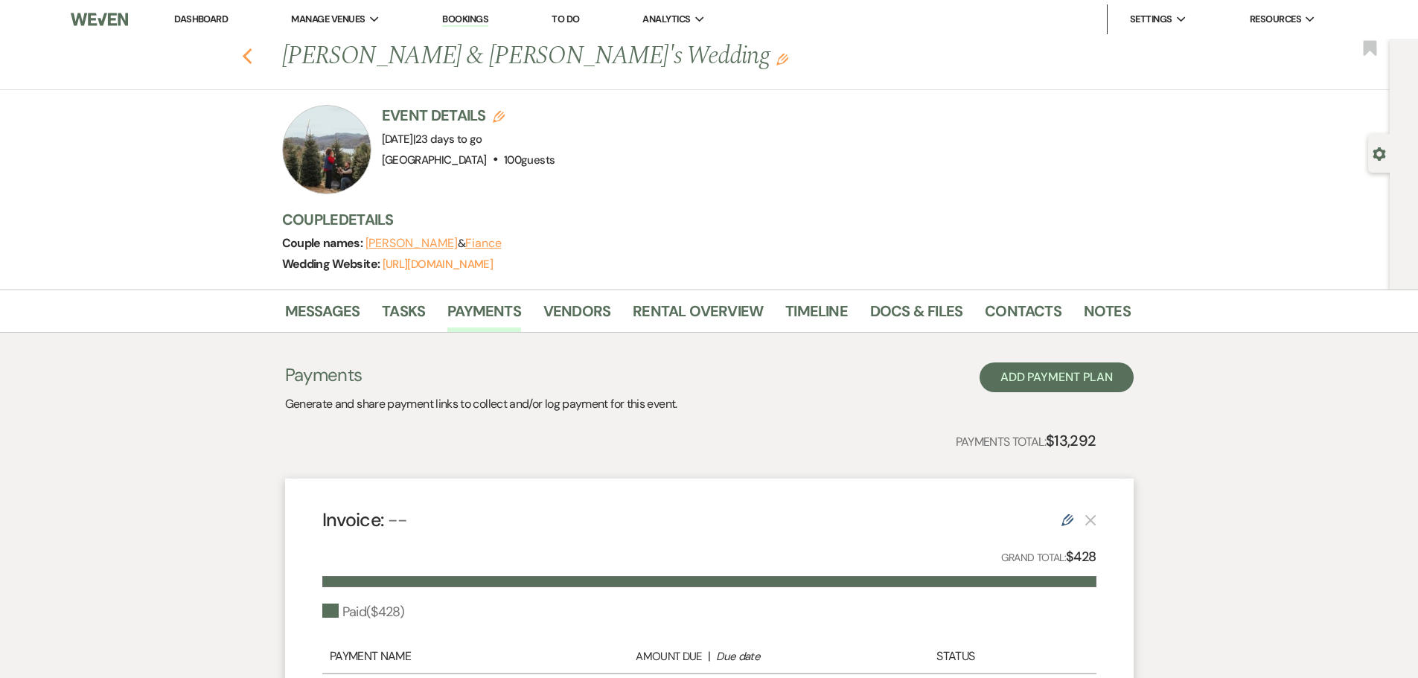
click at [249, 55] on use "button" at bounding box center [247, 56] width 10 height 16
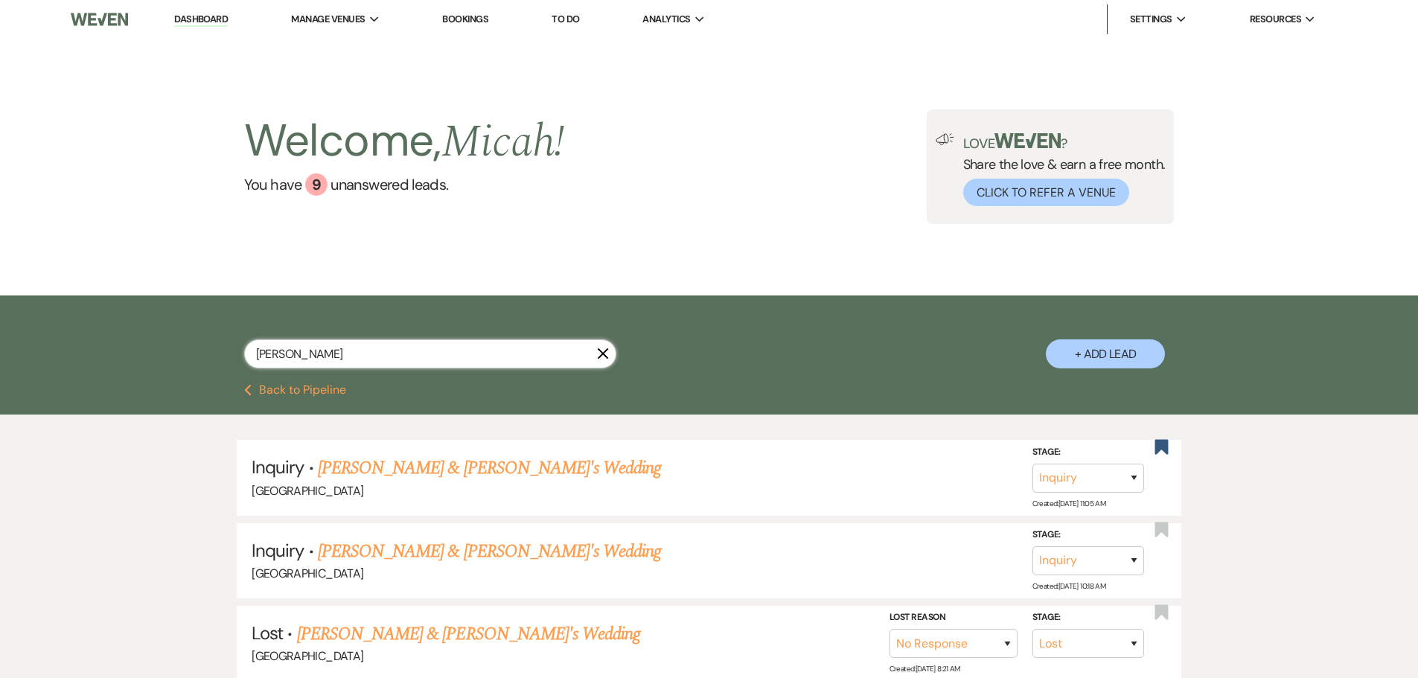
click at [316, 354] on input "[PERSON_NAME]" at bounding box center [430, 353] width 372 height 29
drag, startPoint x: 329, startPoint y: 355, endPoint x: 156, endPoint y: 344, distance: 173.1
click at [156, 344] on div "[PERSON_NAME] X + Add Lead" at bounding box center [709, 340] width 1418 height 89
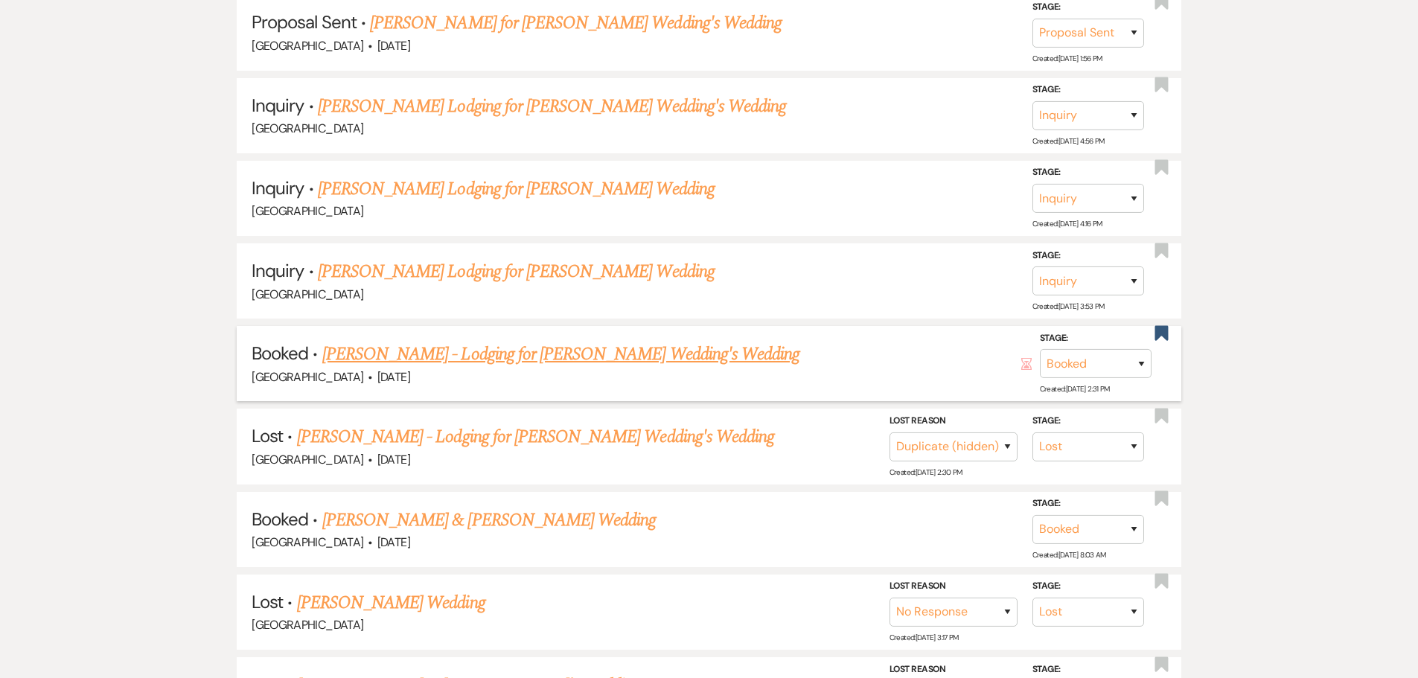
scroll to position [447, 0]
click at [414, 361] on link "[PERSON_NAME] - Lodging for [PERSON_NAME] Wedding's Wedding" at bounding box center [560, 352] width 477 height 27
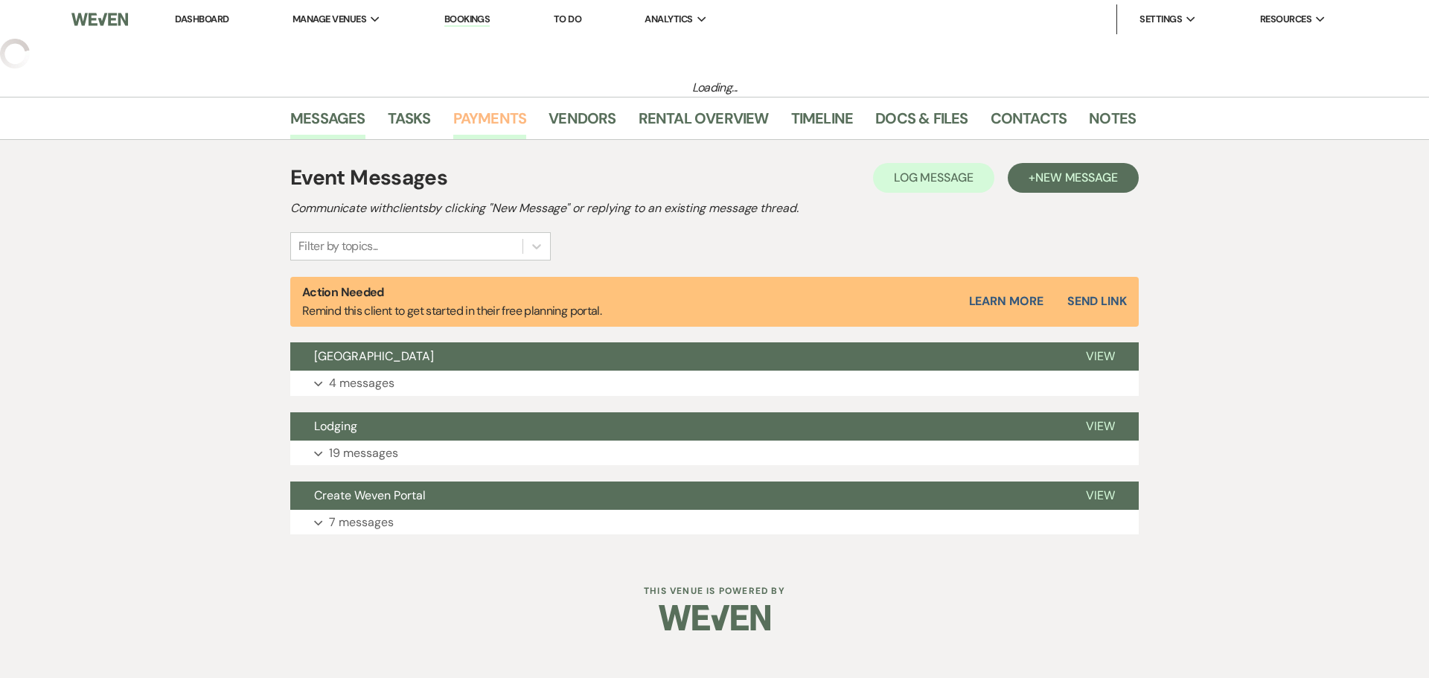
click at [499, 116] on link "Payments" at bounding box center [490, 122] width 74 height 33
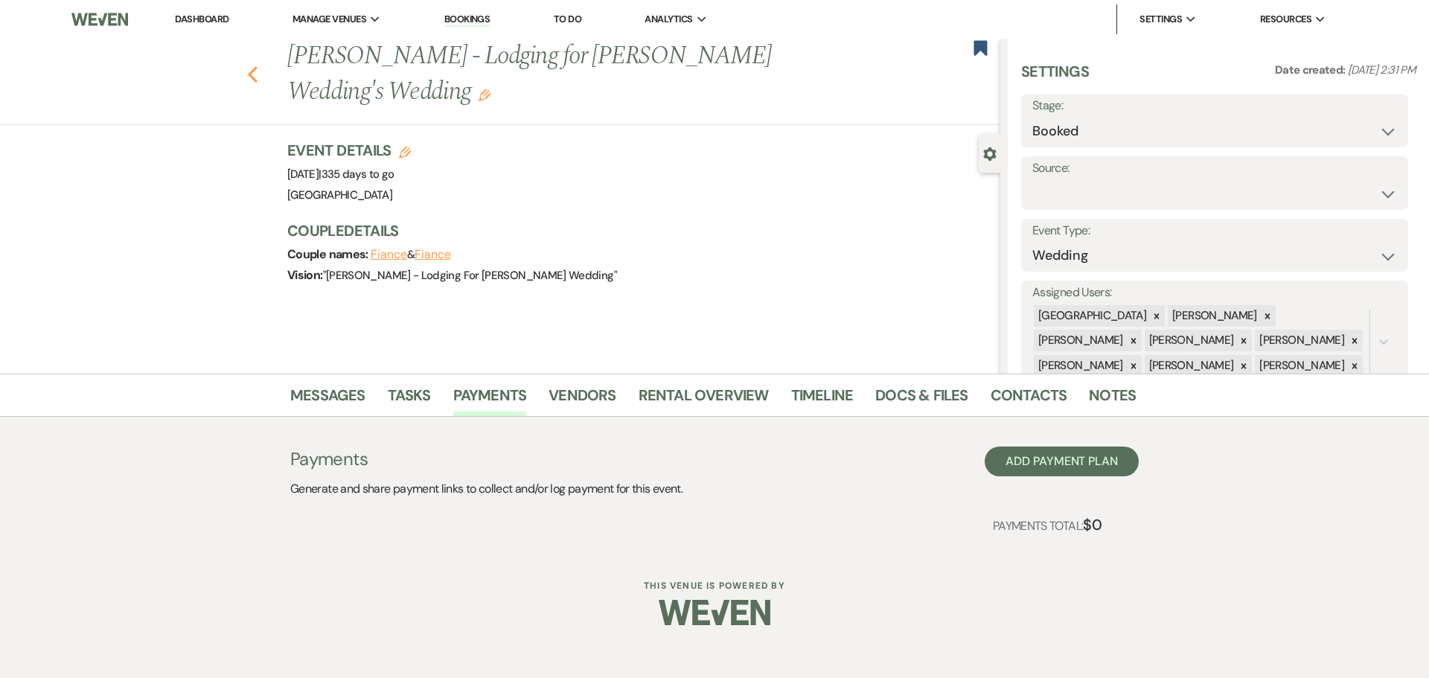
click at [253, 74] on icon "Previous" at bounding box center [252, 75] width 11 height 18
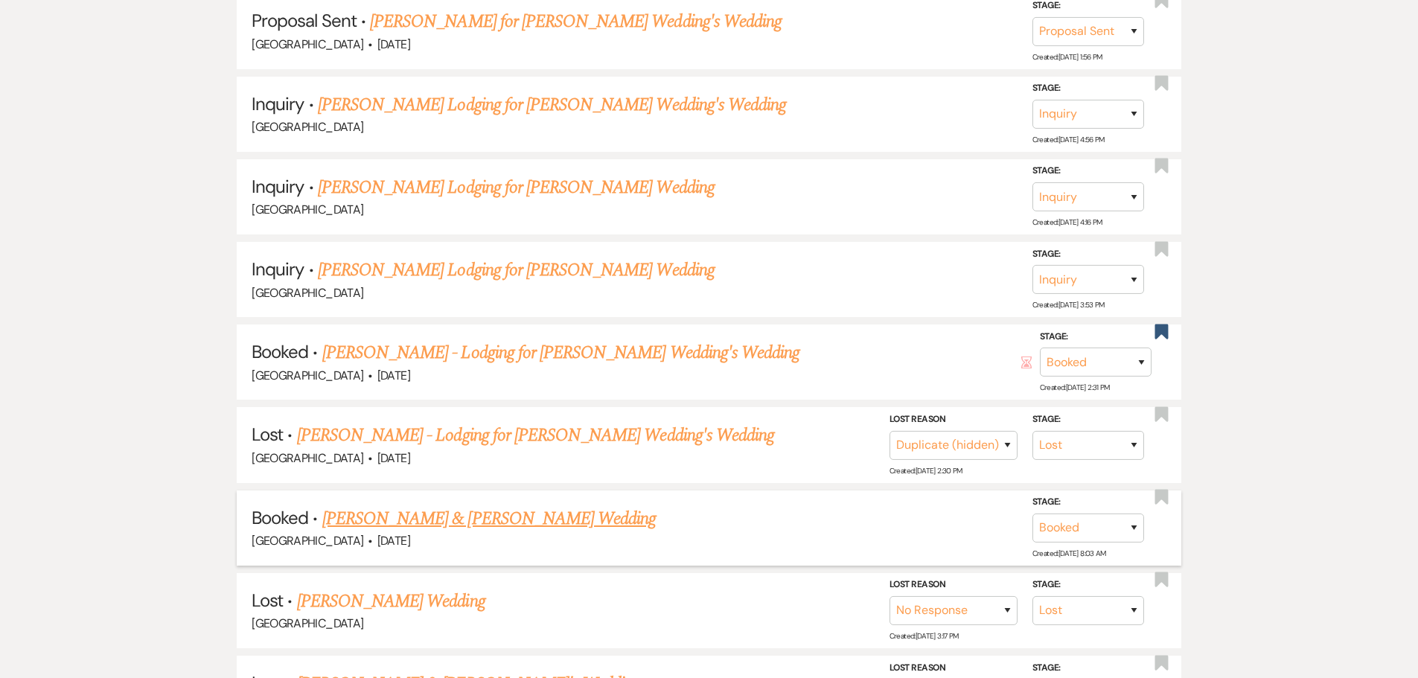
click at [423, 523] on link "[PERSON_NAME] & [PERSON_NAME] Wedding" at bounding box center [488, 518] width 333 height 27
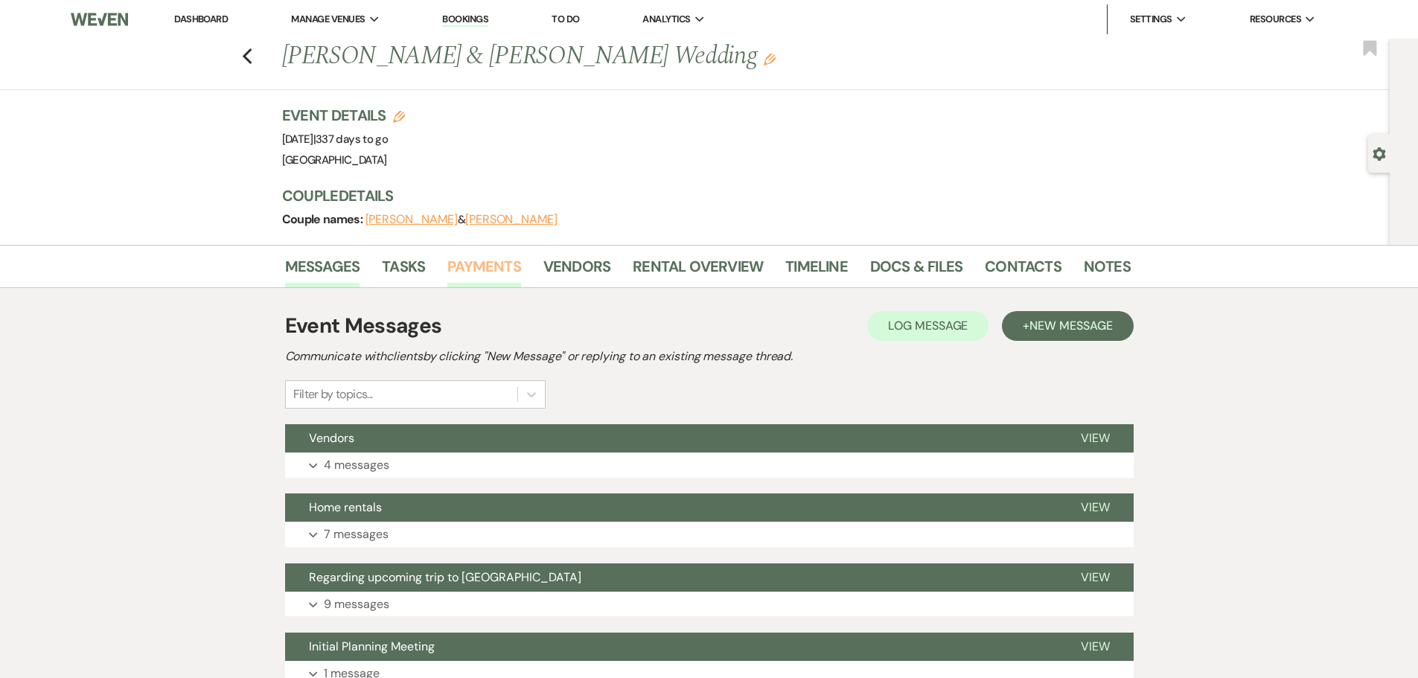
click at [505, 275] on link "Payments" at bounding box center [484, 271] width 74 height 33
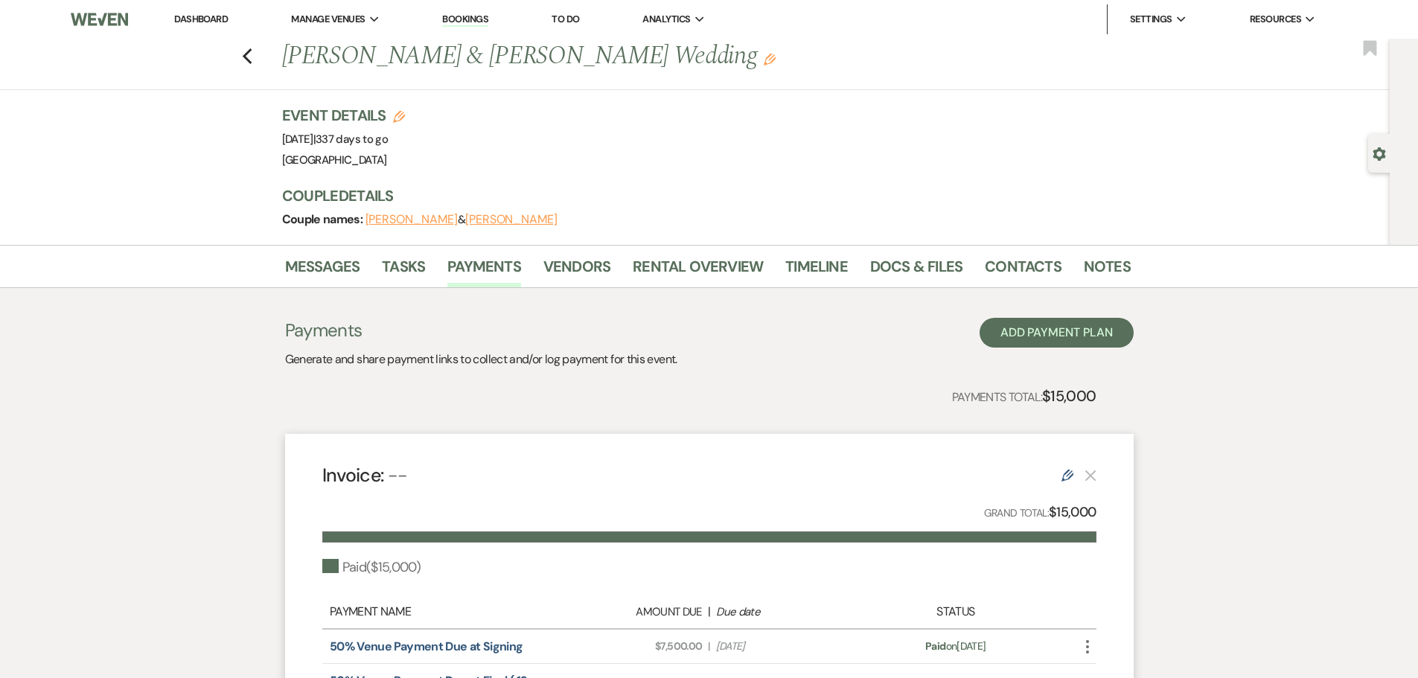
click at [259, 63] on div "Previous [PERSON_NAME] & [PERSON_NAME] Wedding Edit Bookmark" at bounding box center [691, 64] width 1397 height 51
click at [253, 54] on icon "Previous" at bounding box center [247, 57] width 11 height 18
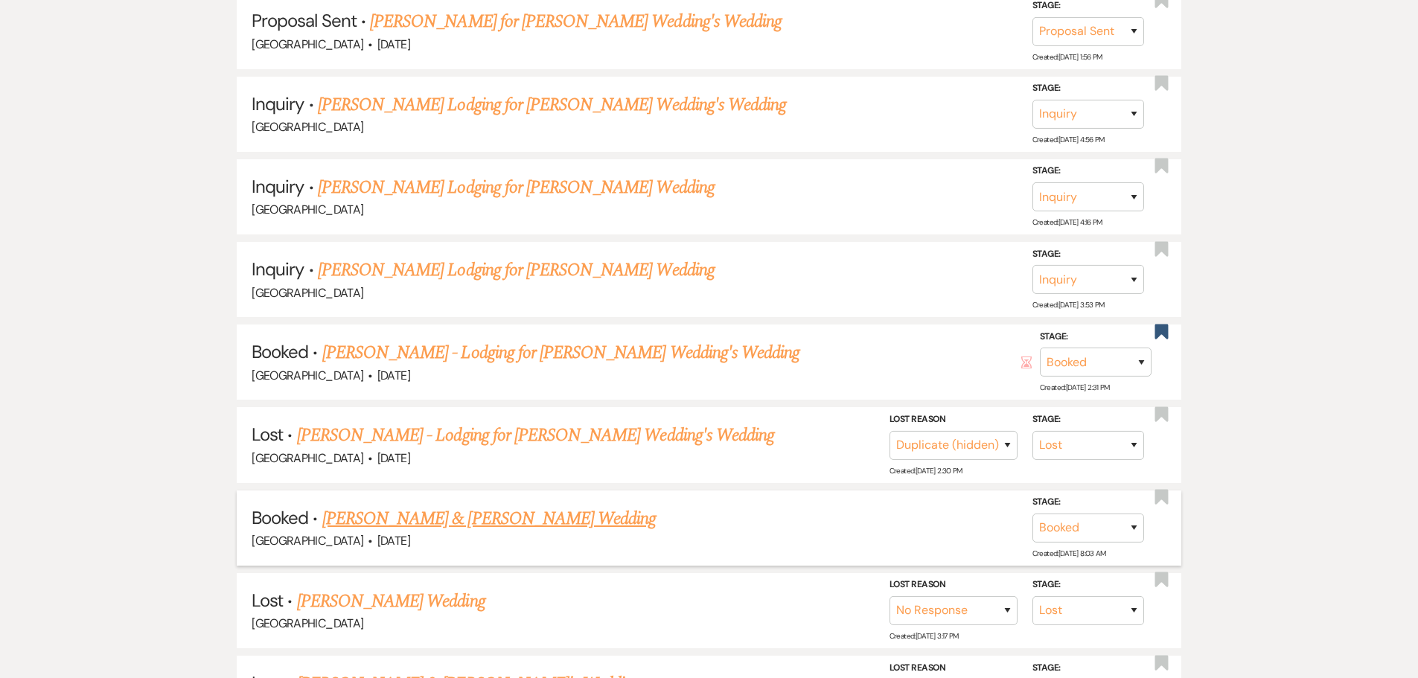
click at [464, 526] on link "[PERSON_NAME] & [PERSON_NAME] Wedding" at bounding box center [488, 518] width 333 height 27
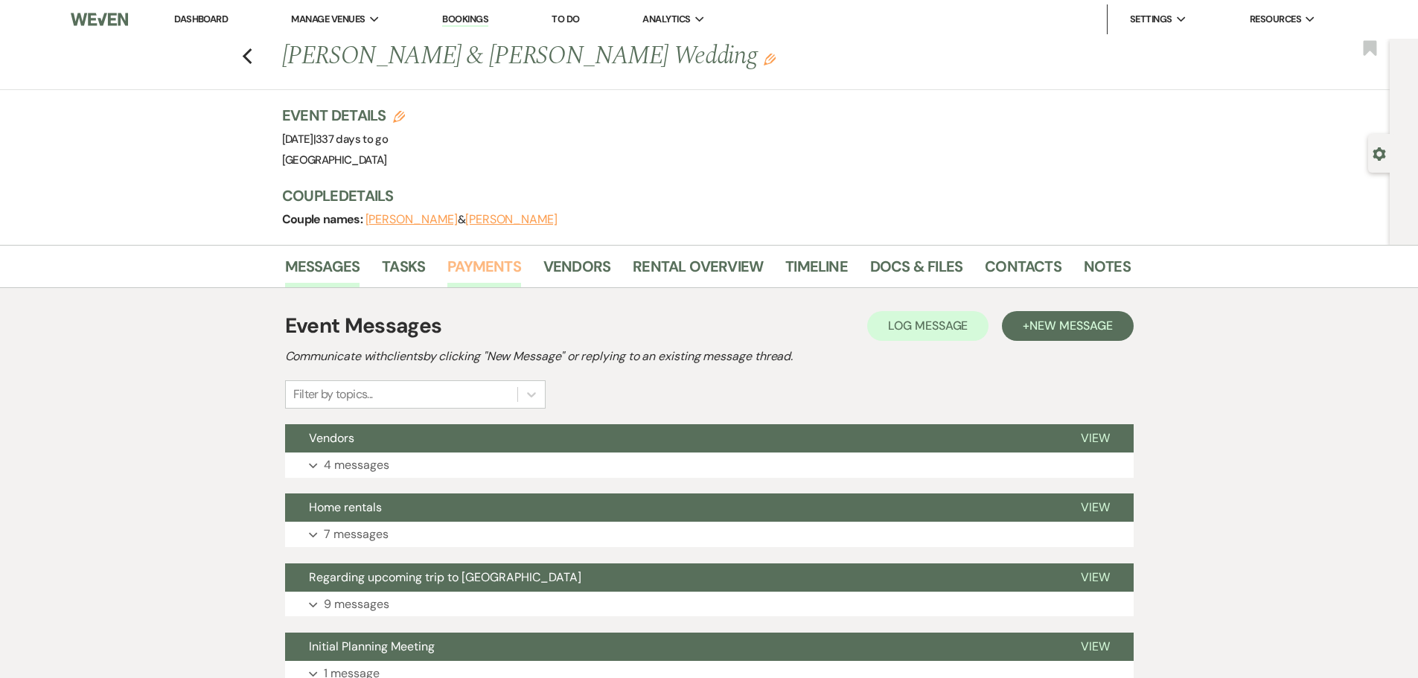
click at [463, 262] on link "Payments" at bounding box center [484, 271] width 74 height 33
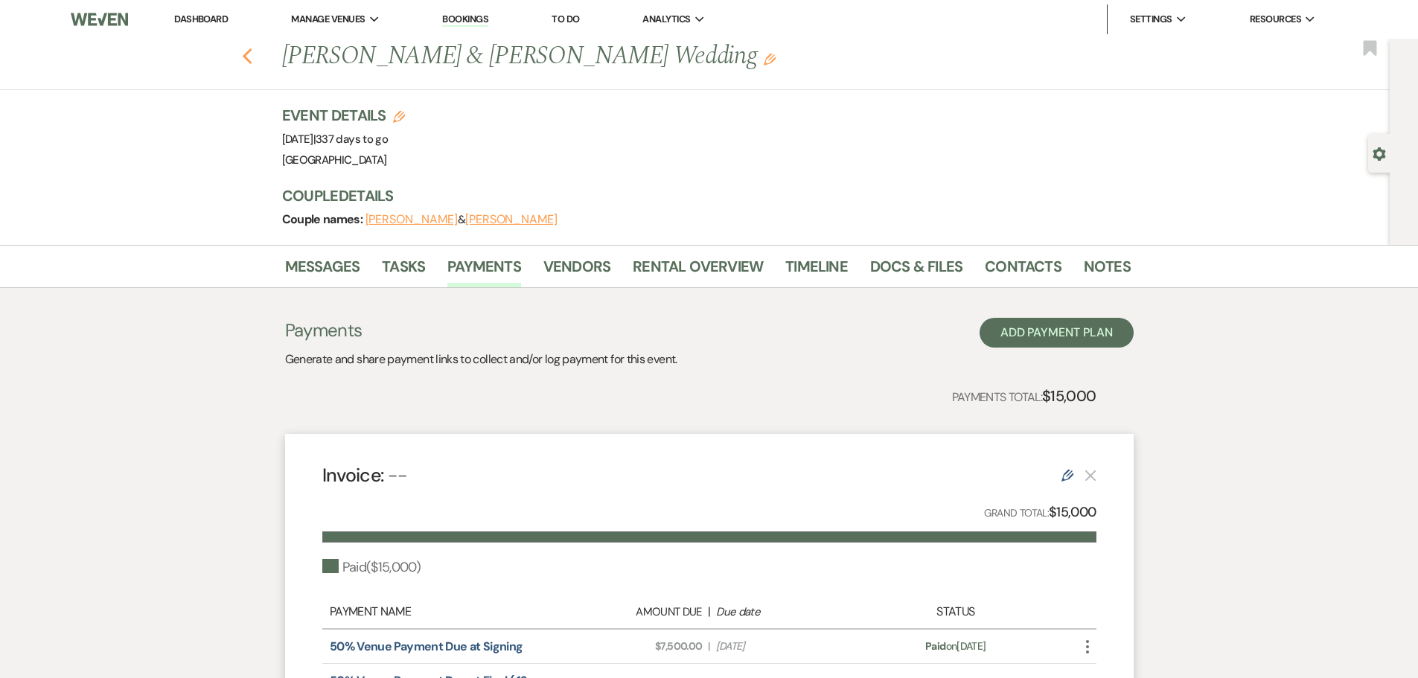
click at [251, 58] on use "button" at bounding box center [247, 56] width 10 height 16
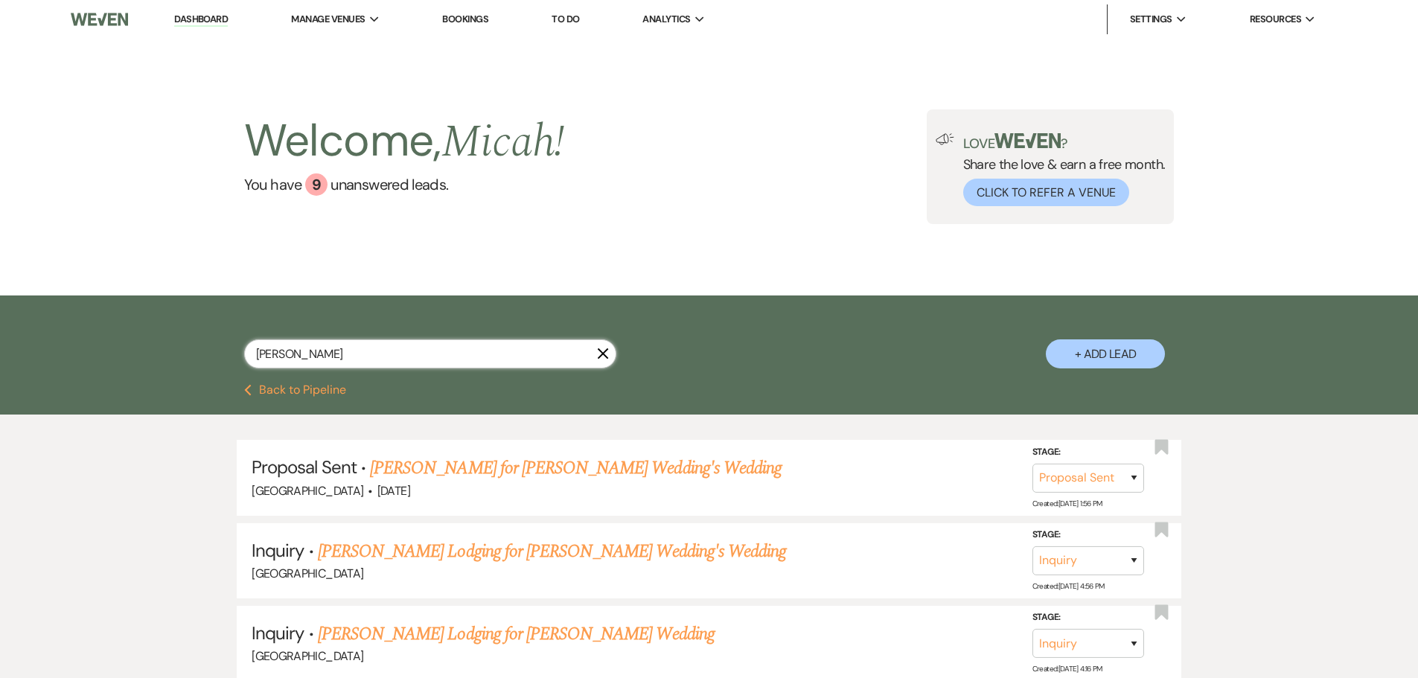
click at [297, 354] on input "[PERSON_NAME]" at bounding box center [430, 353] width 372 height 29
drag, startPoint x: 329, startPoint y: 359, endPoint x: 148, endPoint y: 367, distance: 181.1
click at [148, 367] on div "[PERSON_NAME] X + Add Lead" at bounding box center [709, 340] width 1418 height 89
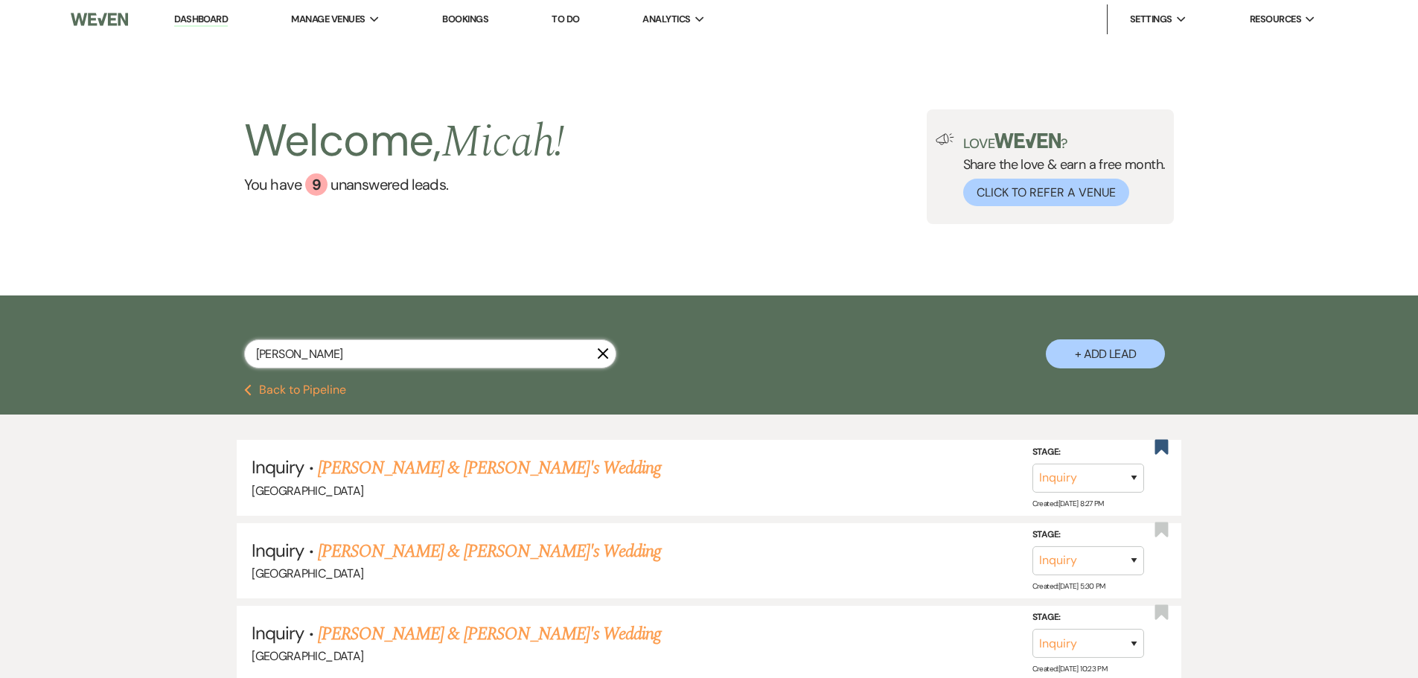
drag, startPoint x: 330, startPoint y: 345, endPoint x: 71, endPoint y: 369, distance: 260.1
click at [71, 369] on div "[PERSON_NAME] + Add Lead" at bounding box center [709, 340] width 1418 height 89
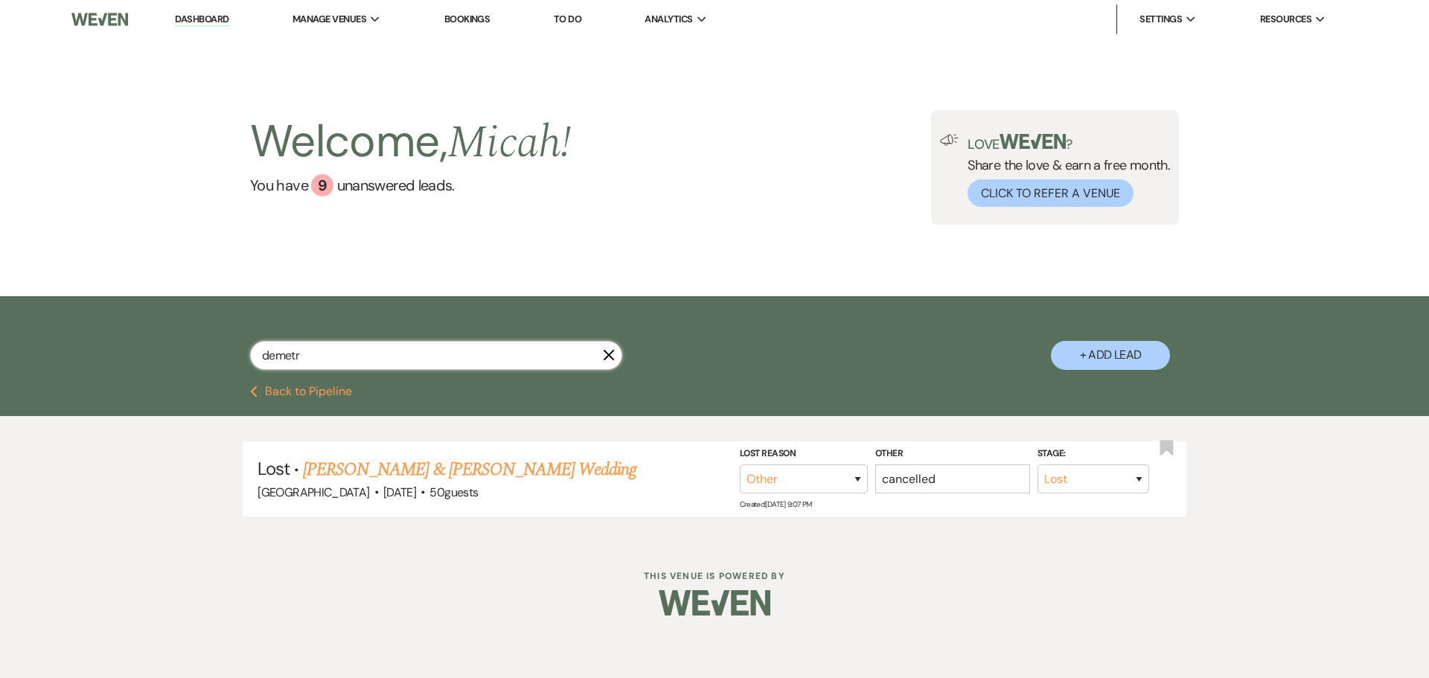
drag, startPoint x: 342, startPoint y: 357, endPoint x: 221, endPoint y: 354, distance: 121.4
click at [222, 354] on div "demetr X + Add Lead" at bounding box center [715, 343] width 1072 height 78
click at [367, 362] on input "text" at bounding box center [436, 355] width 372 height 29
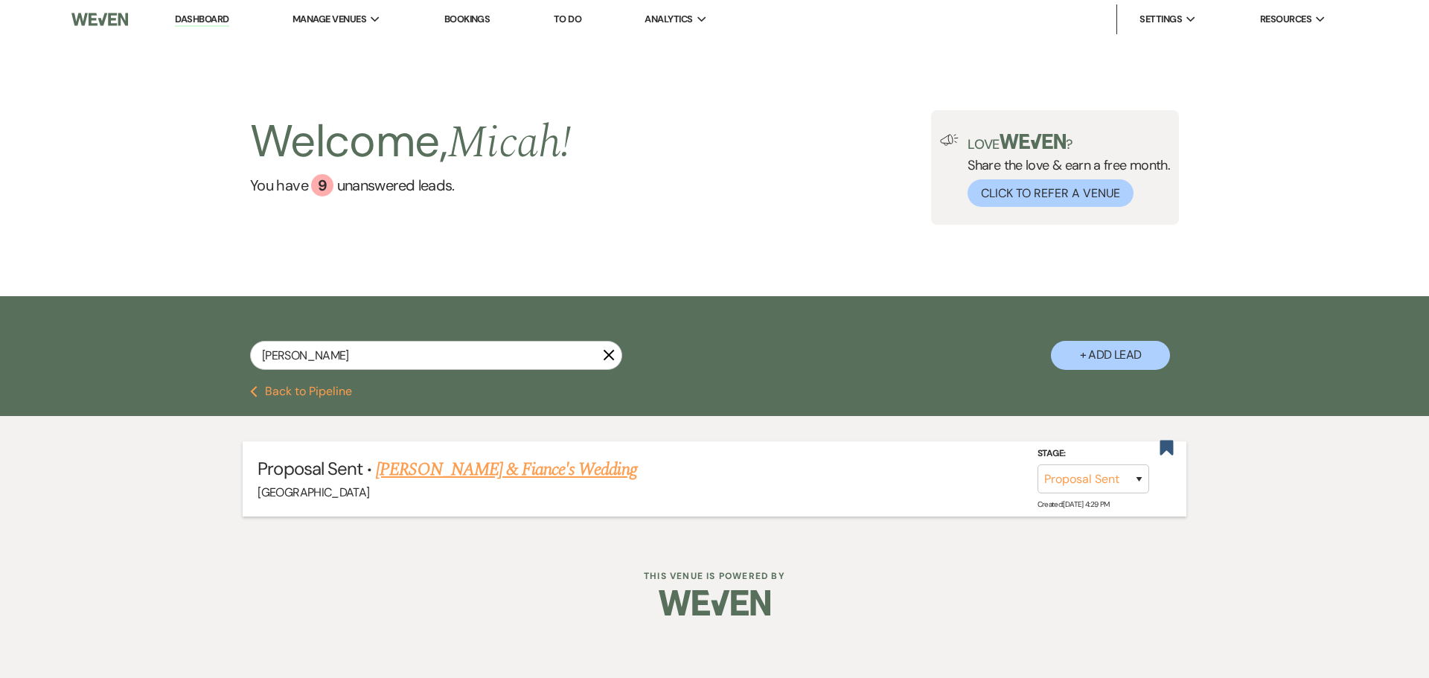
click at [521, 467] on link "[PERSON_NAME] & Fiance's Wedding" at bounding box center [506, 469] width 261 height 27
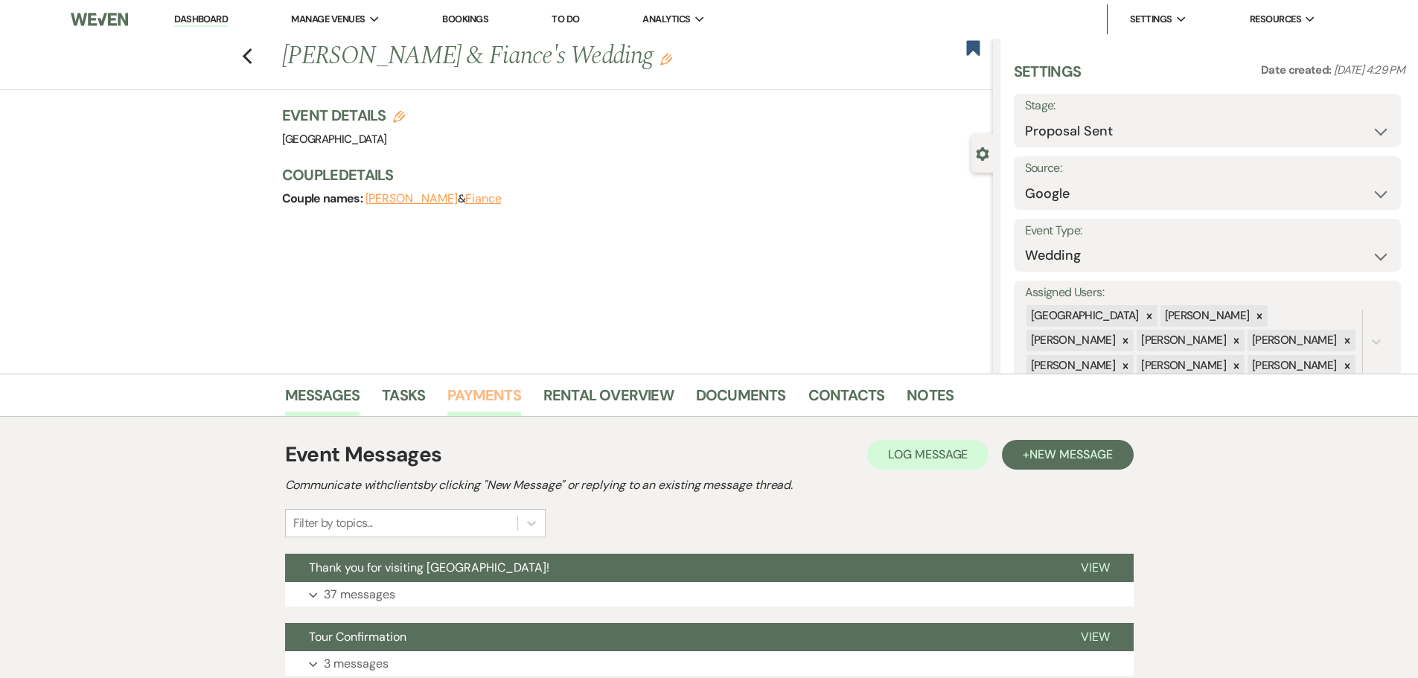
click at [488, 405] on link "Payments" at bounding box center [484, 399] width 74 height 33
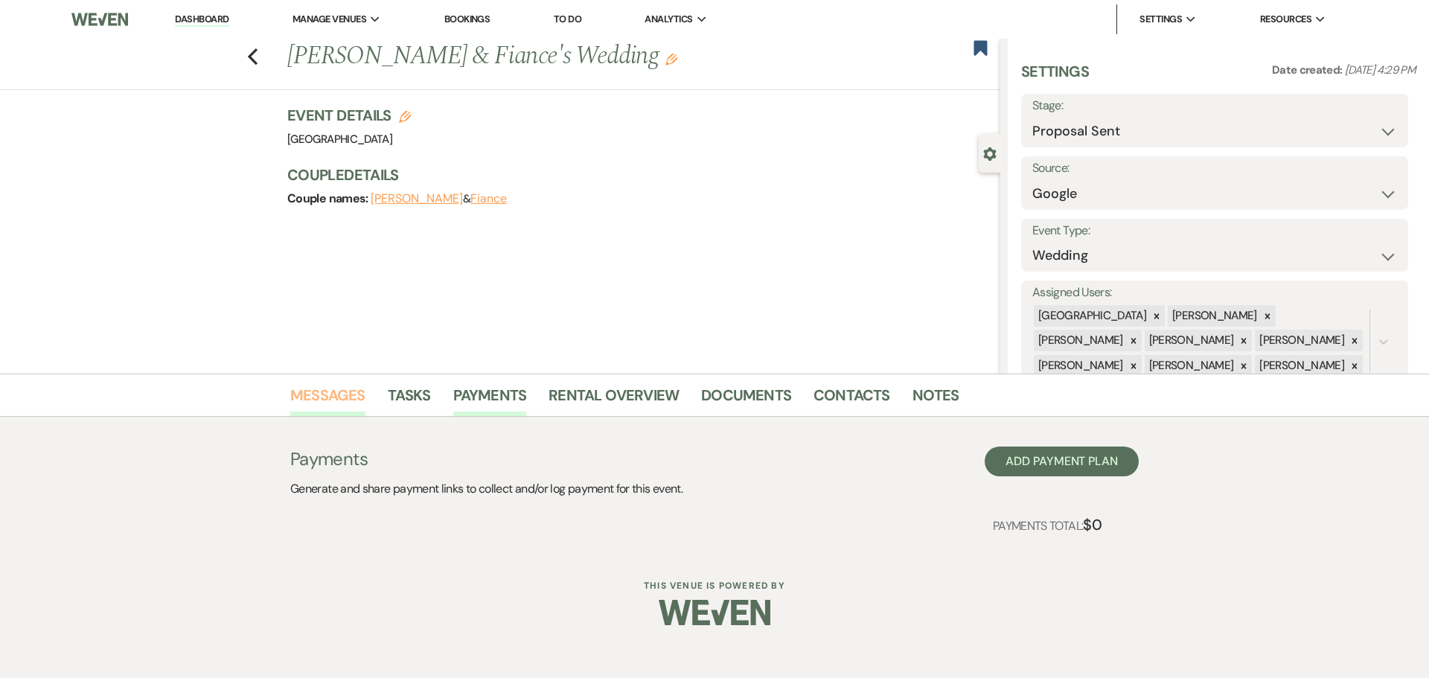
click at [331, 403] on link "Messages" at bounding box center [327, 399] width 75 height 33
